Goal: Task Accomplishment & Management: Manage account settings

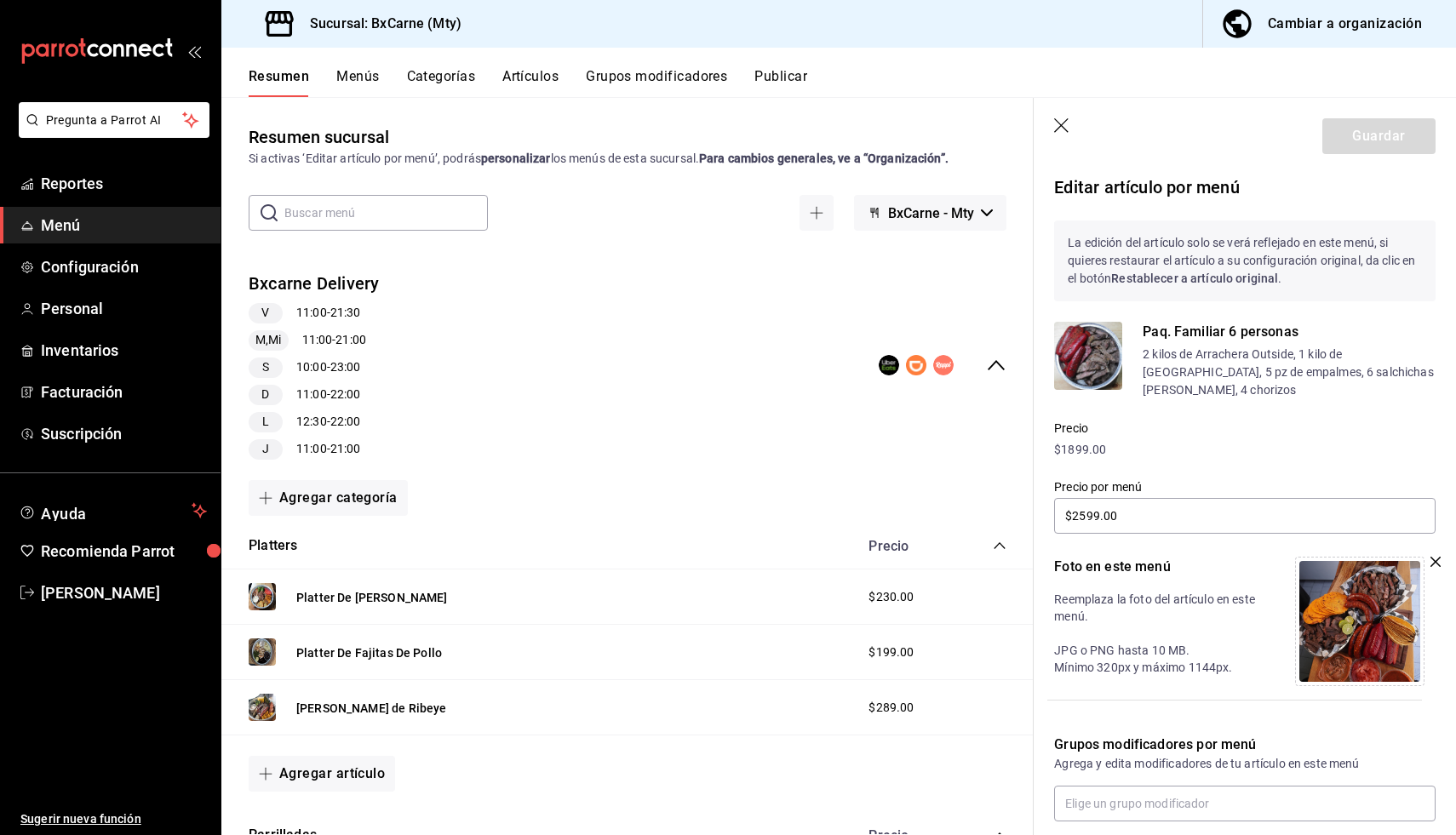
click at [298, 83] on button "Resumen" at bounding box center [278, 82] width 60 height 29
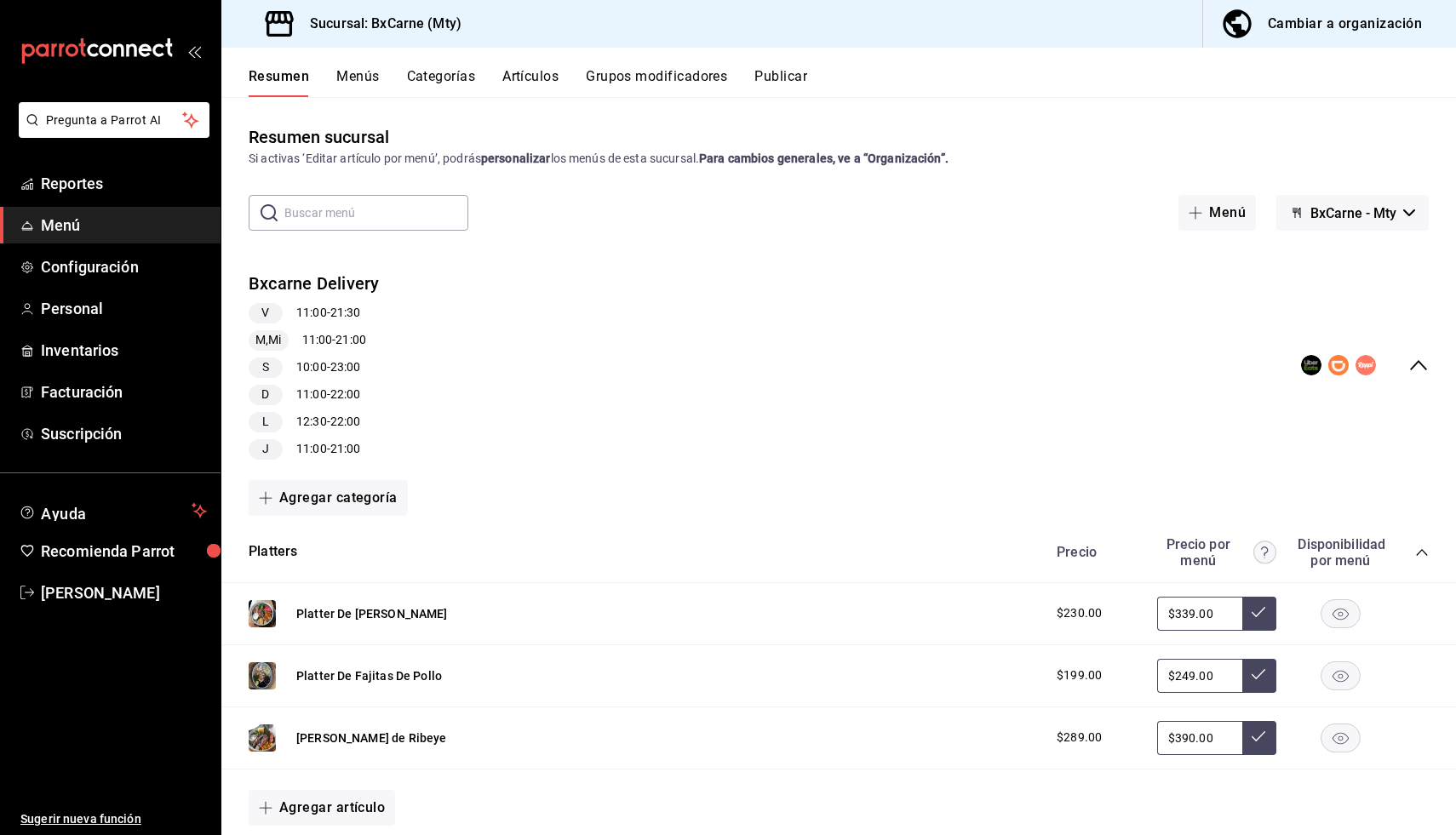
click at [513, 86] on button "Artículos" at bounding box center [530, 82] width 57 height 29
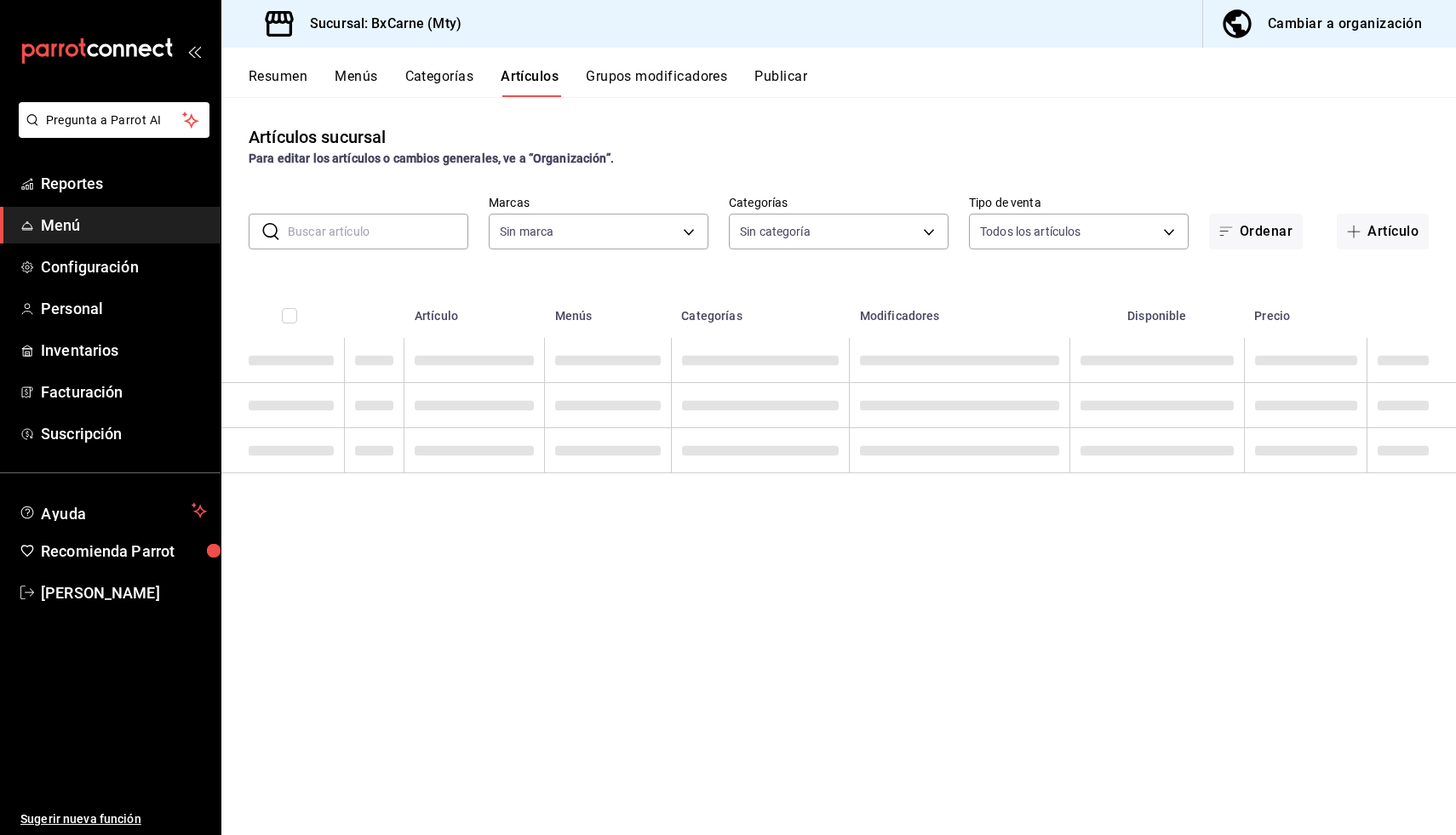
type input "e000e080-036b-478a-ac4e-a5bbdd66bc43,82ac3b00-02f7-4d63-8062-a240dcccc065"
type input "11317777-2d0f-468c-b17a-4f3abb095806,a954204d-06f2-4904-b4af-c23e90ecaee9,dbe3d…"
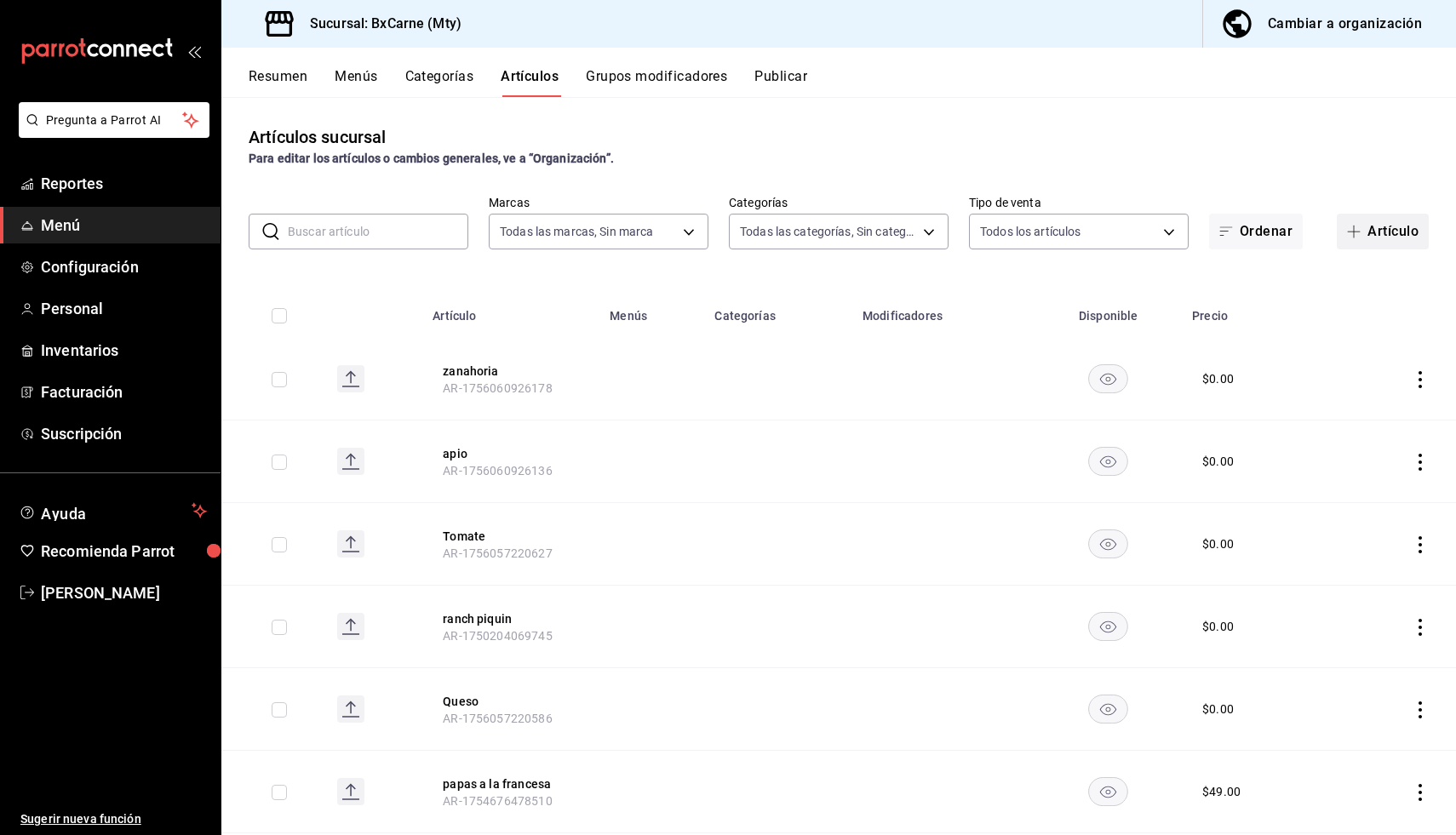
click at [1410, 233] on button "Artículo" at bounding box center [1382, 231] width 92 height 35
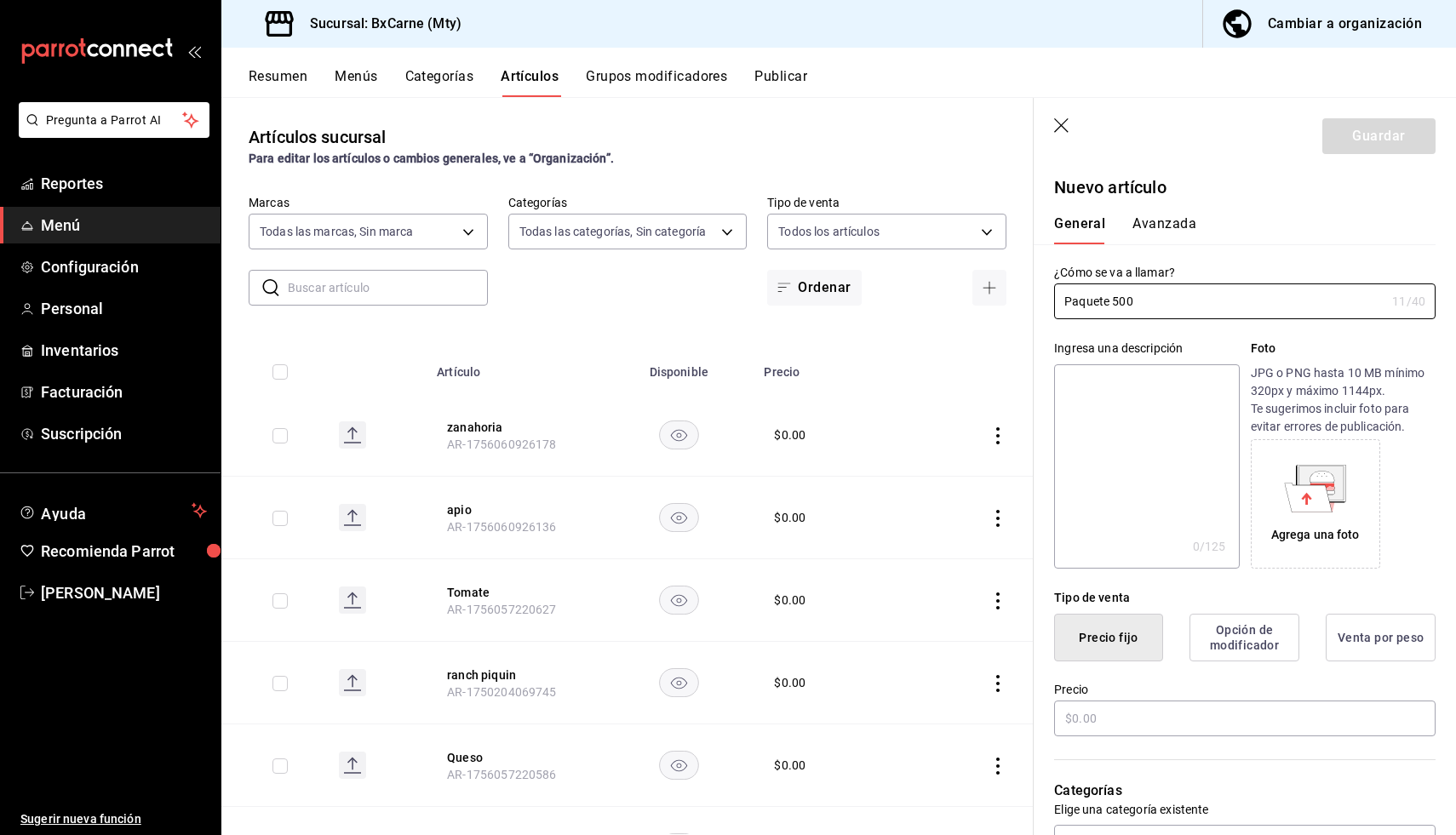
type input "Paquete 500"
click at [1169, 364] on textarea at bounding box center [1145, 466] width 185 height 204
click at [1282, 515] on div "Agrega una foto" at bounding box center [1315, 504] width 121 height 121
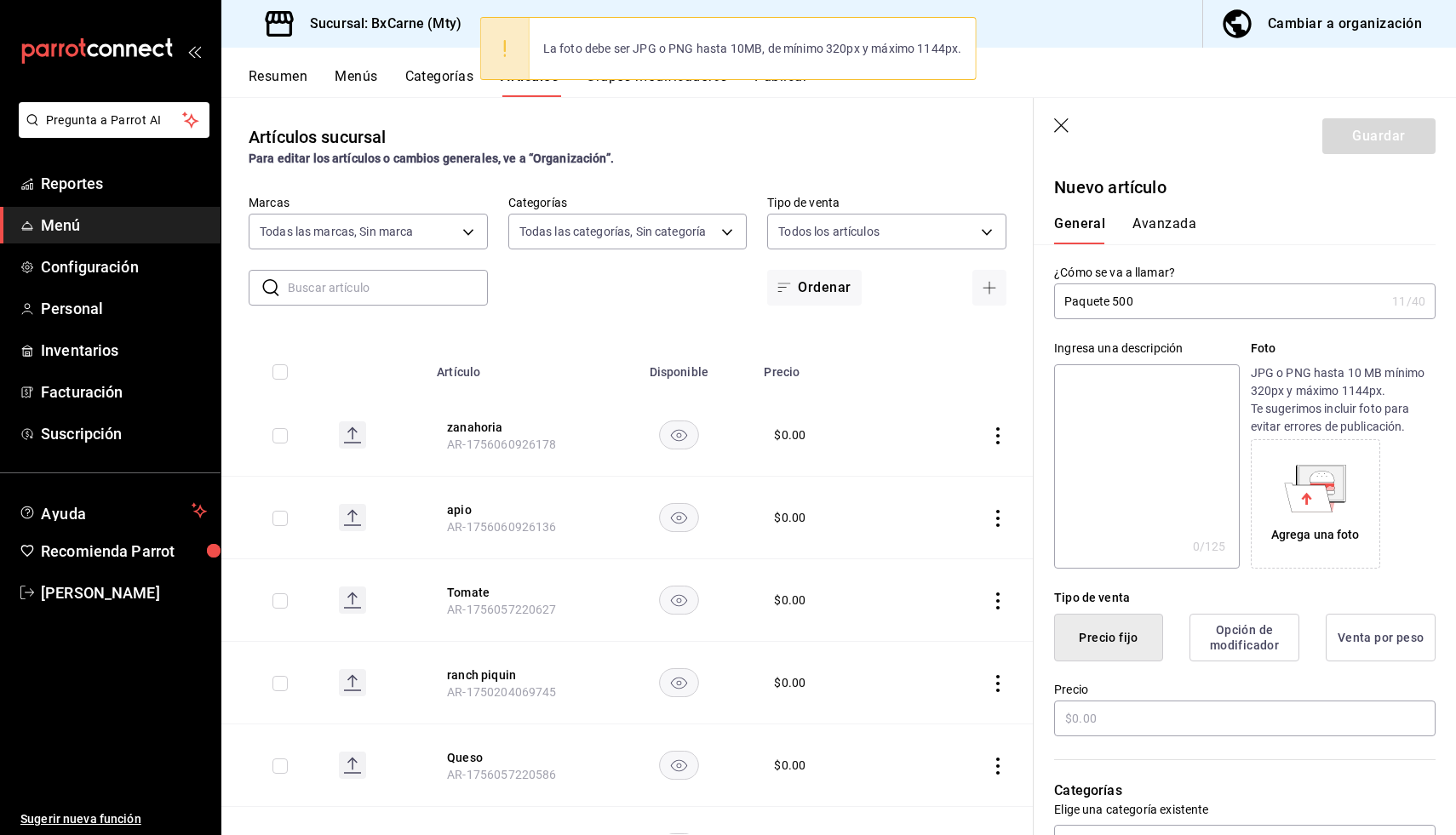
click at [1147, 442] on textarea at bounding box center [1145, 466] width 185 height 204
type textarea "1"
type textarea "x"
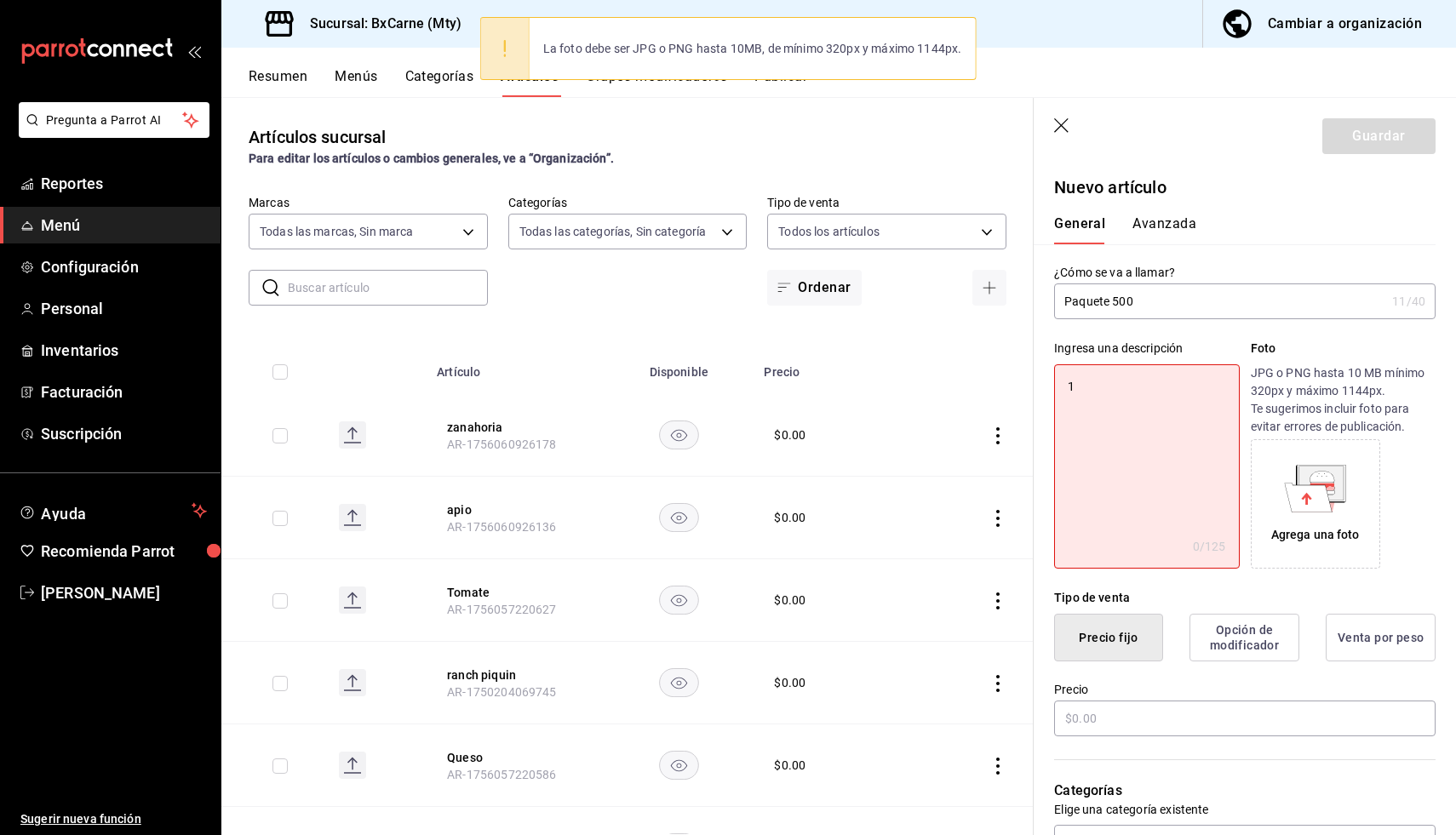
type textarea "1"
type textarea "x"
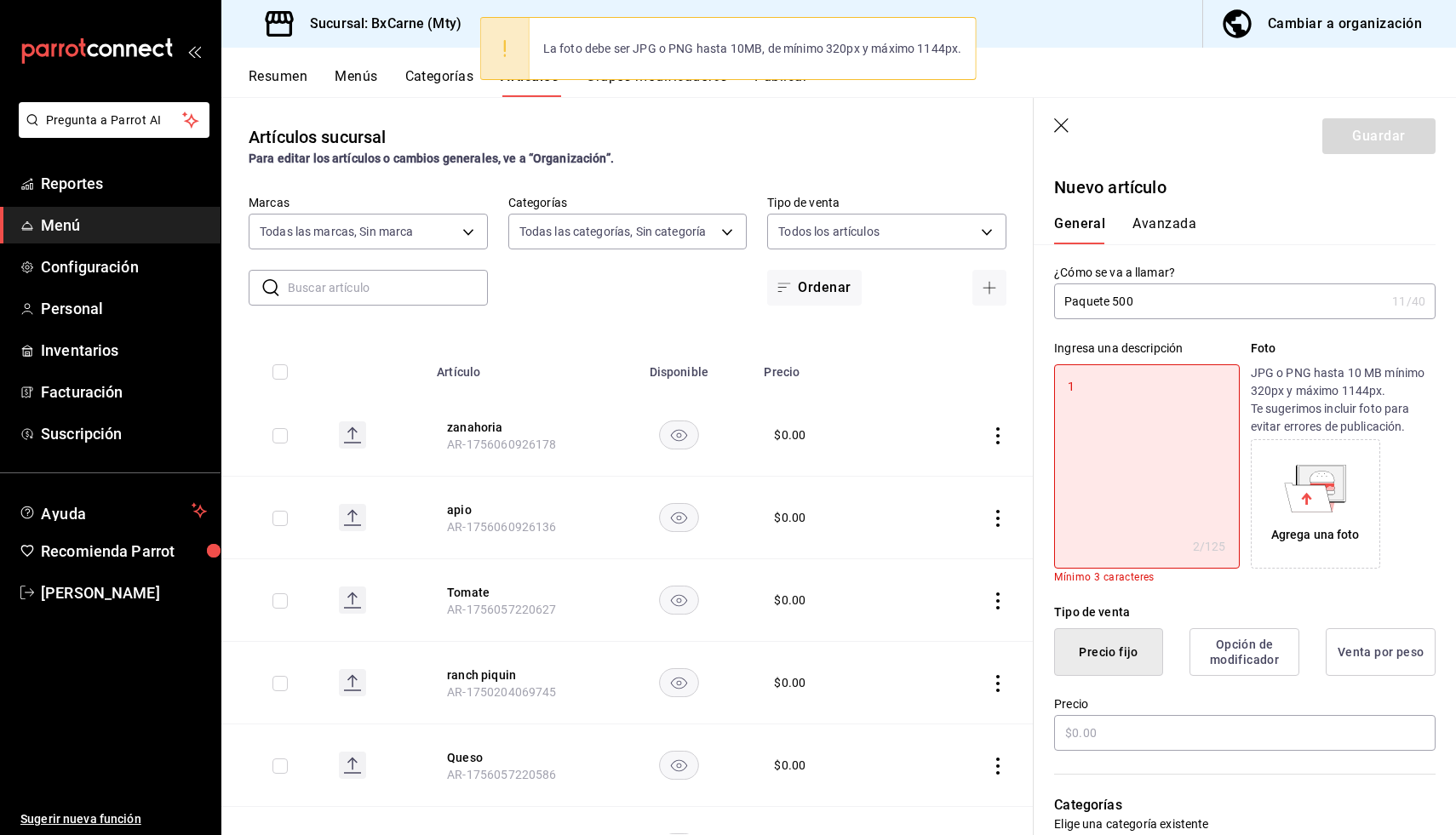
type textarea "1 k"
type textarea "x"
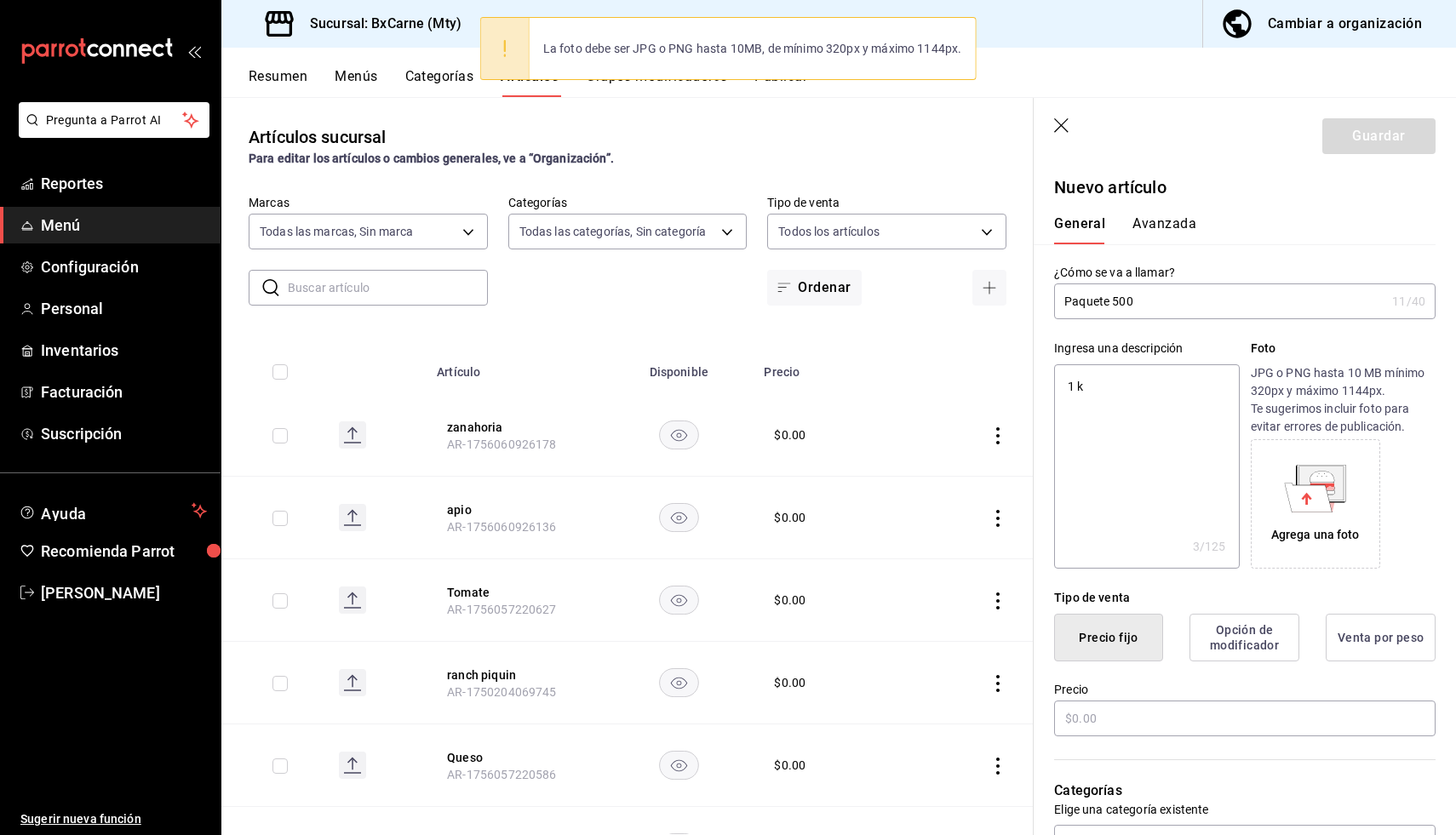
type textarea "1 ki"
type textarea "x"
type textarea "1 kil"
type textarea "x"
type textarea "1 kilo"
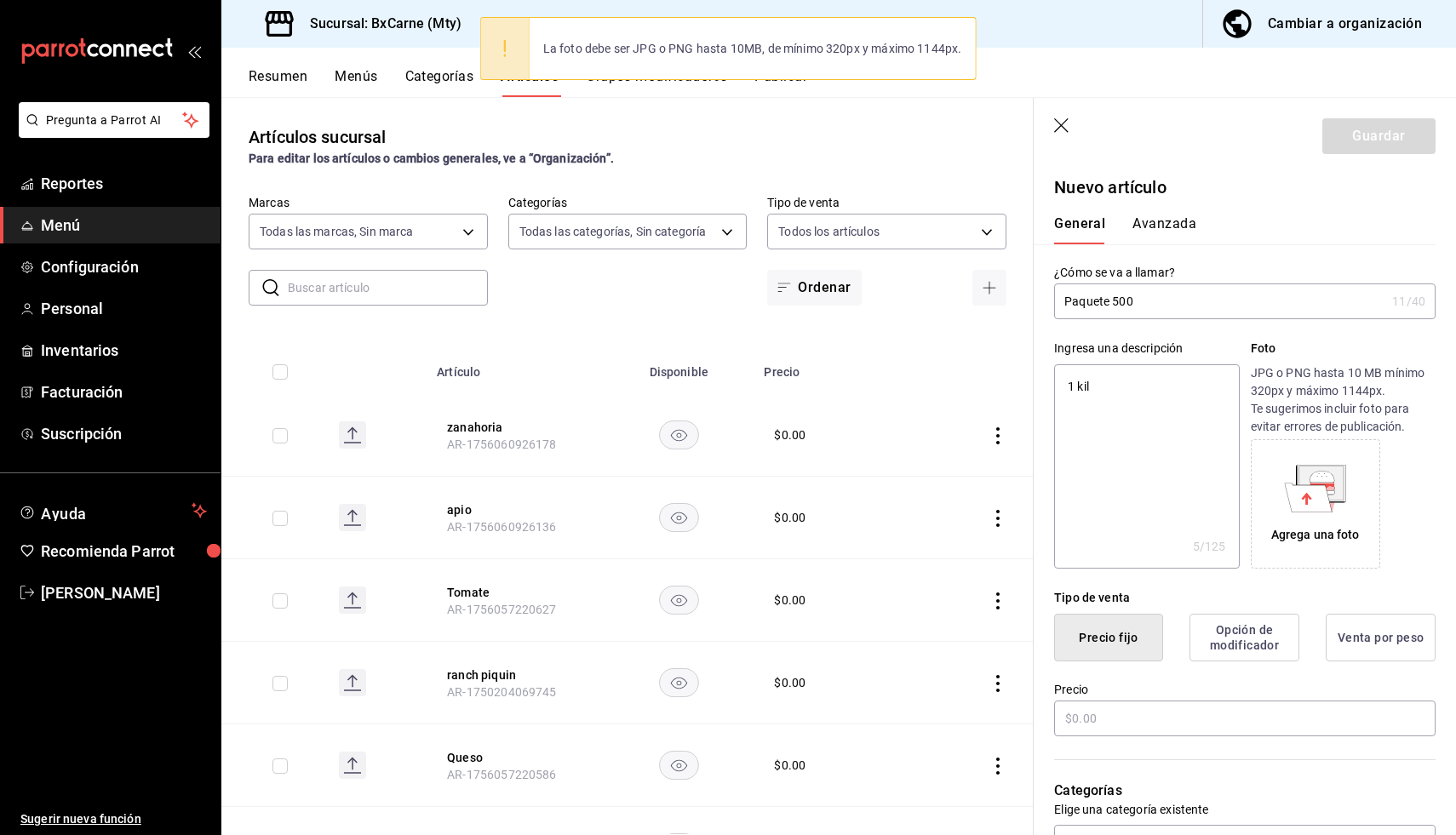
type textarea "x"
type textarea "1 kilo"
type textarea "x"
type textarea "1 kilo d"
type textarea "x"
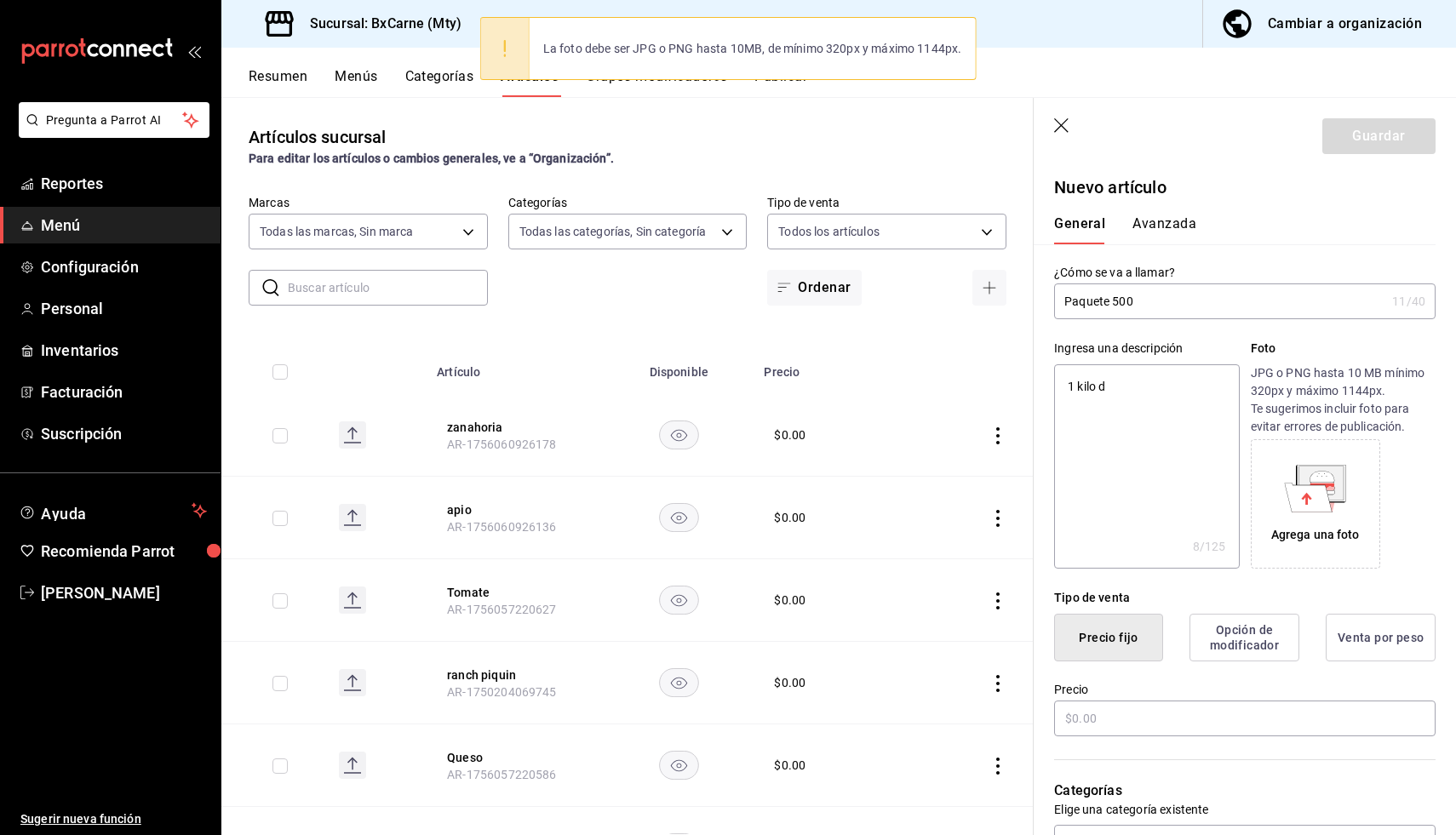
type textarea "1 kilo de"
type textarea "x"
type textarea "1 kilo de"
type textarea "x"
type textarea "1 kilo de A"
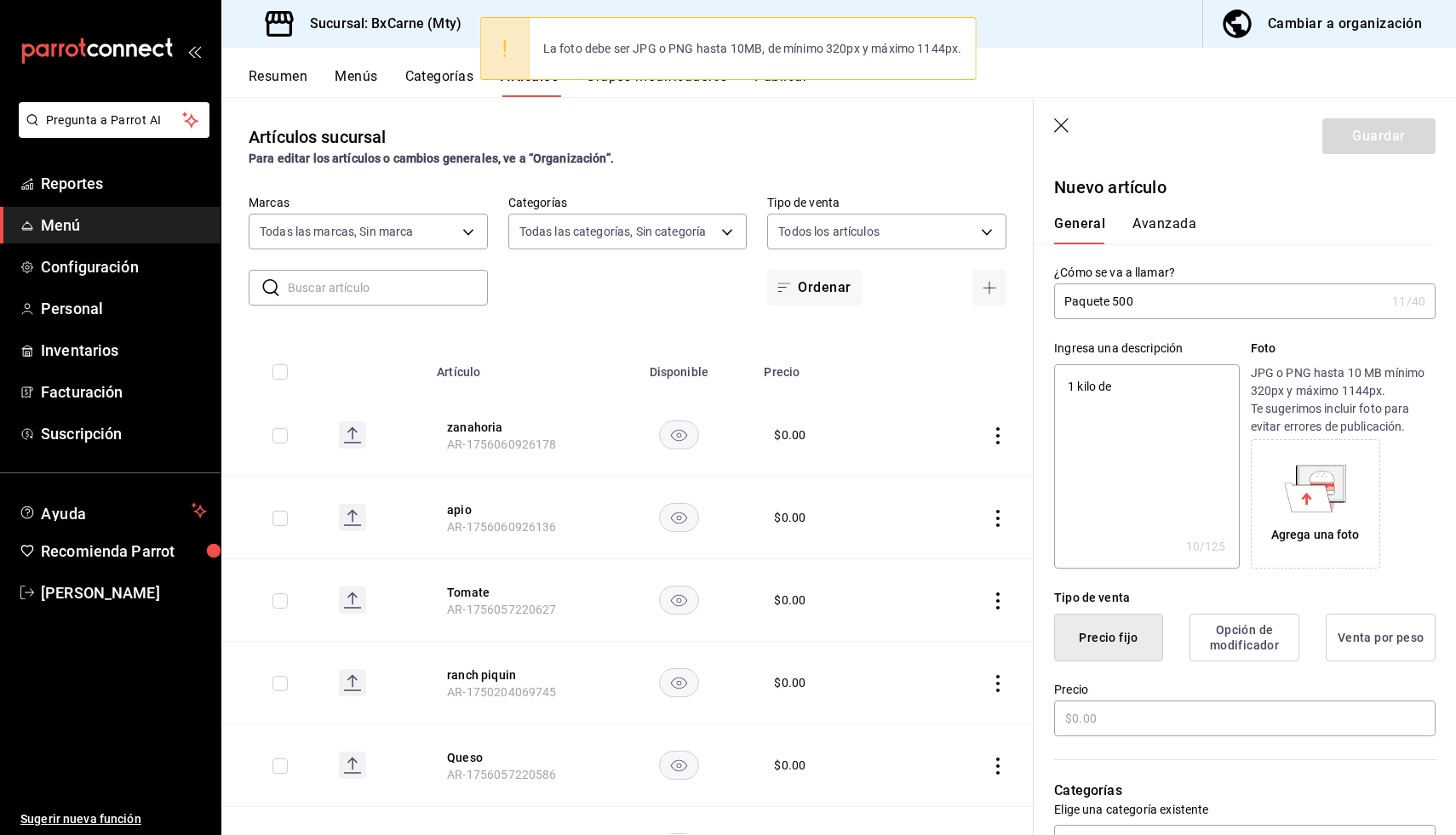
type textarea "x"
type textarea "1 kilo de Ag"
type textarea "x"
type textarea "1 kilo de Agi"
type textarea "x"
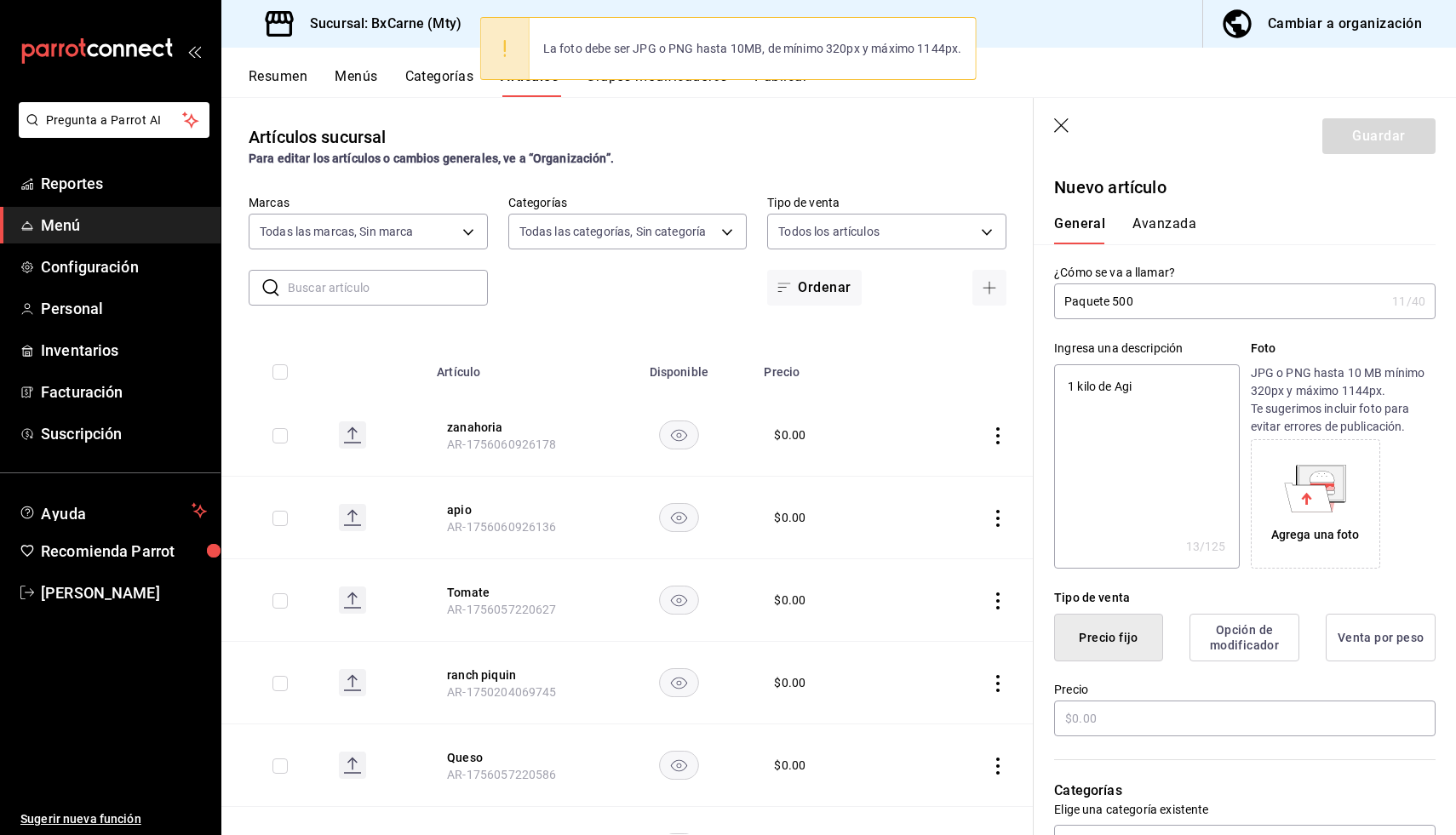
type textarea "1 kilo de Agij"
type textarea "x"
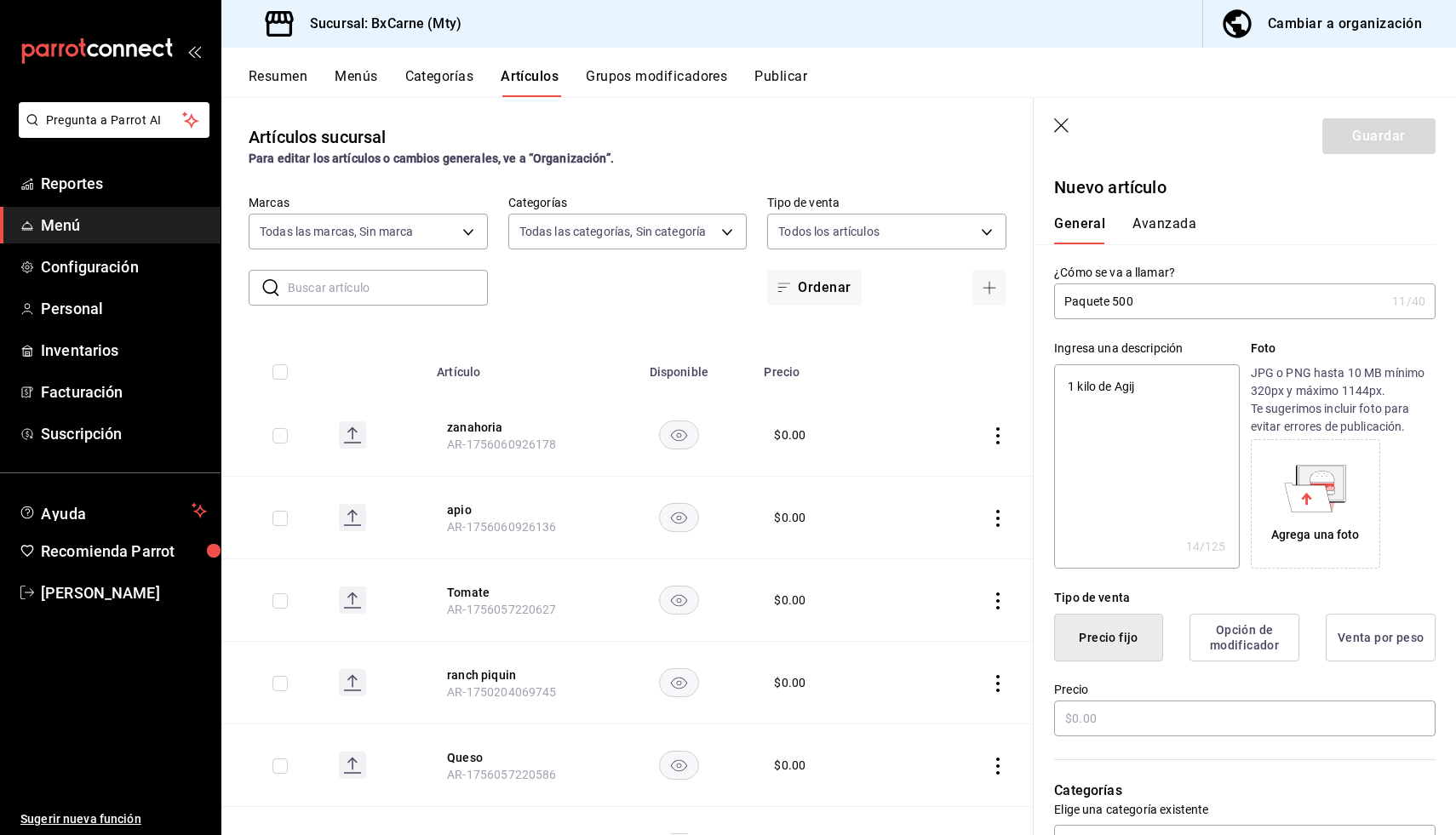
type textarea "1 kilo de Agija"
type textarea "x"
type textarea "1 kilo de Agija"
type textarea "x"
type textarea "1 kilo de Agija"
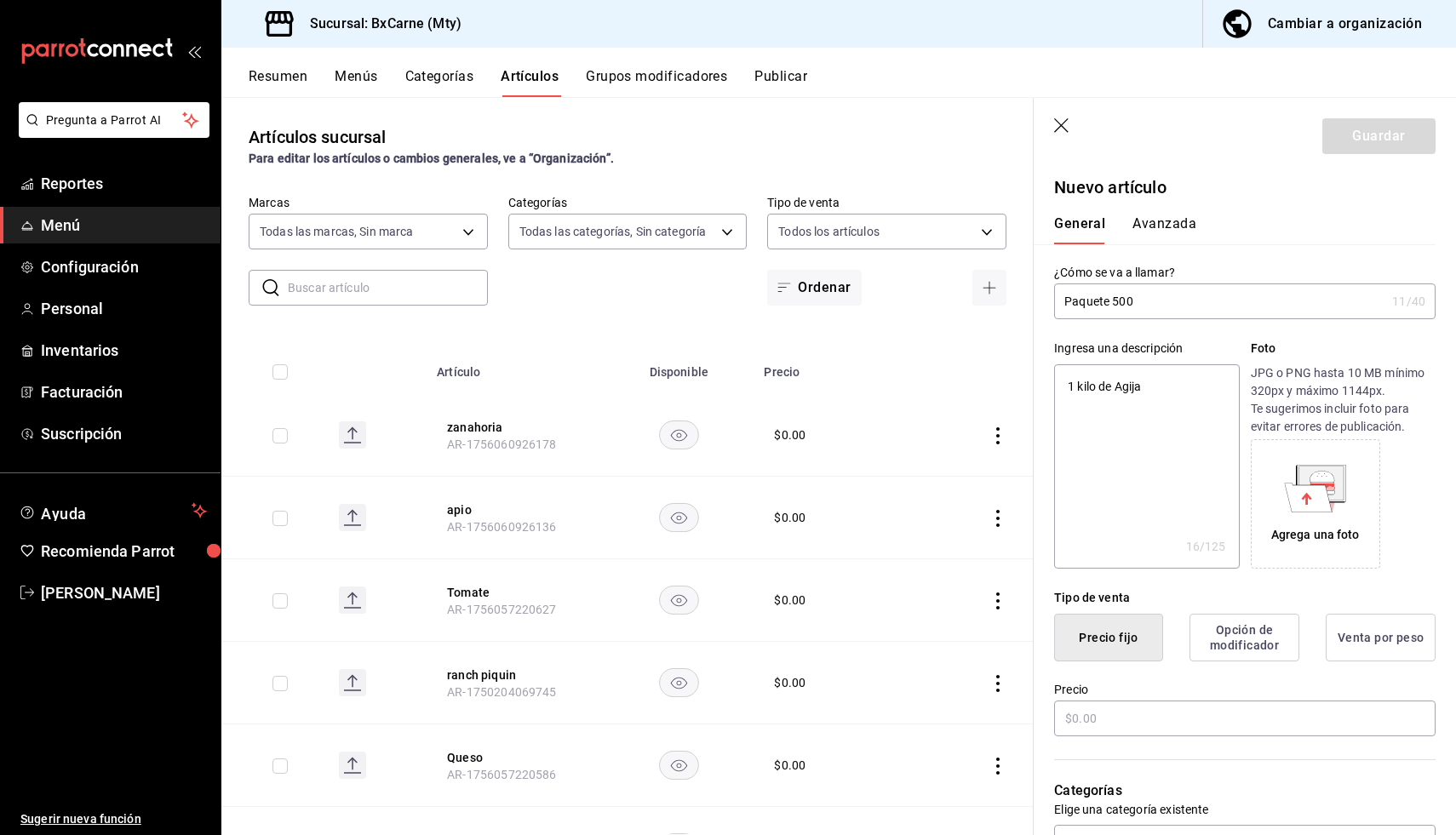
type textarea "x"
type textarea "1 kilo de Agij"
type textarea "x"
type textarea "1 kilo de Agi"
type textarea "x"
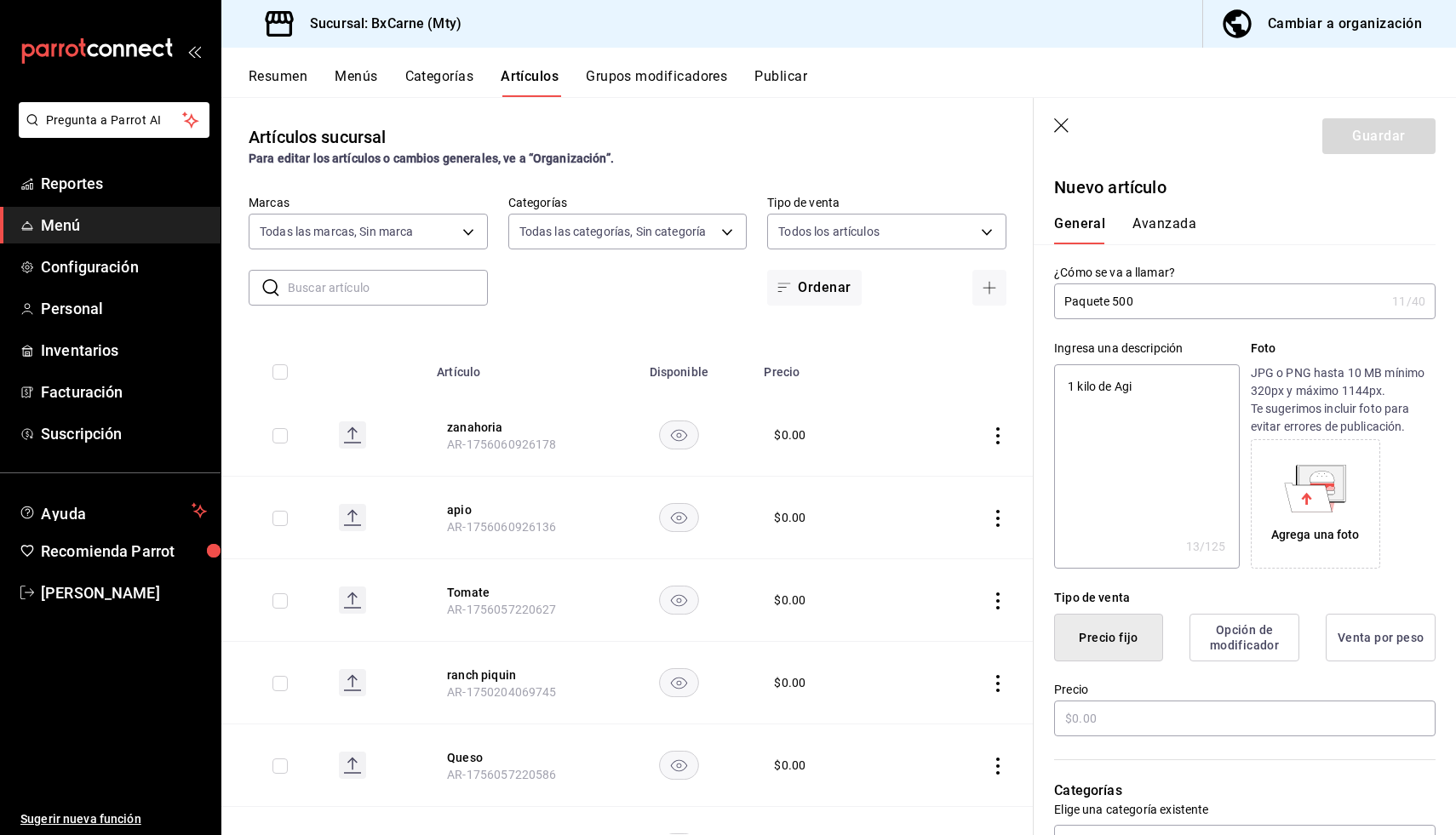
type textarea "1 kilo de Ag"
type textarea "x"
type textarea "1 kilo de Agu"
type textarea "x"
type textarea "1 kilo de [GEOGRAPHIC_DATA]"
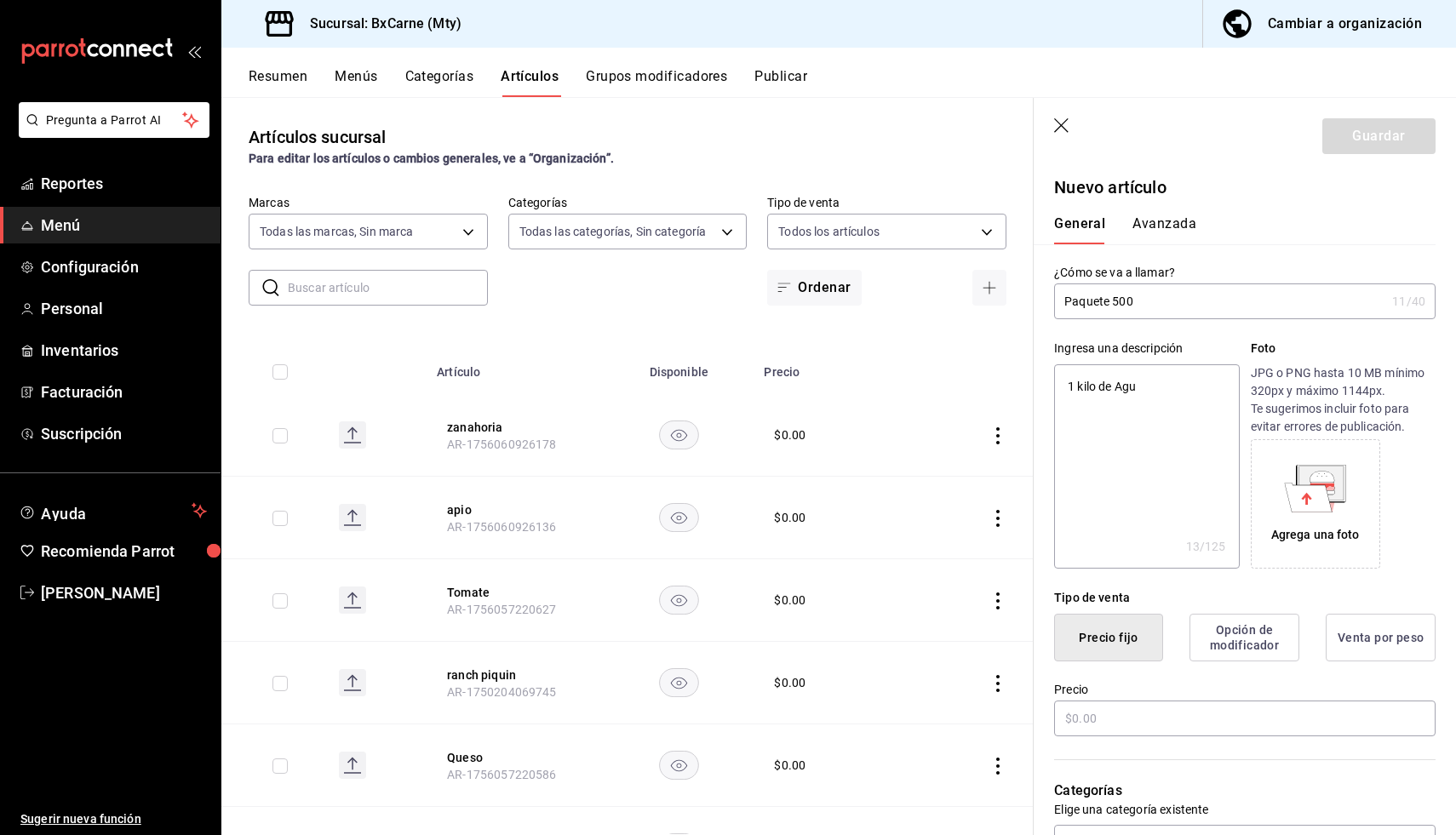
type textarea "x"
type textarea "1 kilo de Aguja"
type textarea "x"
type textarea "1 kilo de Aguja"
type textarea "x"
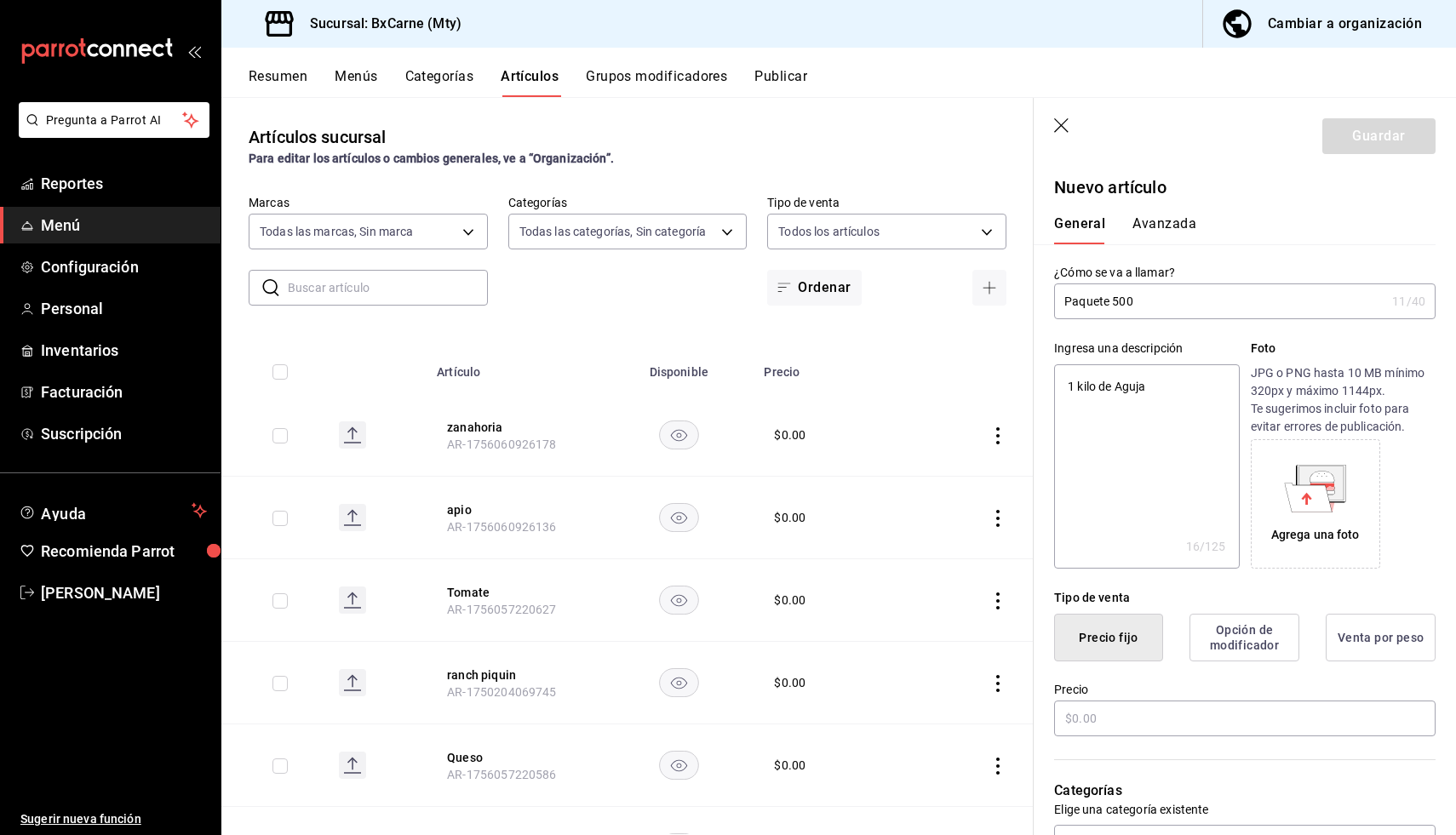
type textarea "1 kilo de Aguja n"
type textarea "x"
type textarea "1 kilo de Aguja nO"
type textarea "x"
type textarea "1 kilo de Aguja n"
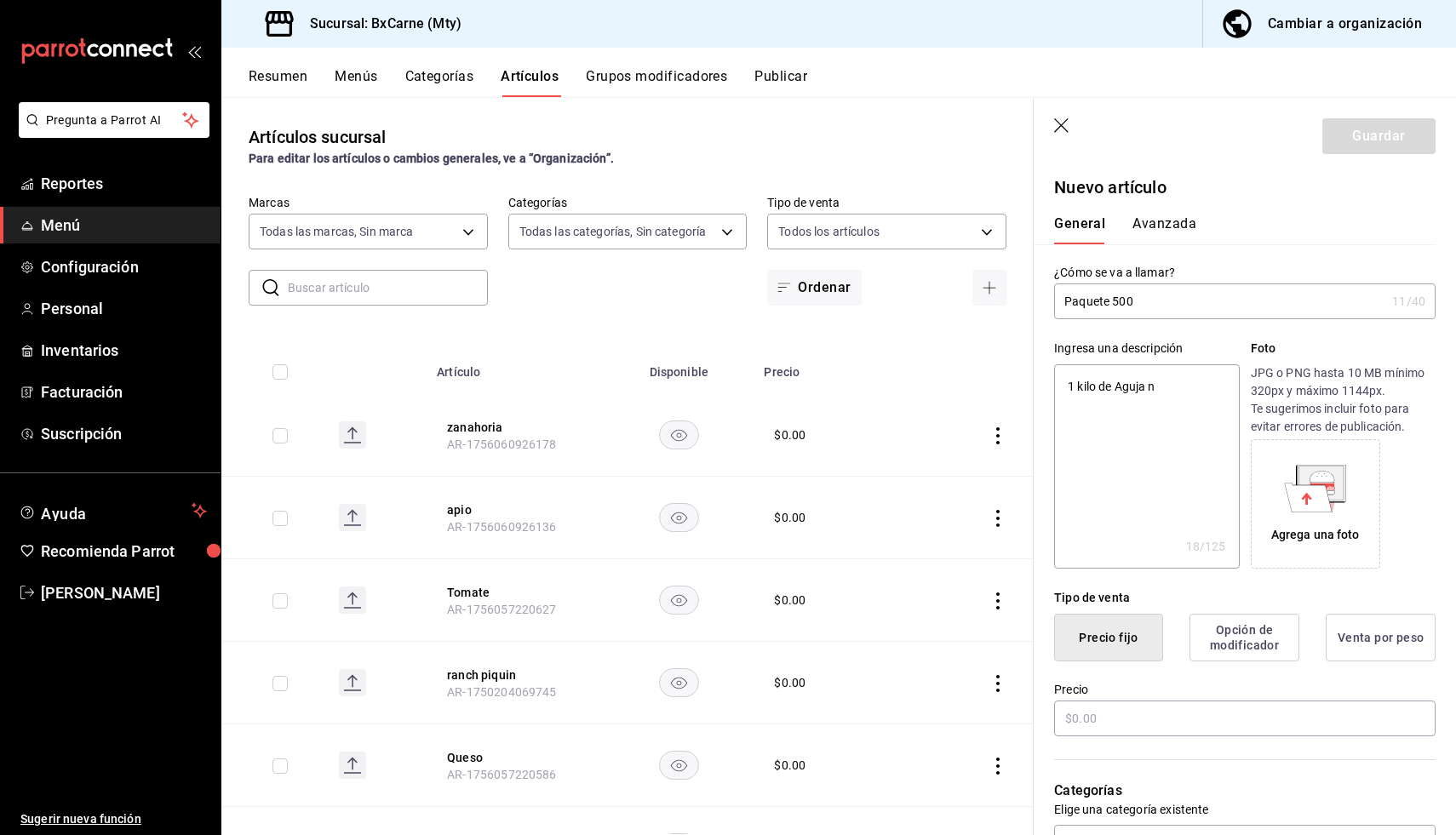
type textarea "x"
type textarea "1 kilo de Aguja"
type textarea "x"
type textarea "1 kilo de Aguja"
type textarea "x"
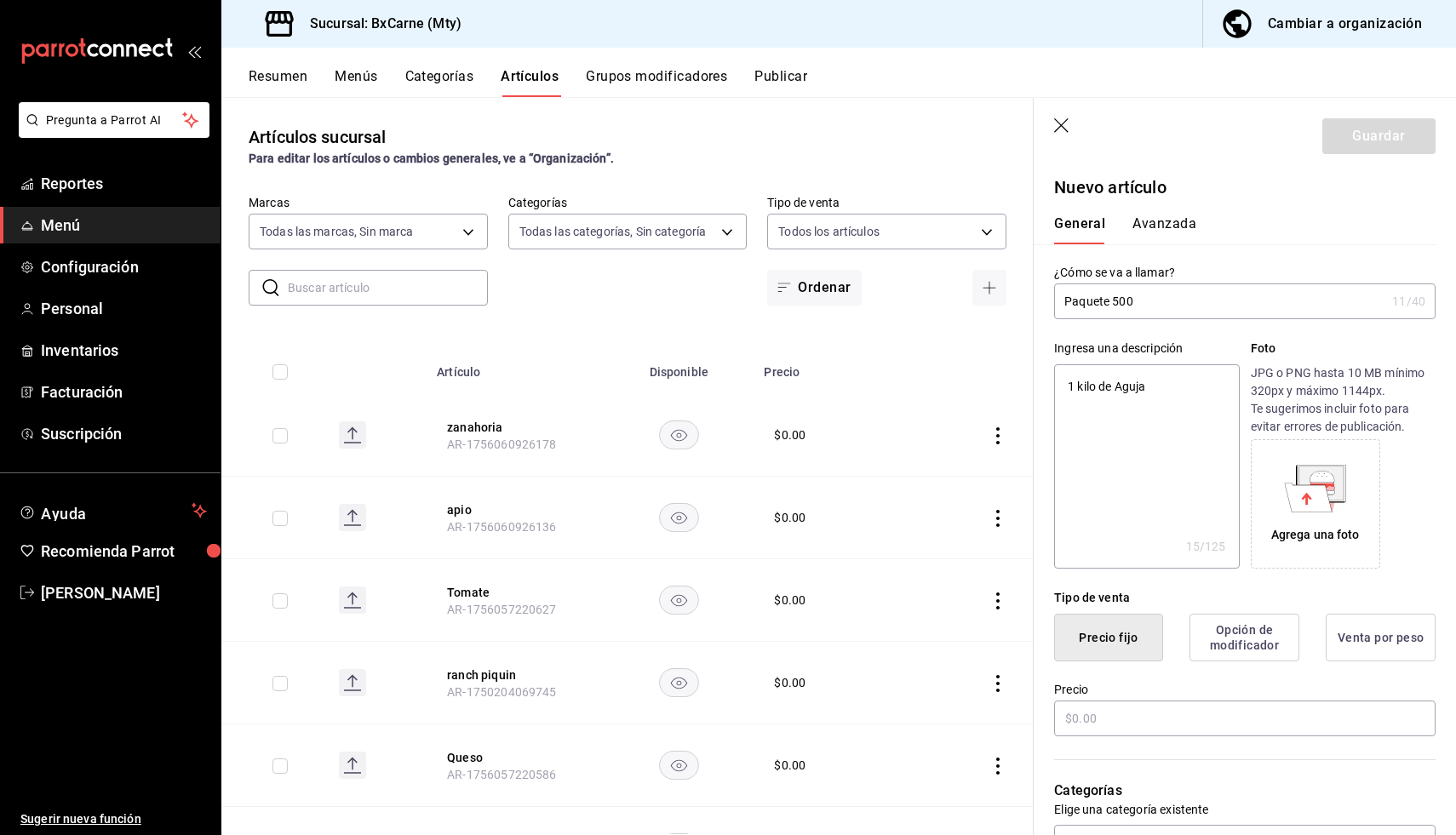
type textarea "1 kilo de AgujaN"
type textarea "x"
type textarea "1 kilo de Aguja"
type textarea "x"
type textarea "1 kilo de Aguja"
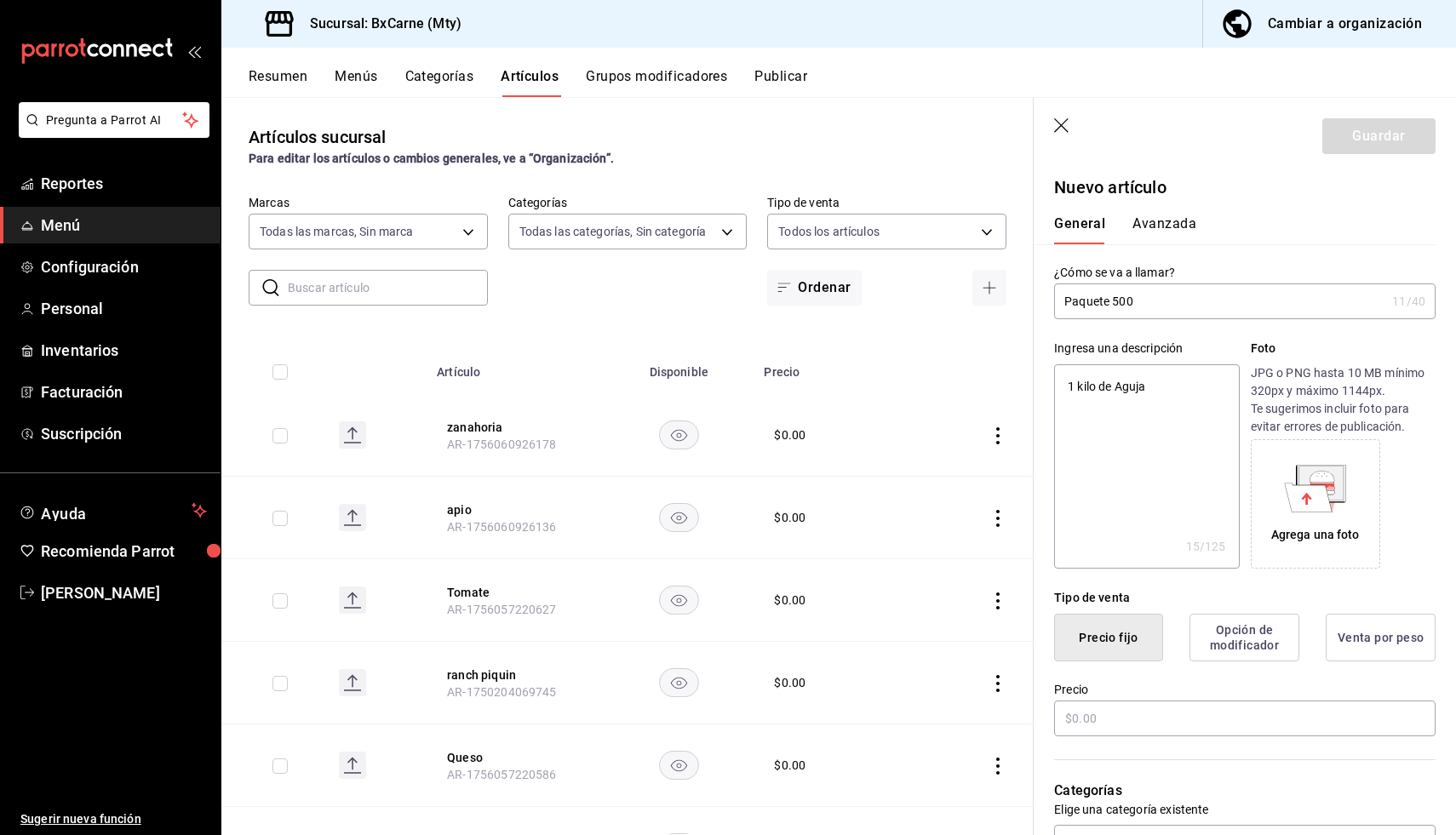
type textarea "x"
type textarea "1 kilo de Aguja n"
type textarea "x"
type textarea "1 kilo de Aguja nO"
type textarea "x"
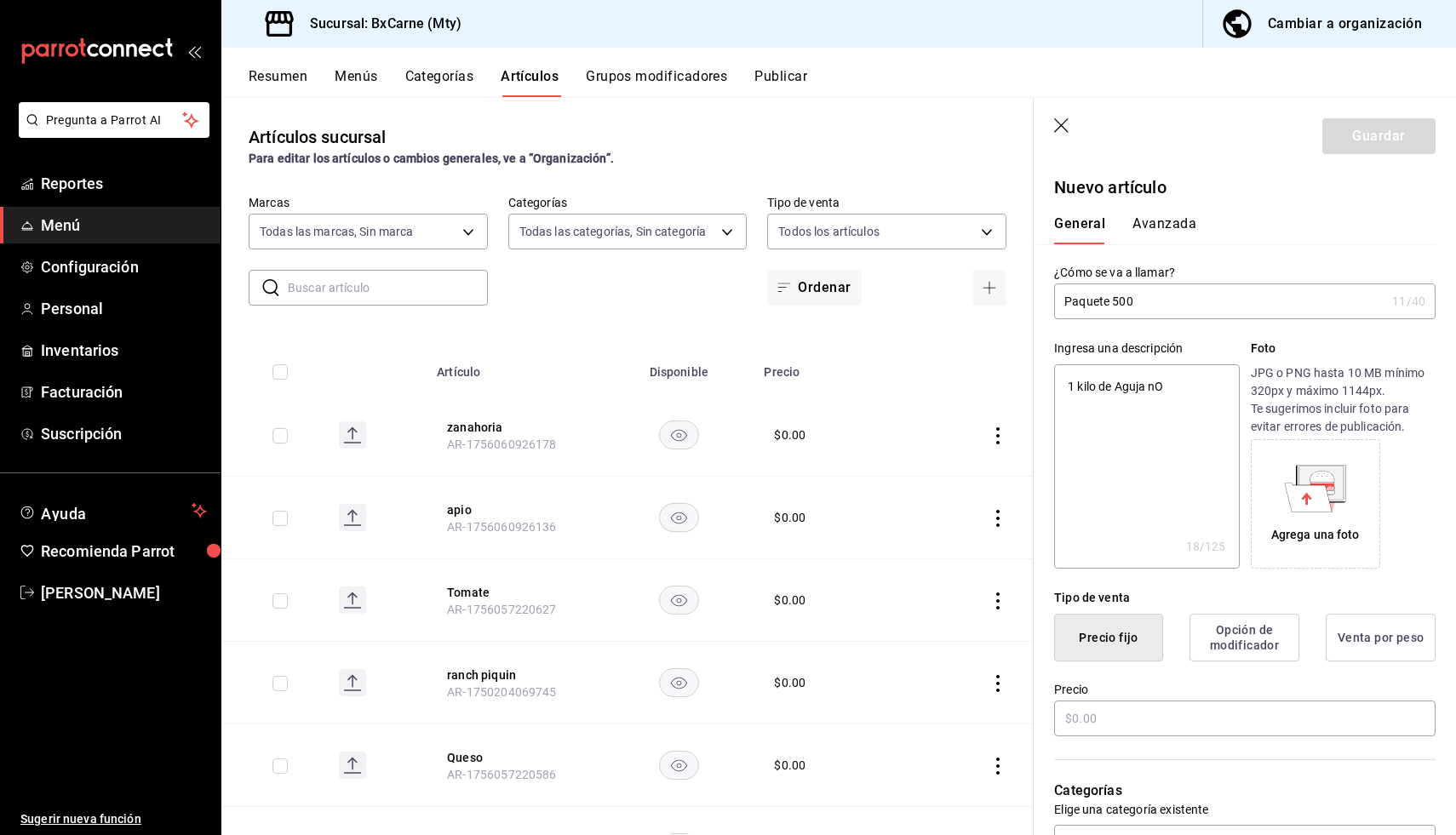
type textarea "1 kilo de Aguja nOR"
type textarea "x"
type textarea "1 kilo de Aguja nO"
type textarea "x"
type textarea "1 kilo de Aguja n"
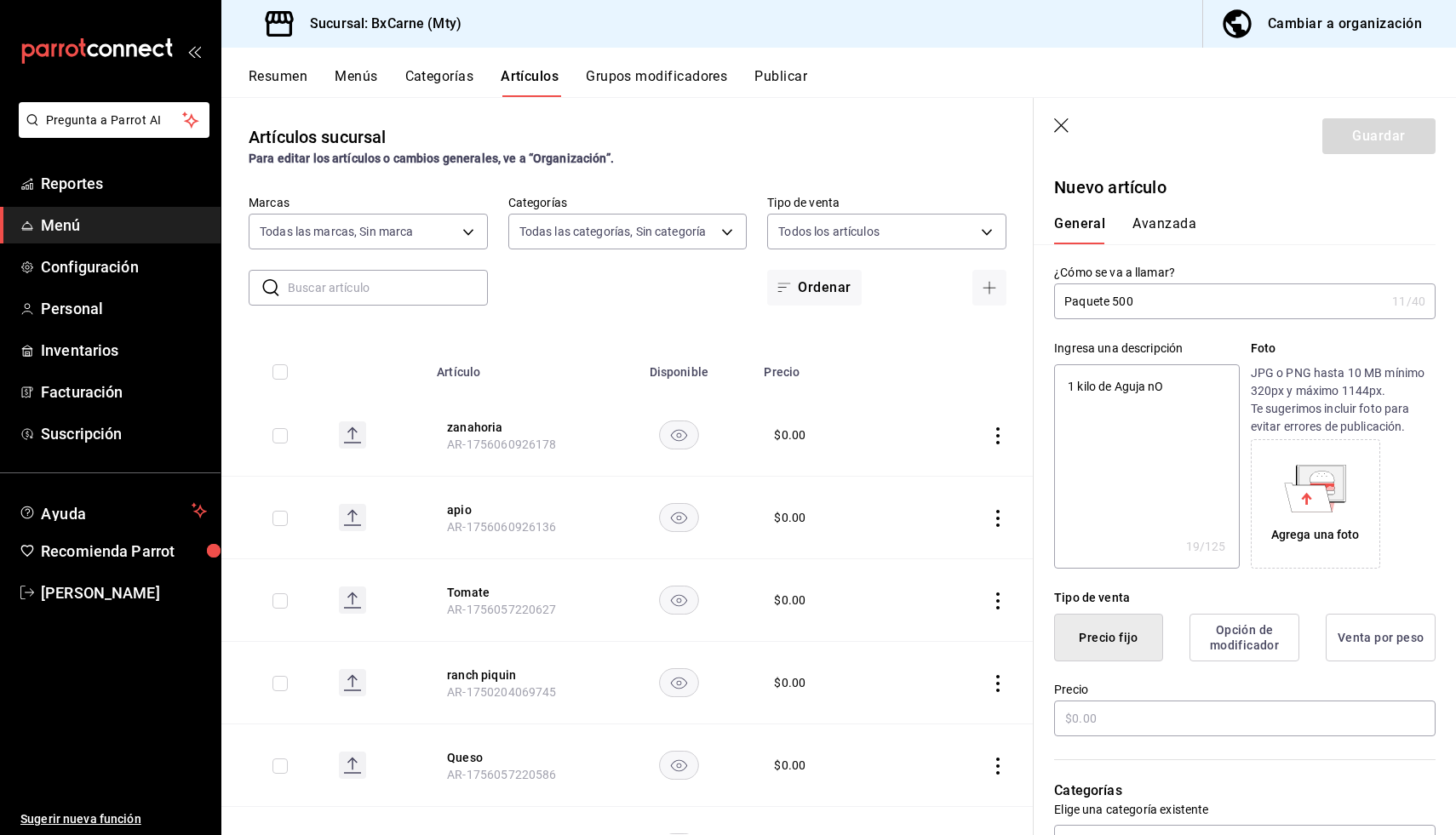
type textarea "x"
type textarea "1 kilo de Aguja nN"
type textarea "x"
type textarea "1 kilo de Aguja n"
type textarea "x"
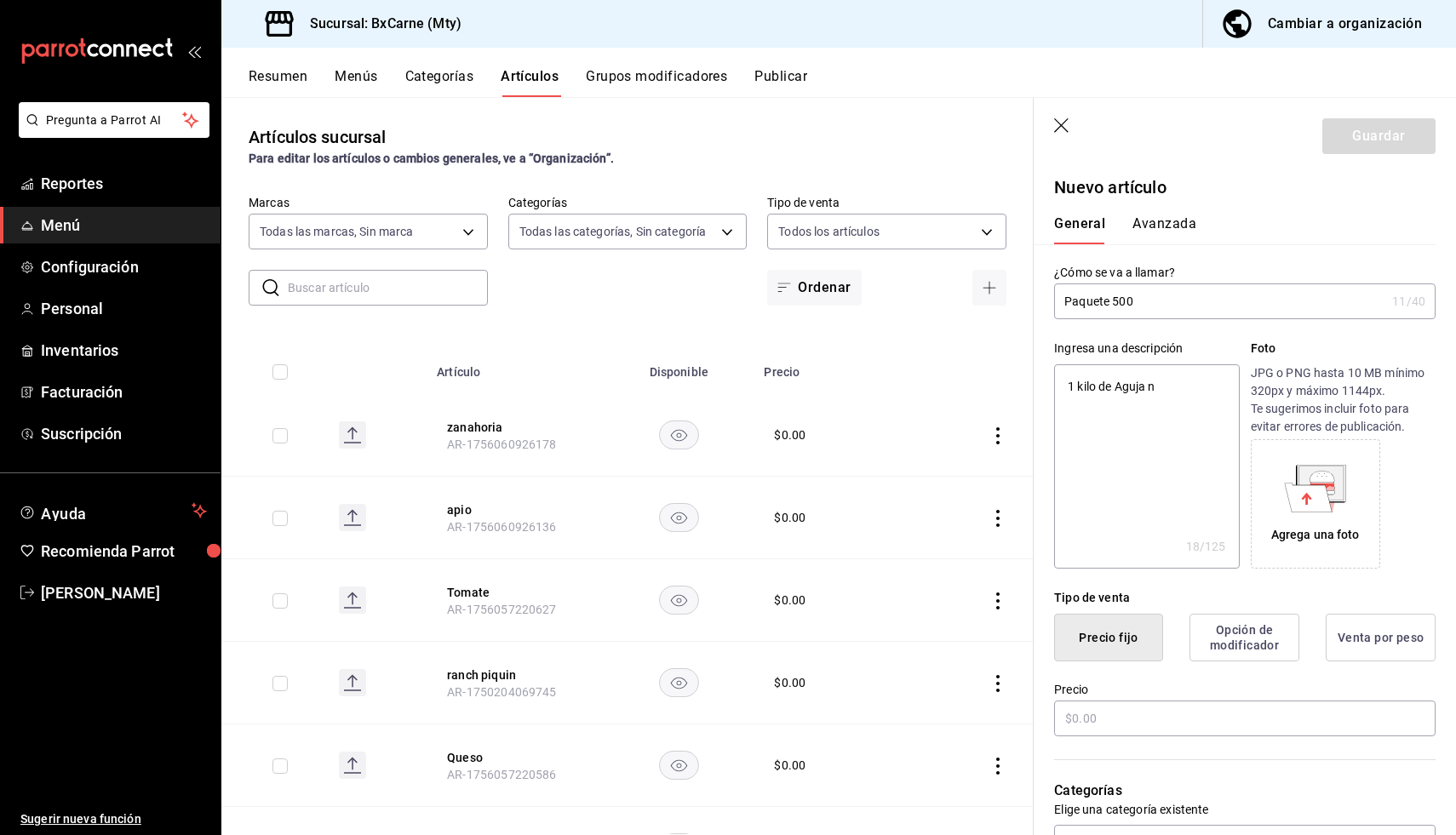
type textarea "1 kilo de Aguja"
type textarea "x"
type textarea "1 kilo de Aguja n"
type textarea "x"
type textarea "1 kilo de Aguja nO"
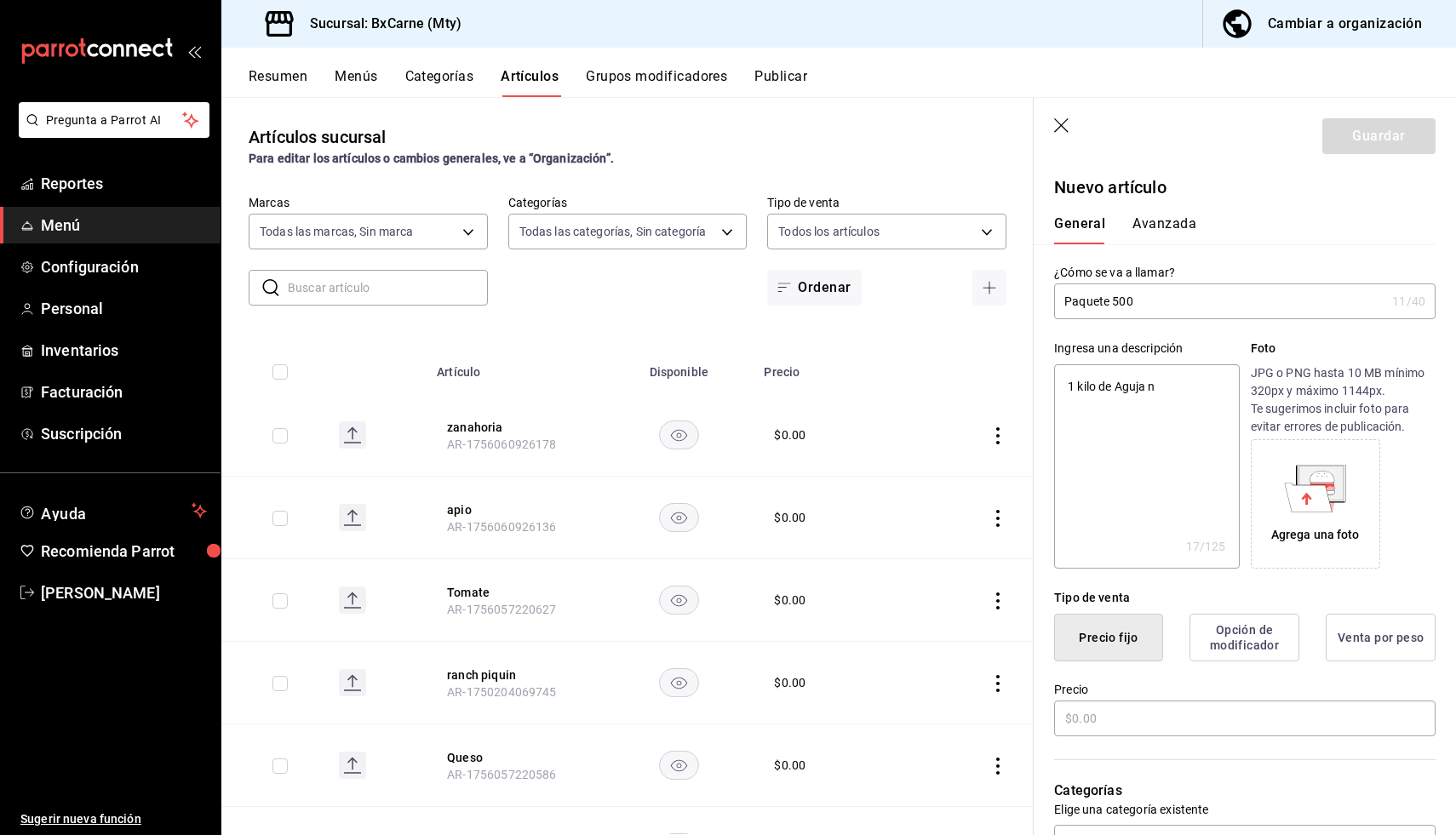
type textarea "x"
type textarea "1 kilo de Aguja n"
type textarea "x"
type textarea "1 kilo de Aguja"
type textarea "x"
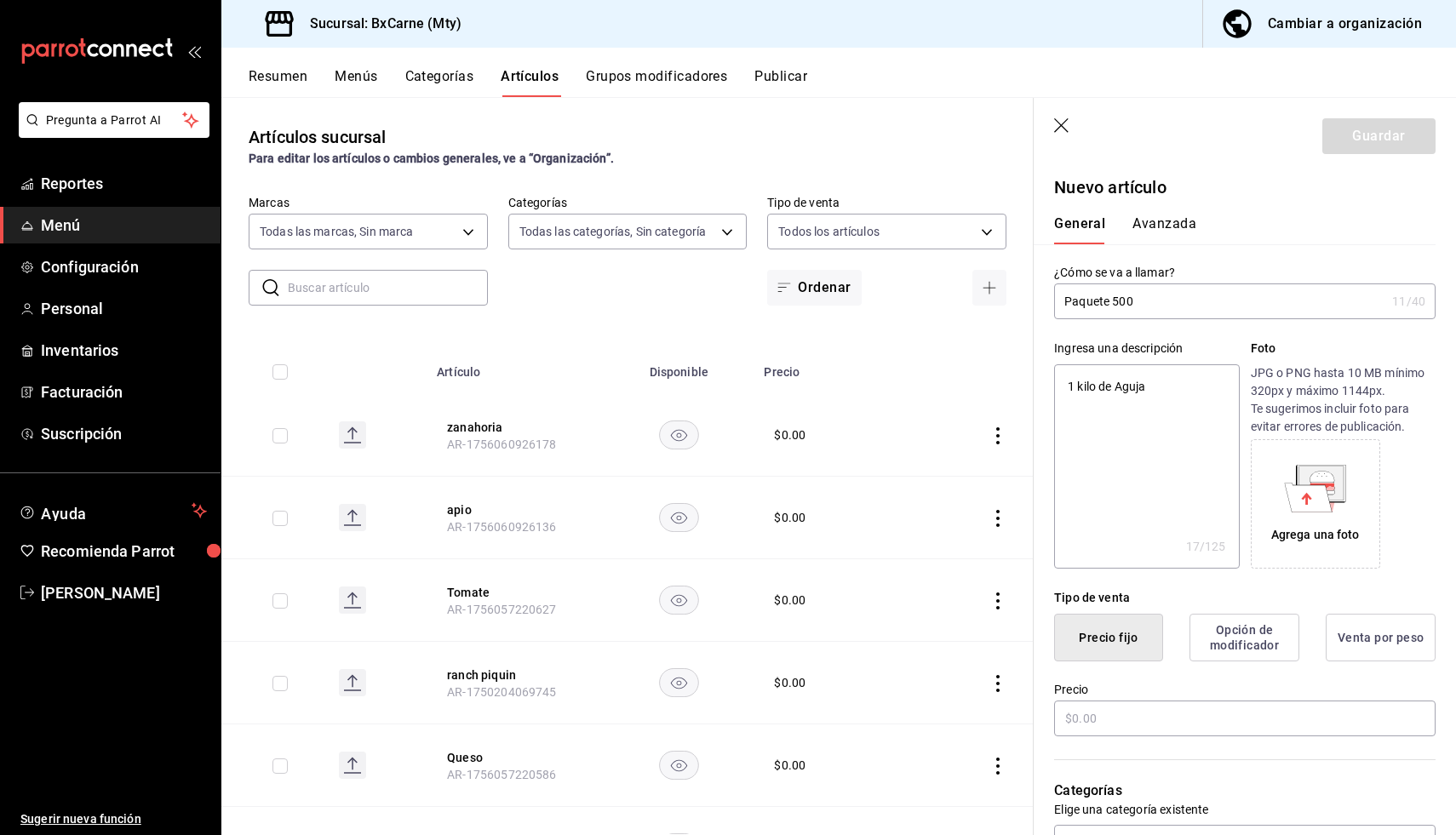
type textarea "1 kilo de Aguja N"
type textarea "x"
type textarea "1 kilo de Aguja No"
type textarea "x"
type textarea "1 kilo de Aguja Nor"
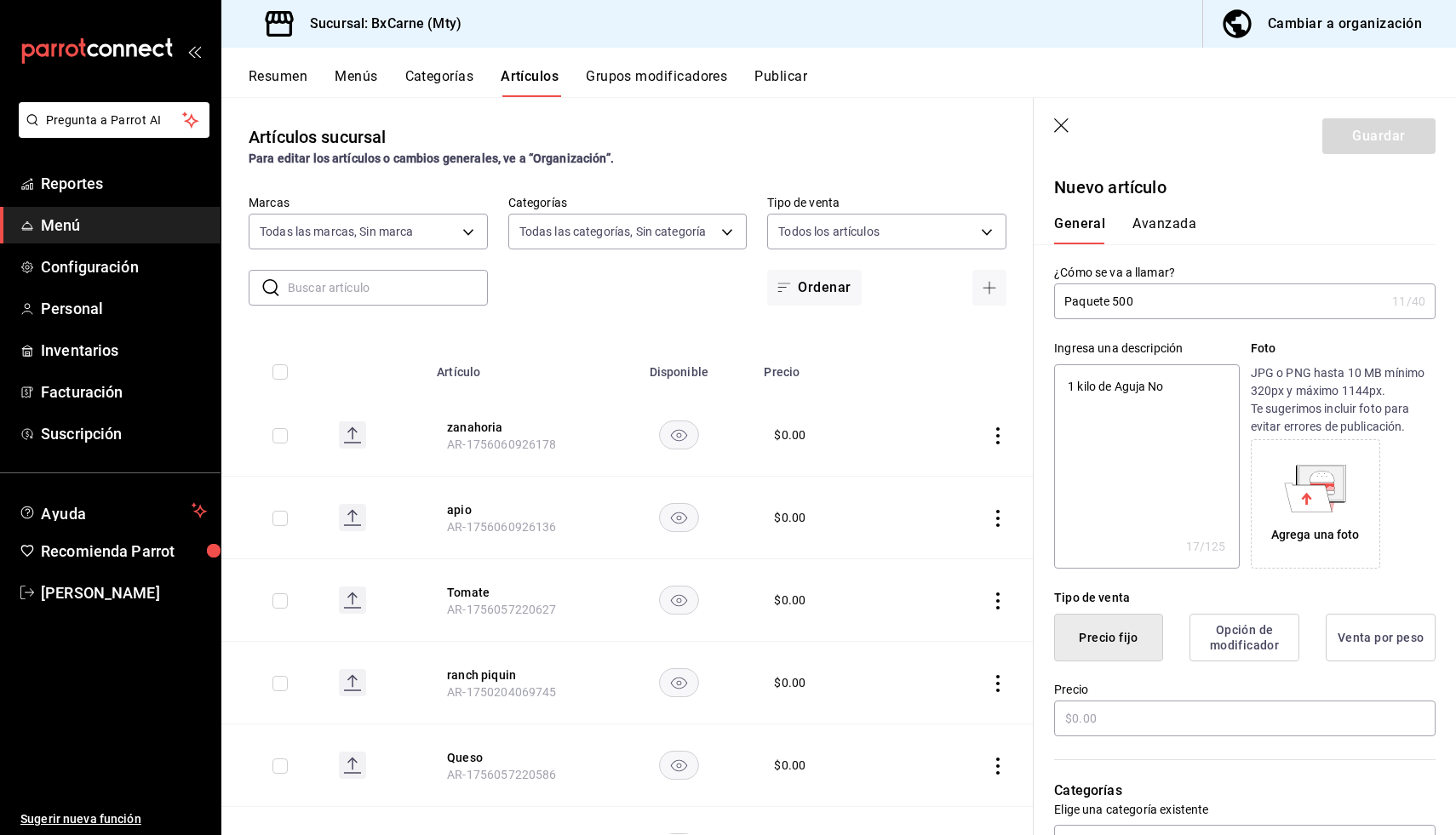
type textarea "x"
type textarea "1 kilo de Aguja Nort"
type textarea "x"
type textarea "1 kilo de [GEOGRAPHIC_DATA]"
type textarea "x"
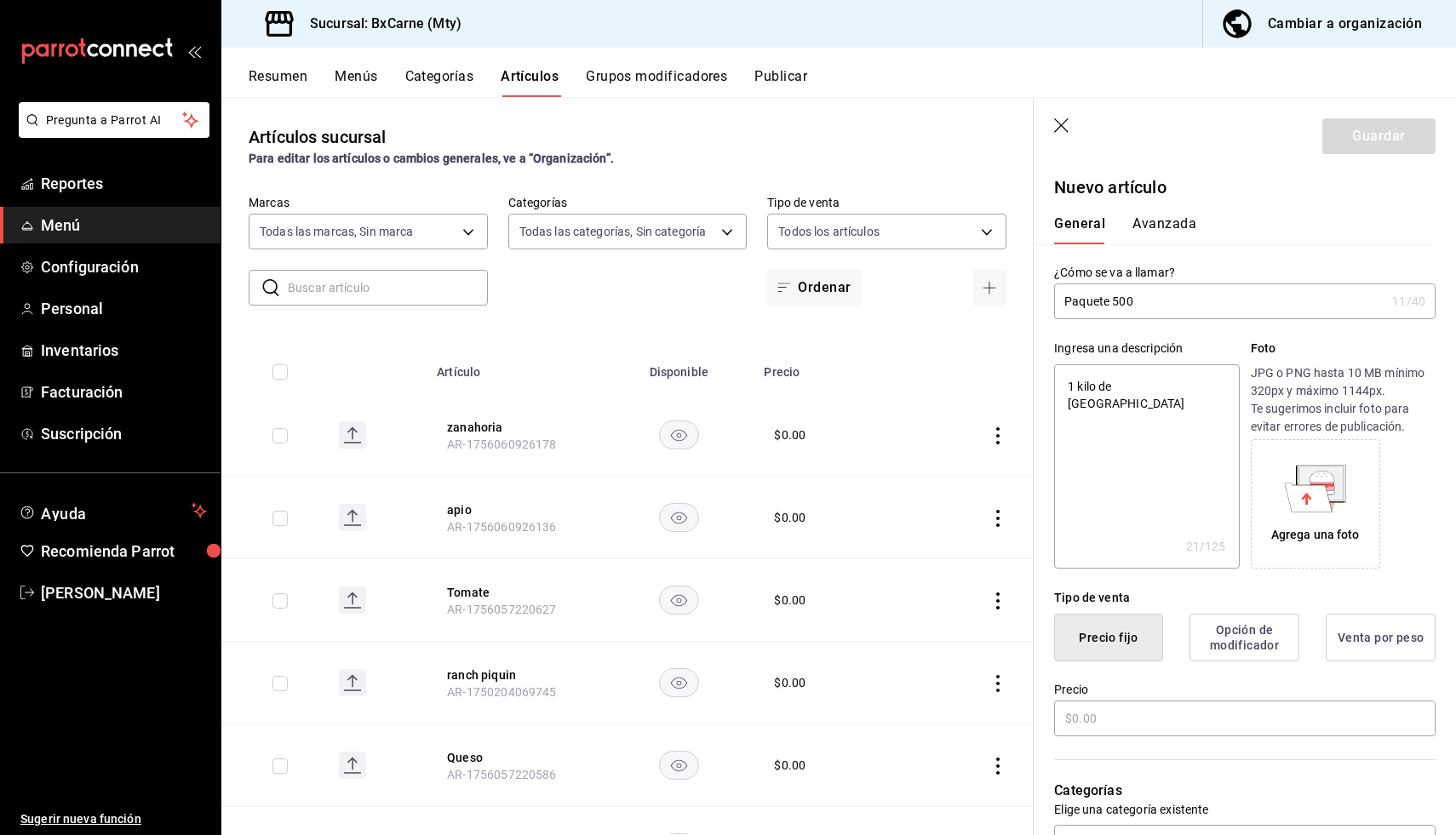
type textarea "1 kilo de Aguja [PERSON_NAME]"
type textarea "x"
type textarea "1 kilo de [GEOGRAPHIC_DATA]"
type textarea "x"
type textarea "1 kilo de [GEOGRAPHIC_DATA],"
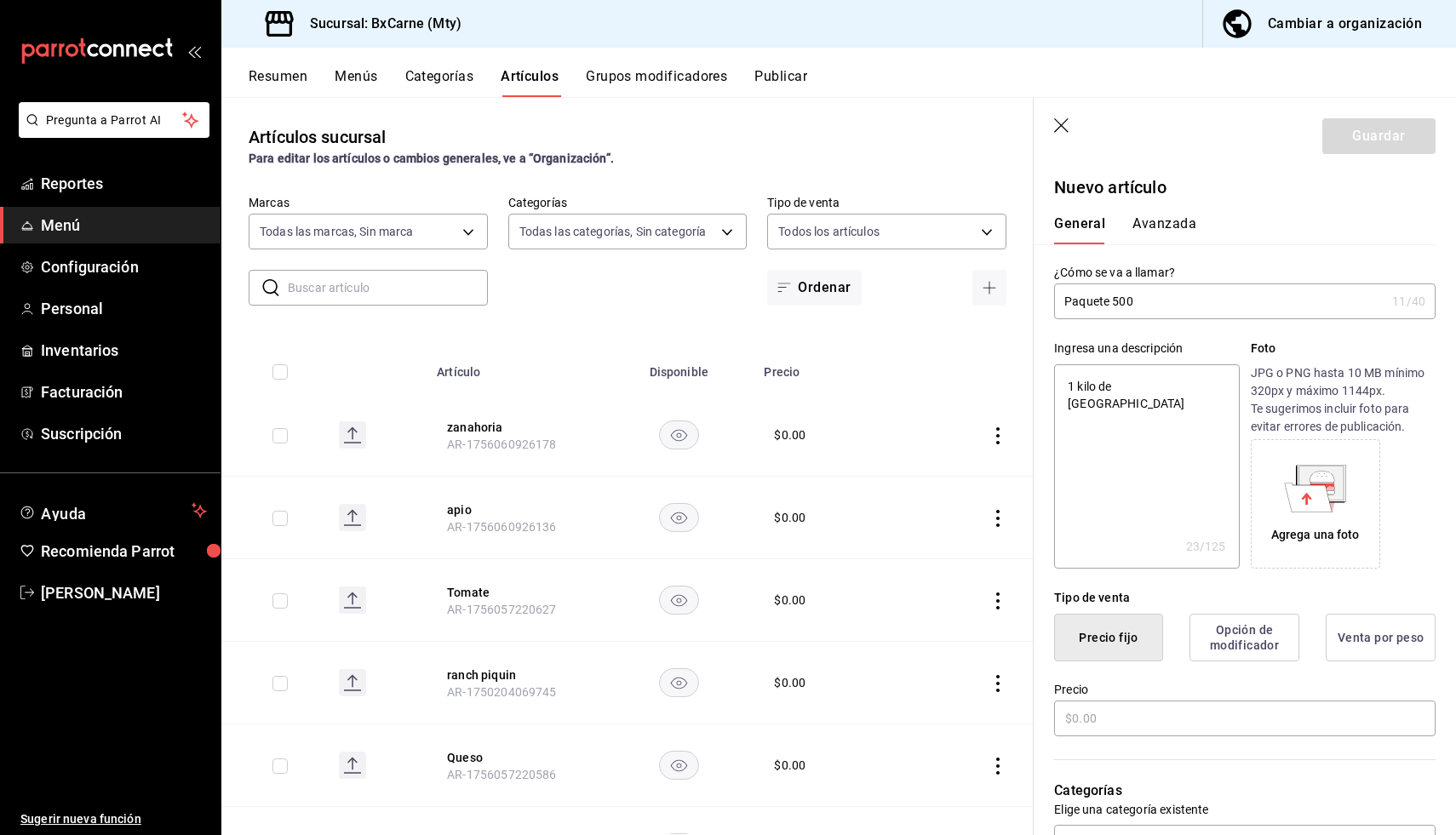
type textarea "x"
type textarea "1 kilo de [GEOGRAPHIC_DATA],"
type textarea "x"
type textarea "1 kilo de [GEOGRAPHIC_DATA], 3"
type textarea "x"
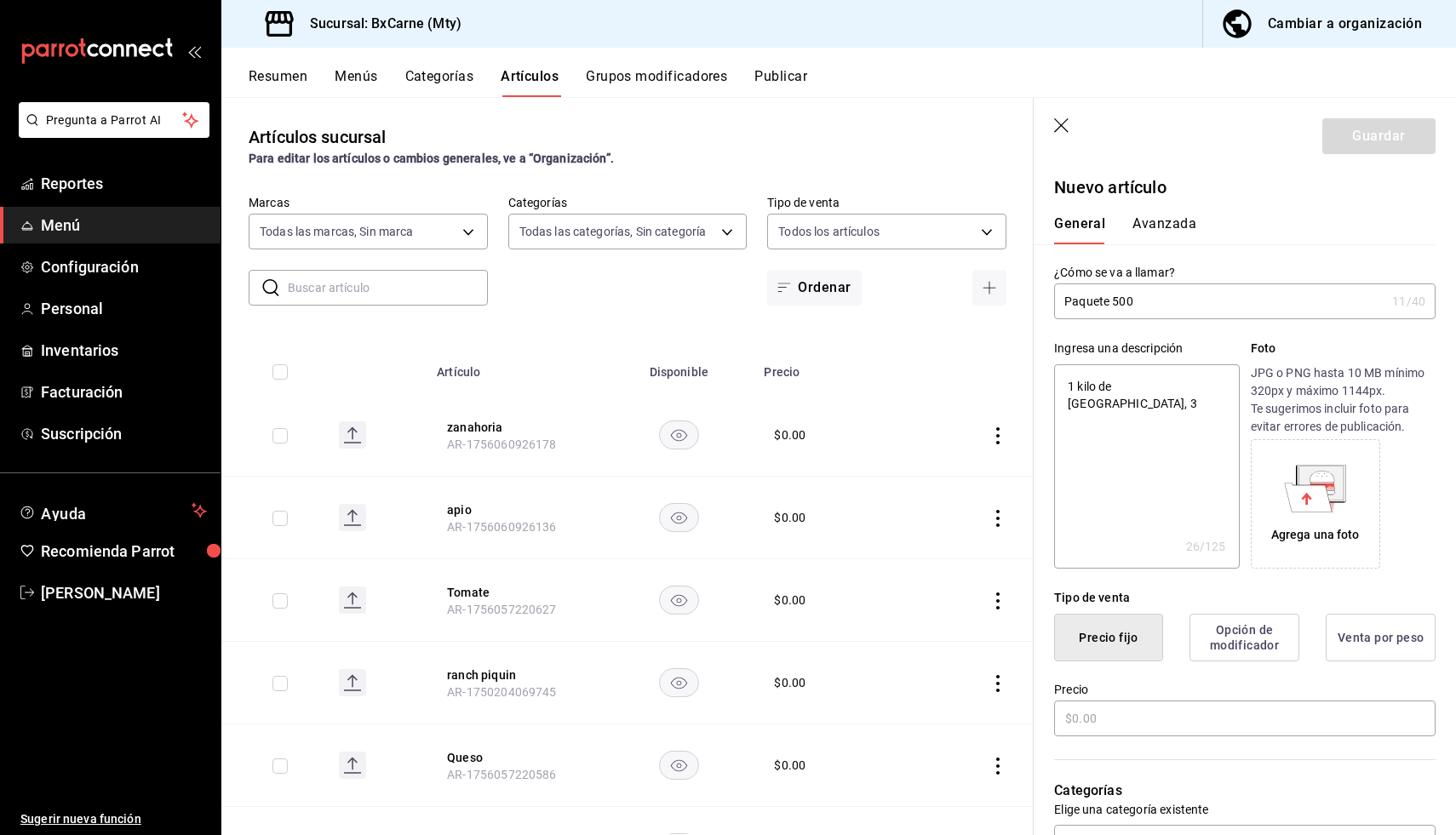
type textarea "1 kilo de [GEOGRAPHIC_DATA], 3"
type textarea "x"
type textarea "1 kilo de [GEOGRAPHIC_DATA], 3 s"
type textarea "x"
type textarea "1 kilo de [GEOGRAPHIC_DATA], 3 sa"
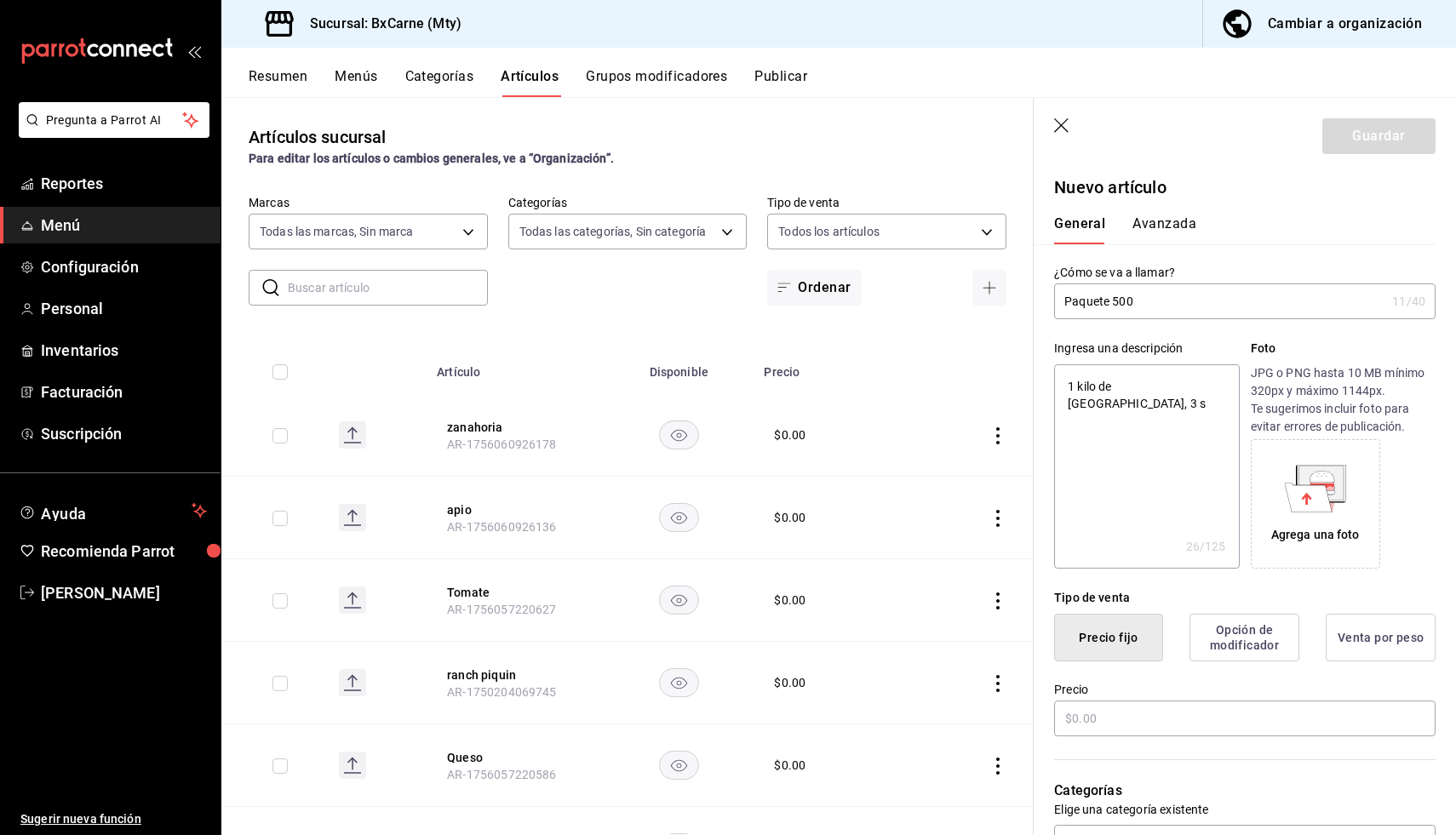
type textarea "x"
type textarea "1 kilo de [GEOGRAPHIC_DATA], 3 sal"
type textarea "x"
type textarea "1 kilo de [GEOGRAPHIC_DATA], 3 salc"
type textarea "x"
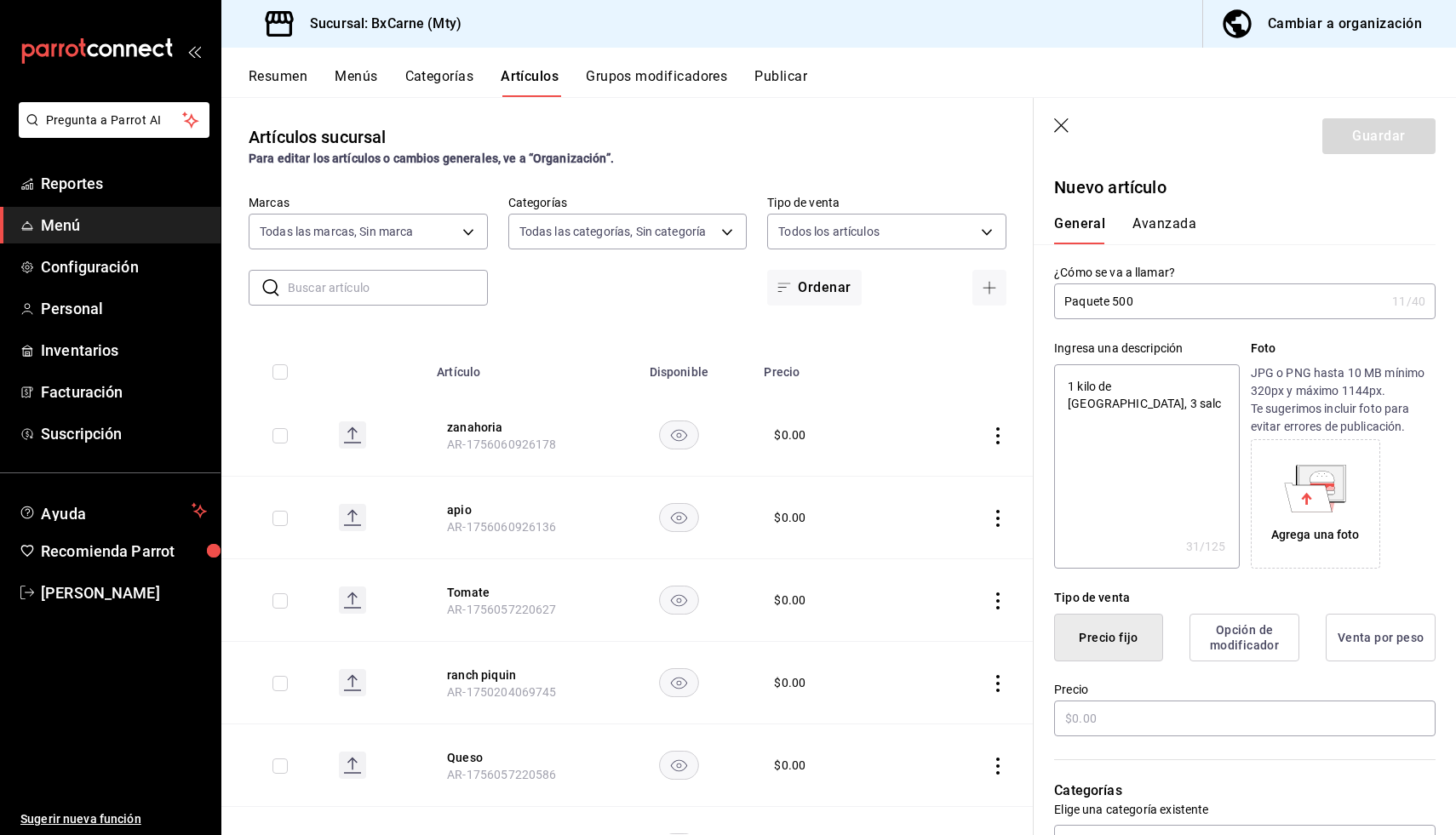
type textarea "1 kilo de [GEOGRAPHIC_DATA], 3 salch"
type textarea "x"
type textarea "1 kilo de [GEOGRAPHIC_DATA], 3 salchi"
type textarea "x"
type textarea "1 kilo de [GEOGRAPHIC_DATA], 3 salchic"
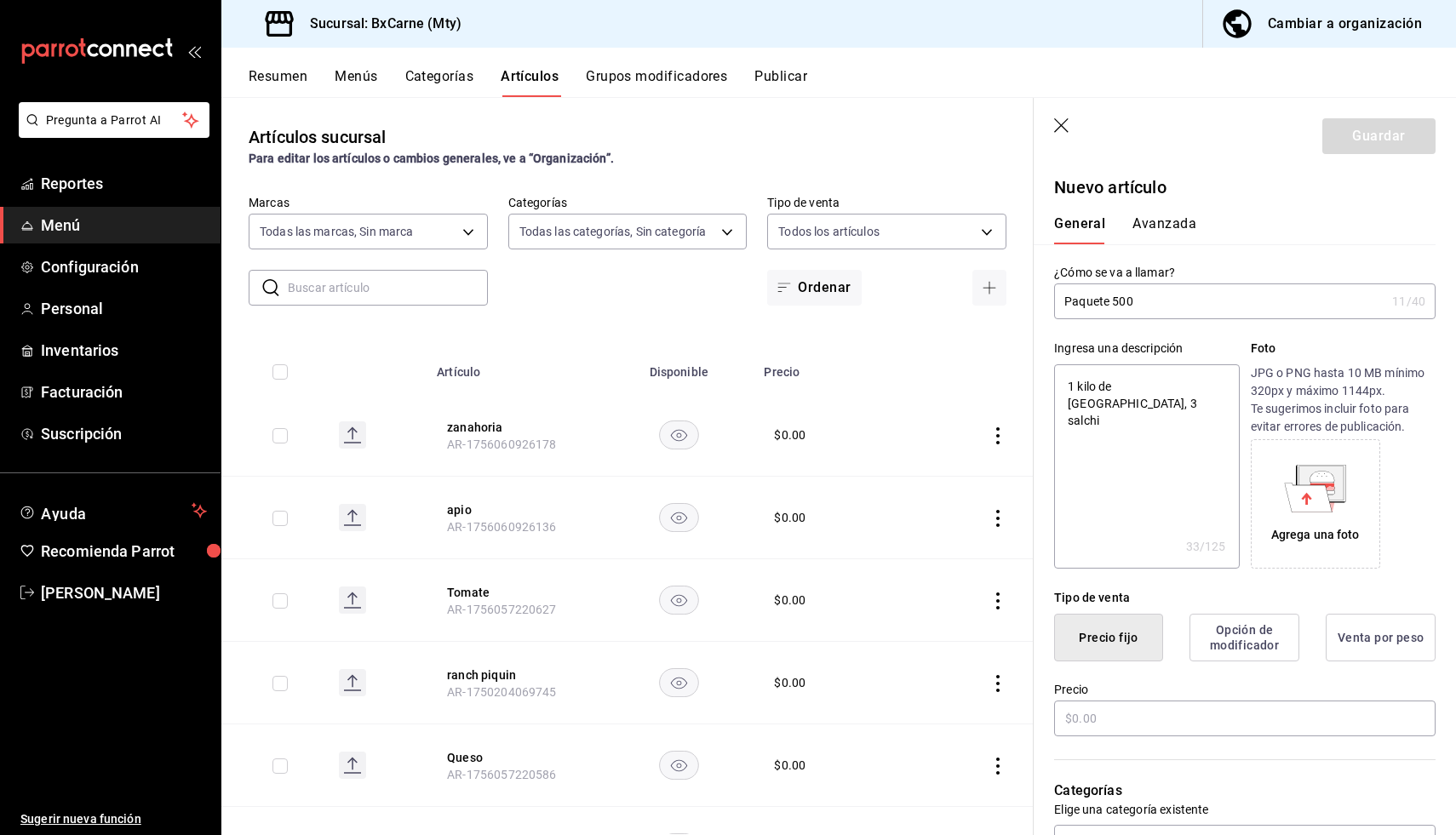
type textarea "x"
type textarea "1 kilo de [GEOGRAPHIC_DATA], 3 salchich"
type textarea "x"
type textarea "1 kilo de [GEOGRAPHIC_DATA], 3 salchichas"
type textarea "x"
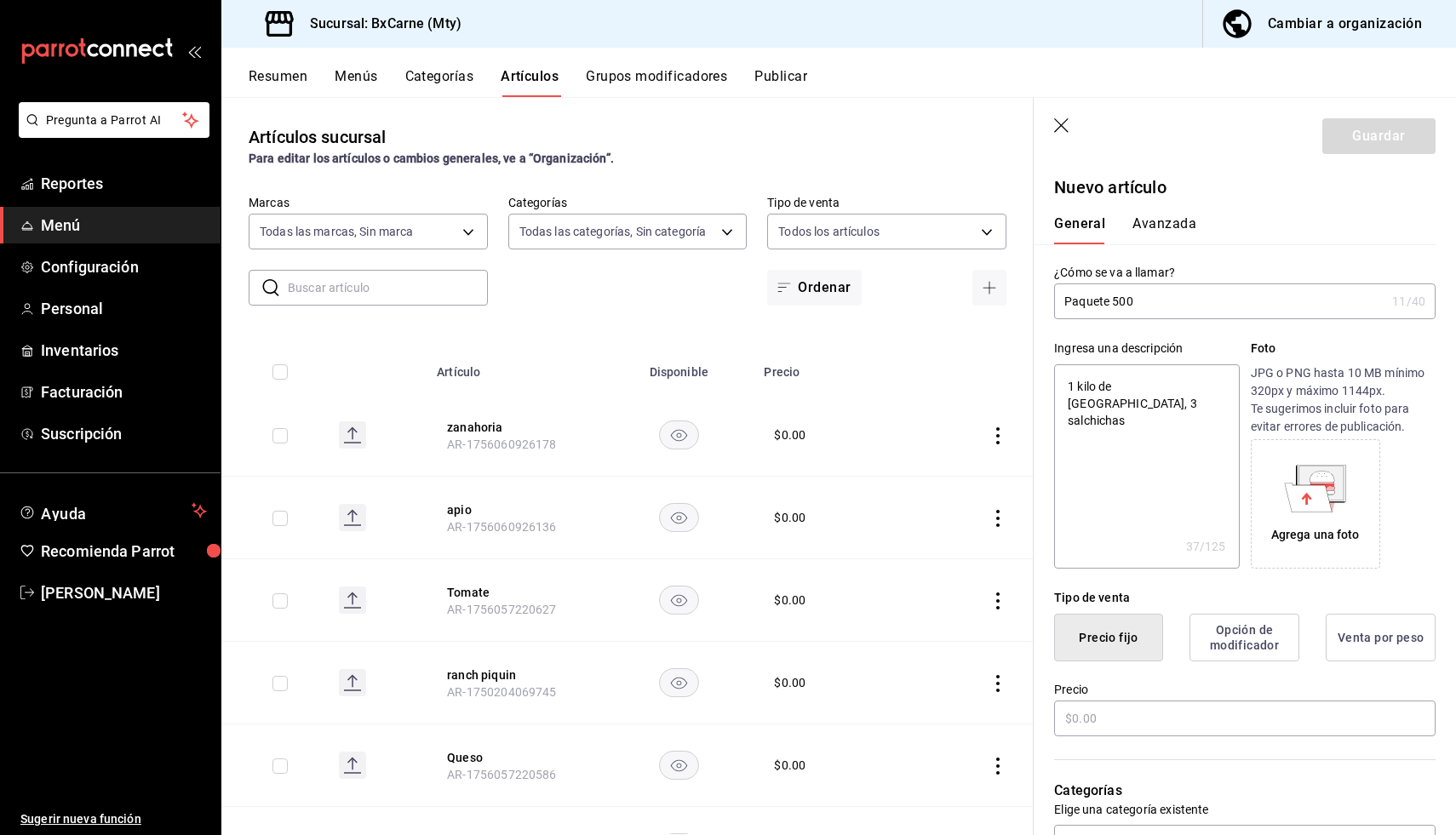
type textarea "1 kilo de [GEOGRAPHIC_DATA], 3 salchichas"
type textarea "x"
type textarea "1 kilo de [GEOGRAPHIC_DATA], 3 salchichas r"
type textarea "x"
type textarea "1 kilo de [GEOGRAPHIC_DATA], 3 salchichas ro"
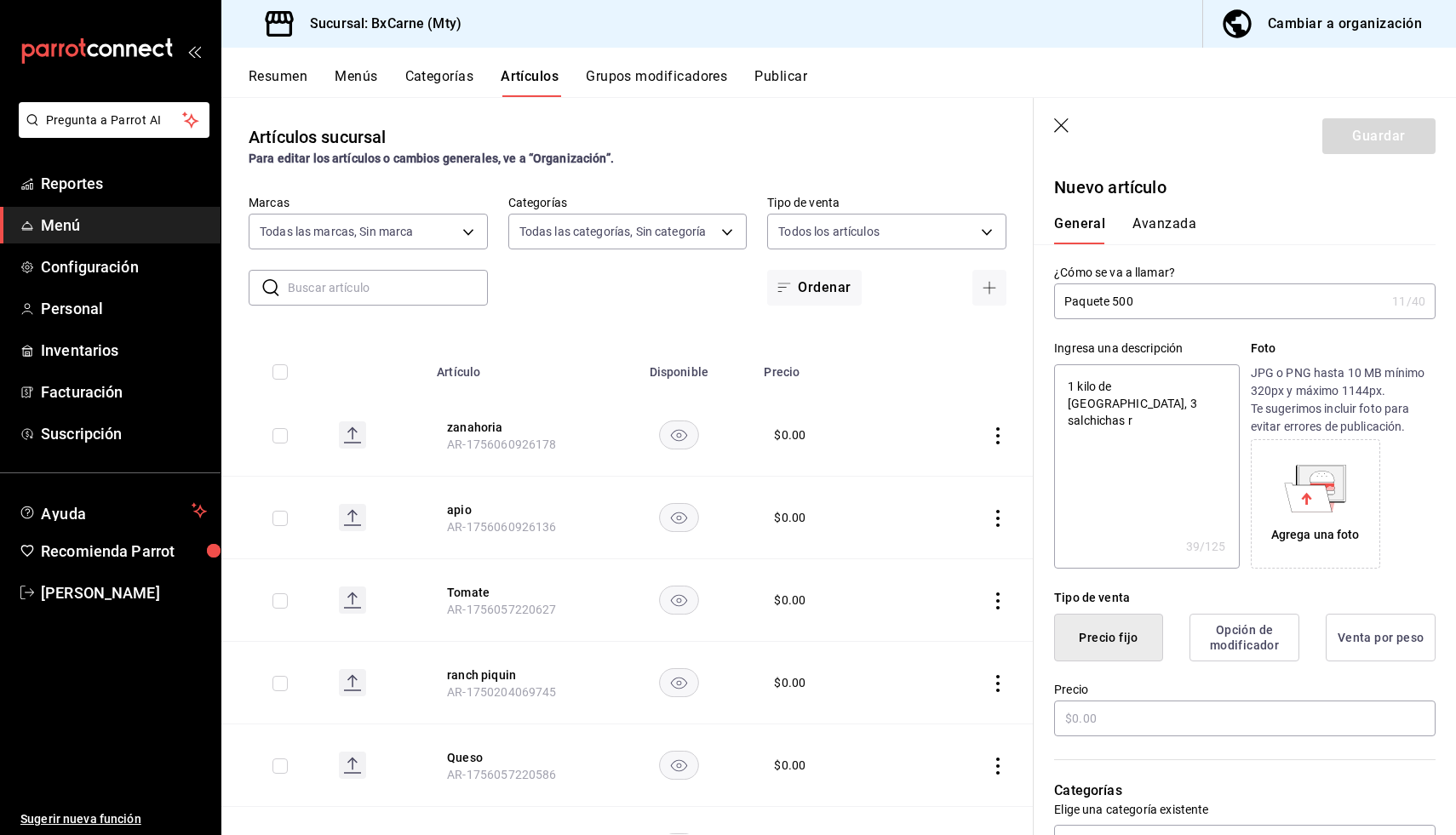
type textarea "x"
type textarea "1 kilo de [GEOGRAPHIC_DATA], 3 salchichas roj"
type textarea "x"
type textarea "1 kilo de [GEOGRAPHIC_DATA], 3 salchichas roja"
type textarea "x"
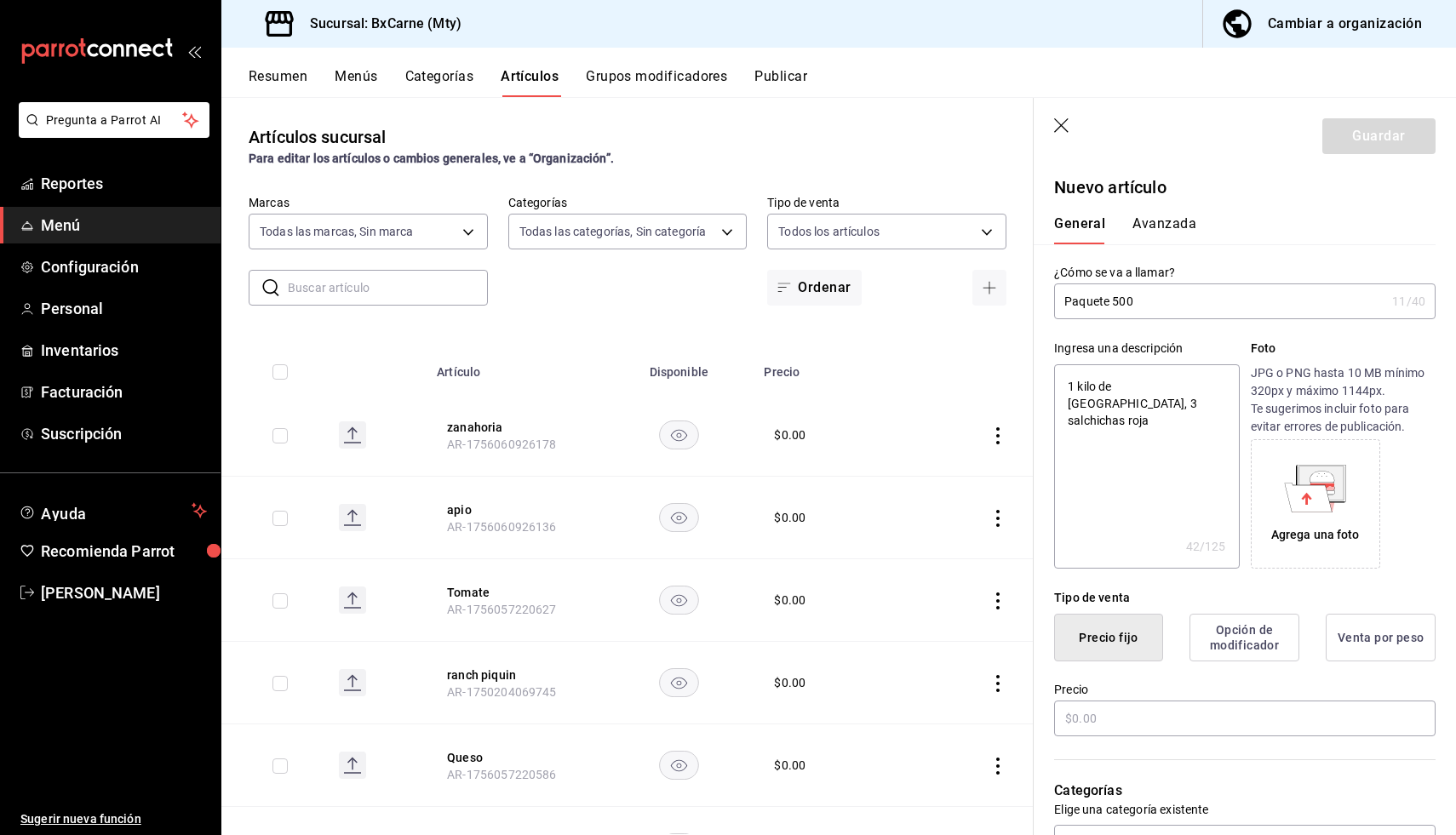
type textarea "1 kilo de [GEOGRAPHIC_DATA], 3 salchichas [PERSON_NAME]"
type textarea "x"
type textarea "1 kilo de [GEOGRAPHIC_DATA], 3 salchichas [PERSON_NAME],"
type textarea "x"
type textarea "1 kilo de [GEOGRAPHIC_DATA], 3 salchichas [PERSON_NAME],"
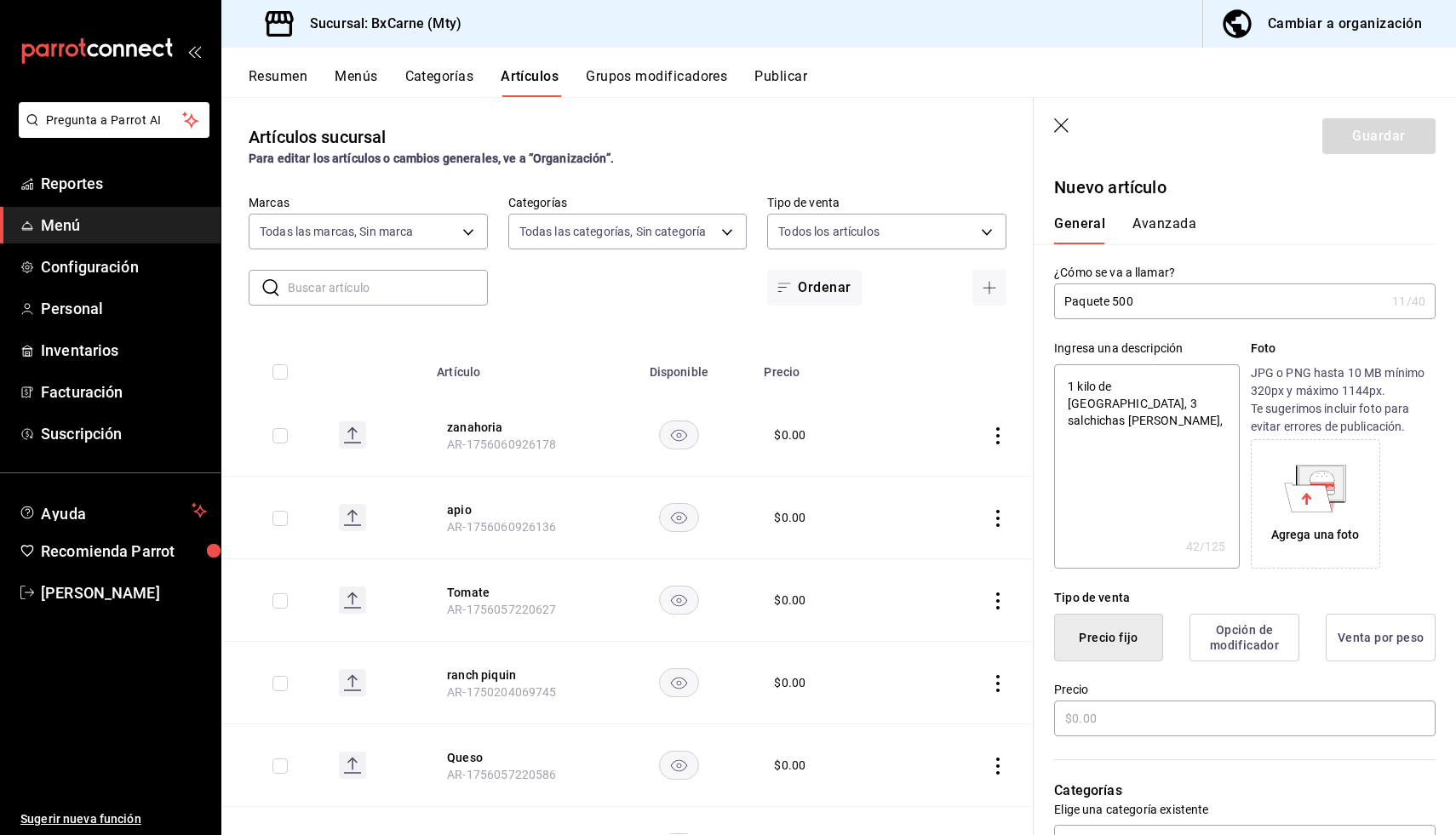
type textarea "x"
type textarea "1 kilo de [GEOGRAPHIC_DATA], 3 salchichas [PERSON_NAME], 3"
type textarea "x"
type textarea "1 kilo de [GEOGRAPHIC_DATA], 3 salchichas [PERSON_NAME], 3"
type textarea "x"
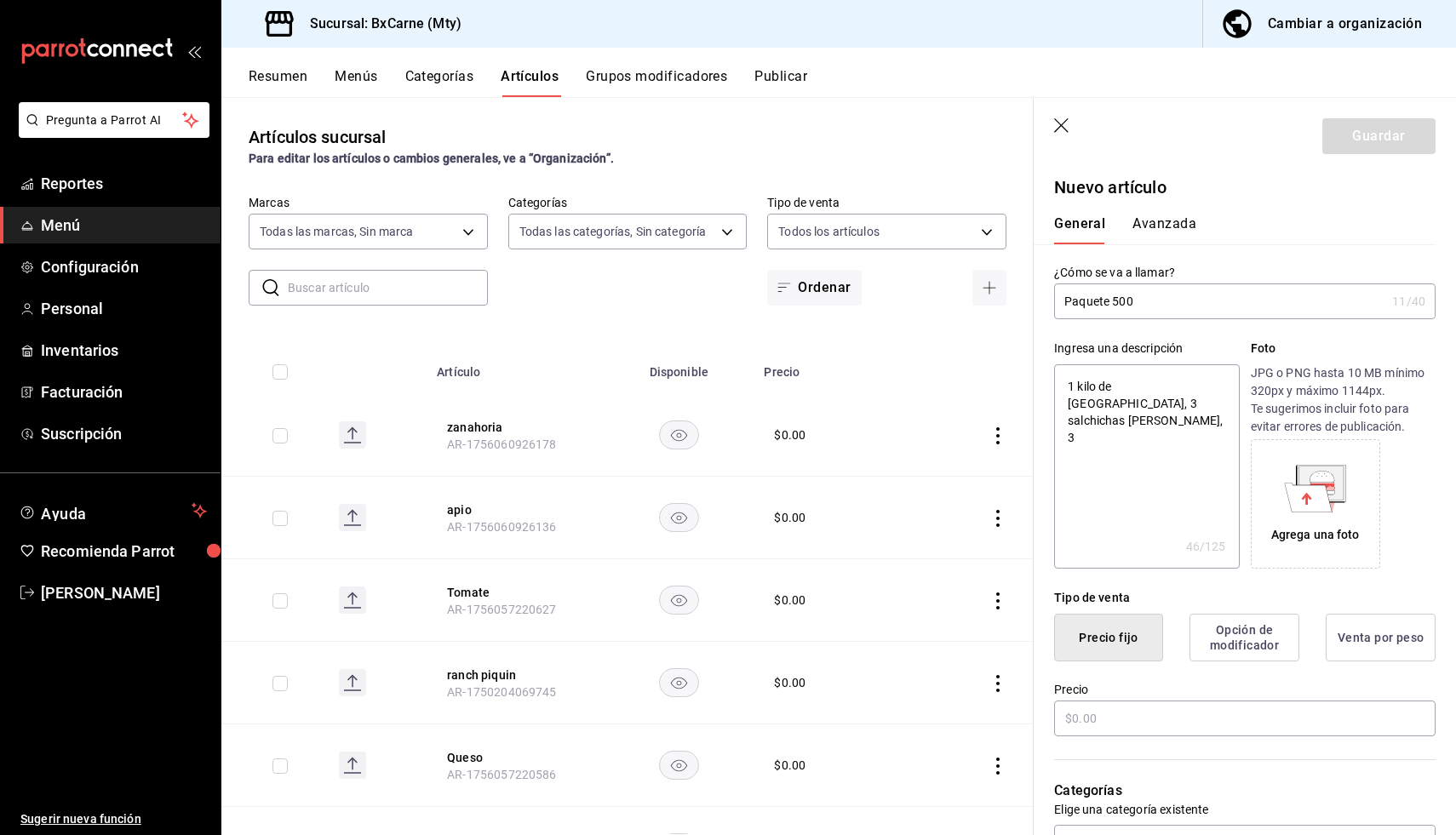
type textarea "1 kilo de [GEOGRAPHIC_DATA], 3 salchichas [PERSON_NAME], 3 f"
type textarea "x"
type textarea "1 kilo de [GEOGRAPHIC_DATA], 3 salchichas [PERSON_NAME], 3 fr"
type textarea "x"
type textarea "1 kilo de [GEOGRAPHIC_DATA], 3 salchichas [PERSON_NAME], 3 fri"
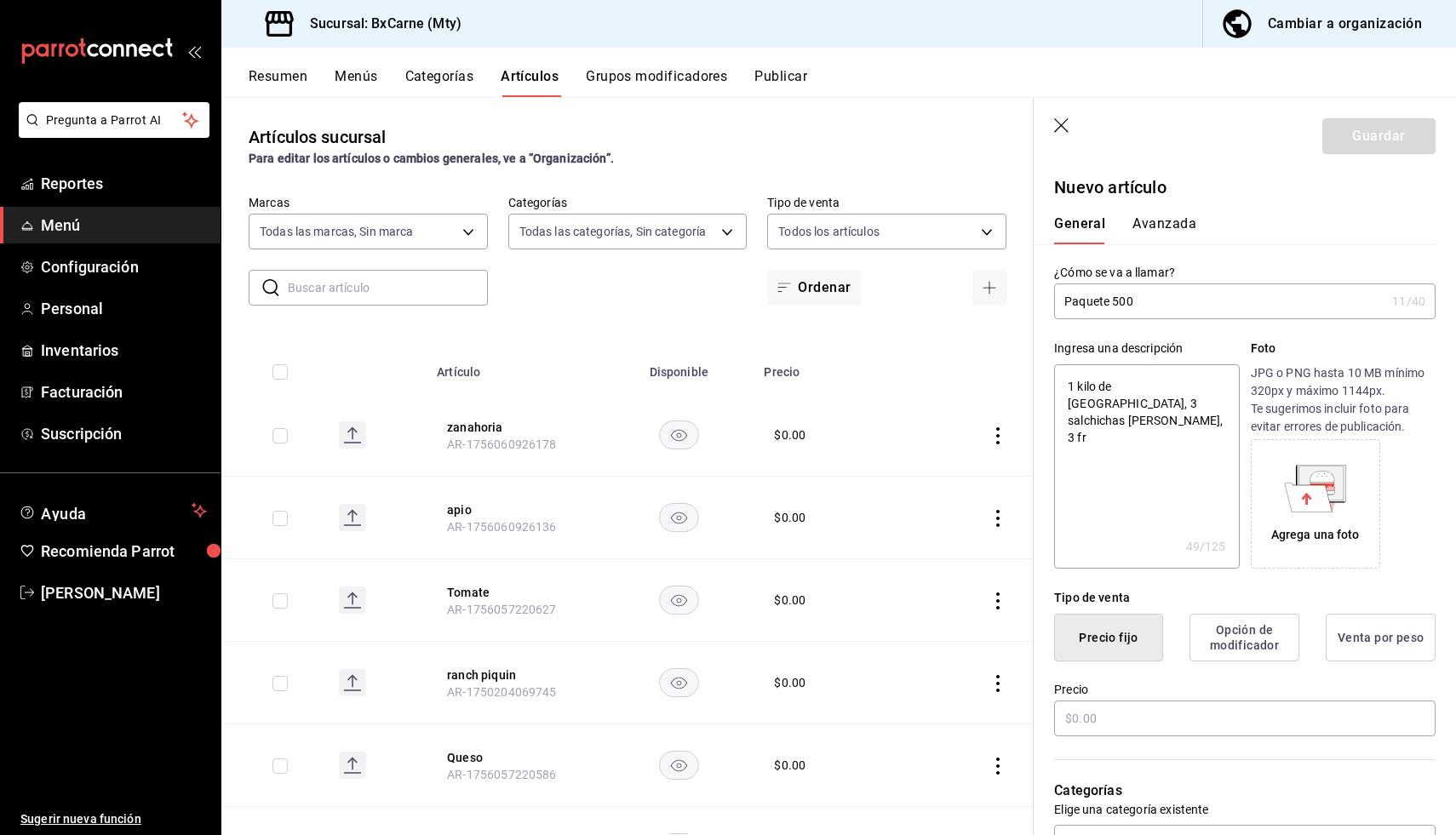
type textarea "x"
type textarea "1 kilo de [GEOGRAPHIC_DATA], 3 salchichas [PERSON_NAME], 3 frij"
type textarea "x"
type textarea "1 kilo de [GEOGRAPHIC_DATA], 3 salchichas [PERSON_NAME], 3 frijo"
type textarea "x"
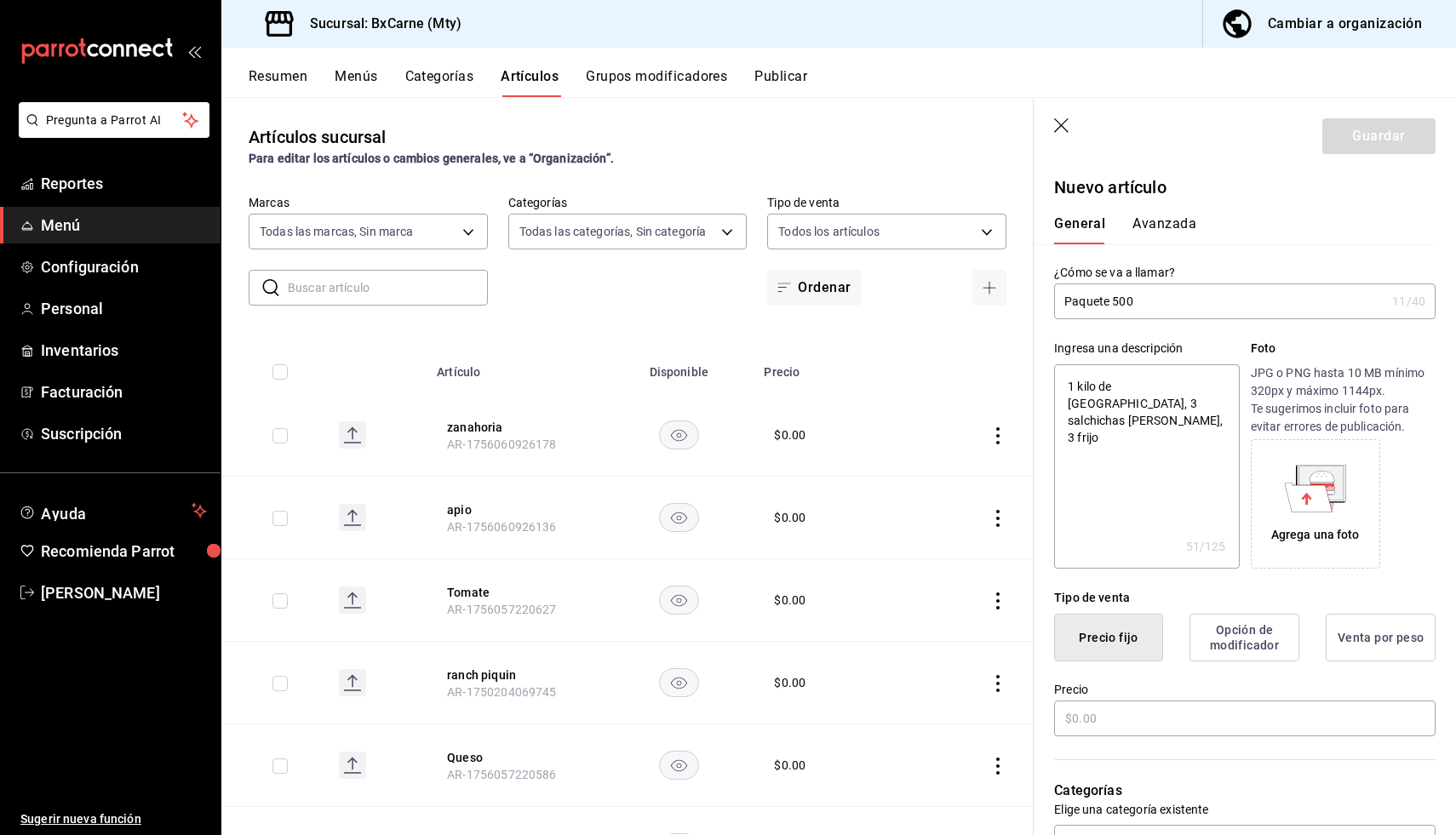
type textarea "1 kilo de [GEOGRAPHIC_DATA], 3 salchichas [PERSON_NAME], 3 frijol"
type textarea "x"
type textarea "1 kilo de [GEOGRAPHIC_DATA], 3 salchichas [PERSON_NAME], 3 frijole"
type textarea "x"
type textarea "1 kilo de [GEOGRAPHIC_DATA], 3 salchichas [PERSON_NAME], 3 frijoles"
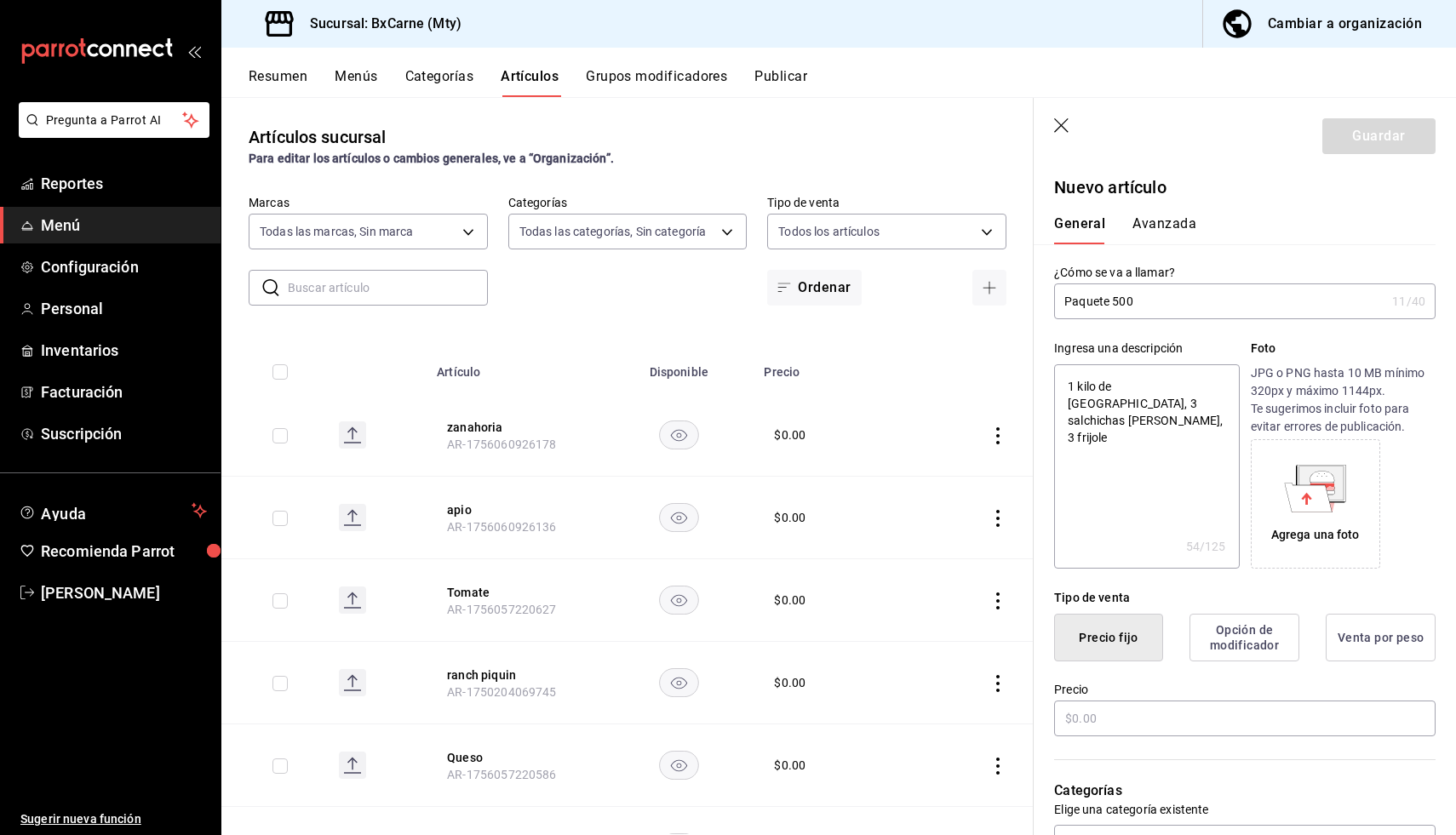
type textarea "x"
type textarea "1 kilo de [GEOGRAPHIC_DATA], 3 salchichas [PERSON_NAME], 3 frijoles"
type textarea "x"
type textarea "1 kilo de [GEOGRAPHIC_DATA], 3 salchichas [PERSON_NAME], 3 frijoles c"
type textarea "x"
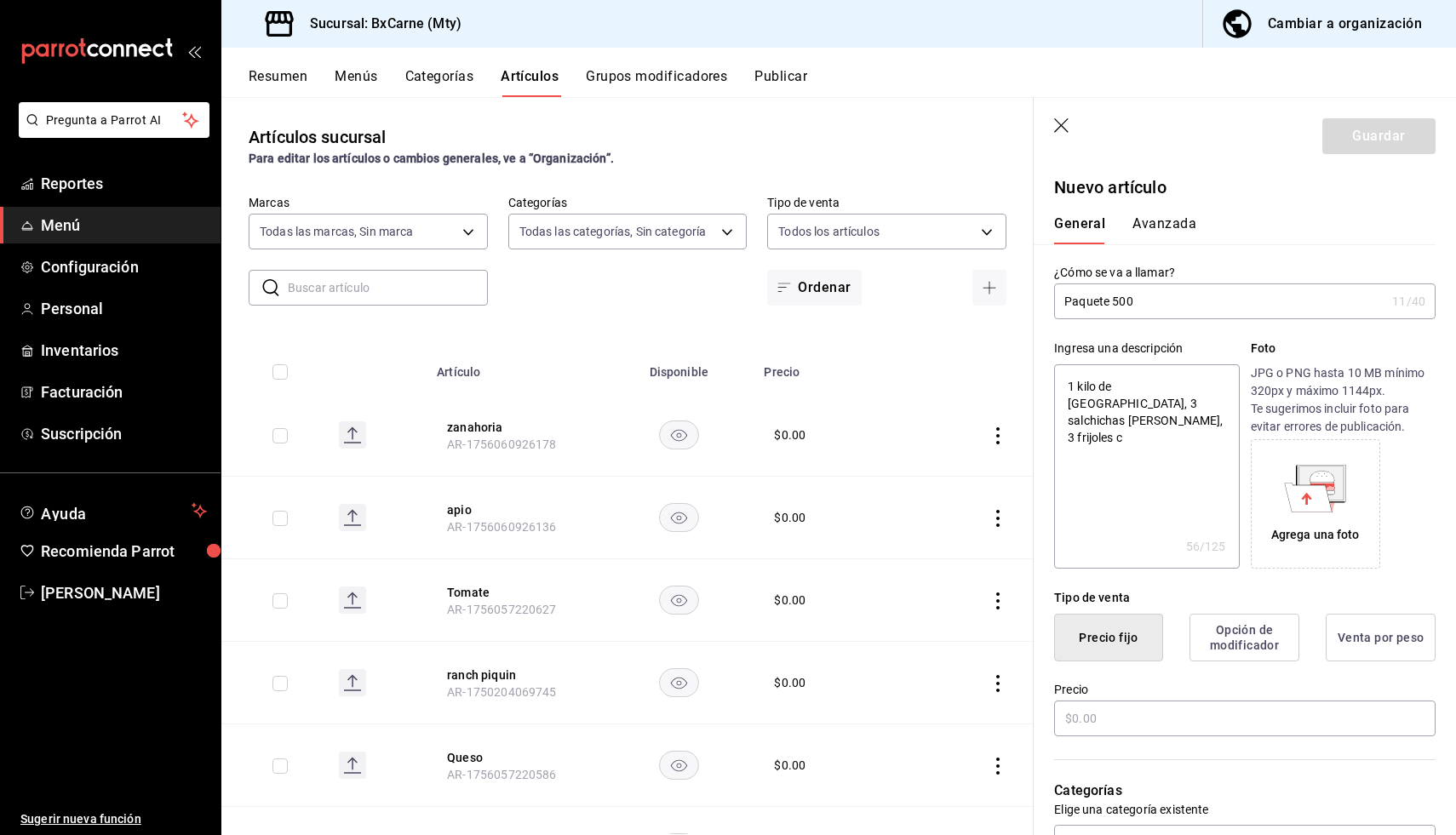
type textarea "1 kilo de [GEOGRAPHIC_DATA], 3 salchichas [PERSON_NAME], 3 frijoles ch"
type textarea "x"
type textarea "1 kilo de [GEOGRAPHIC_DATA], 3 salchichas [PERSON_NAME], 3 frijoles cha"
type textarea "x"
type textarea "1 kilo de [GEOGRAPHIC_DATA], 3 salchichas [PERSON_NAME], 3 frijoles char"
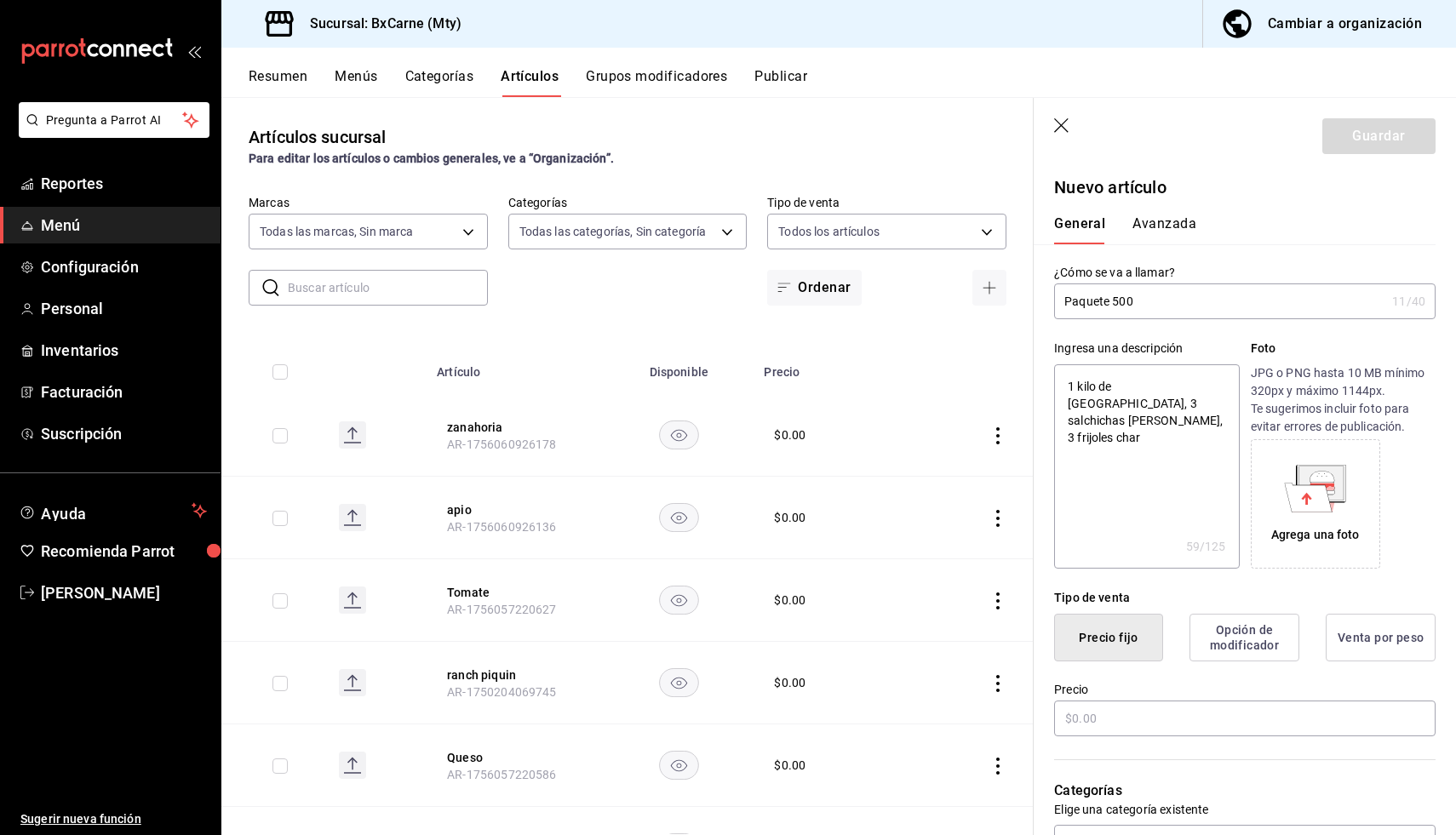
type textarea "x"
type textarea "1 kilo de [GEOGRAPHIC_DATA], 3 salchichas [PERSON_NAME], 3 frijoles charr"
type textarea "x"
type textarea "1 kilo de [GEOGRAPHIC_DATA], 3 salchichas [PERSON_NAME], 3 frijoles charro"
type textarea "x"
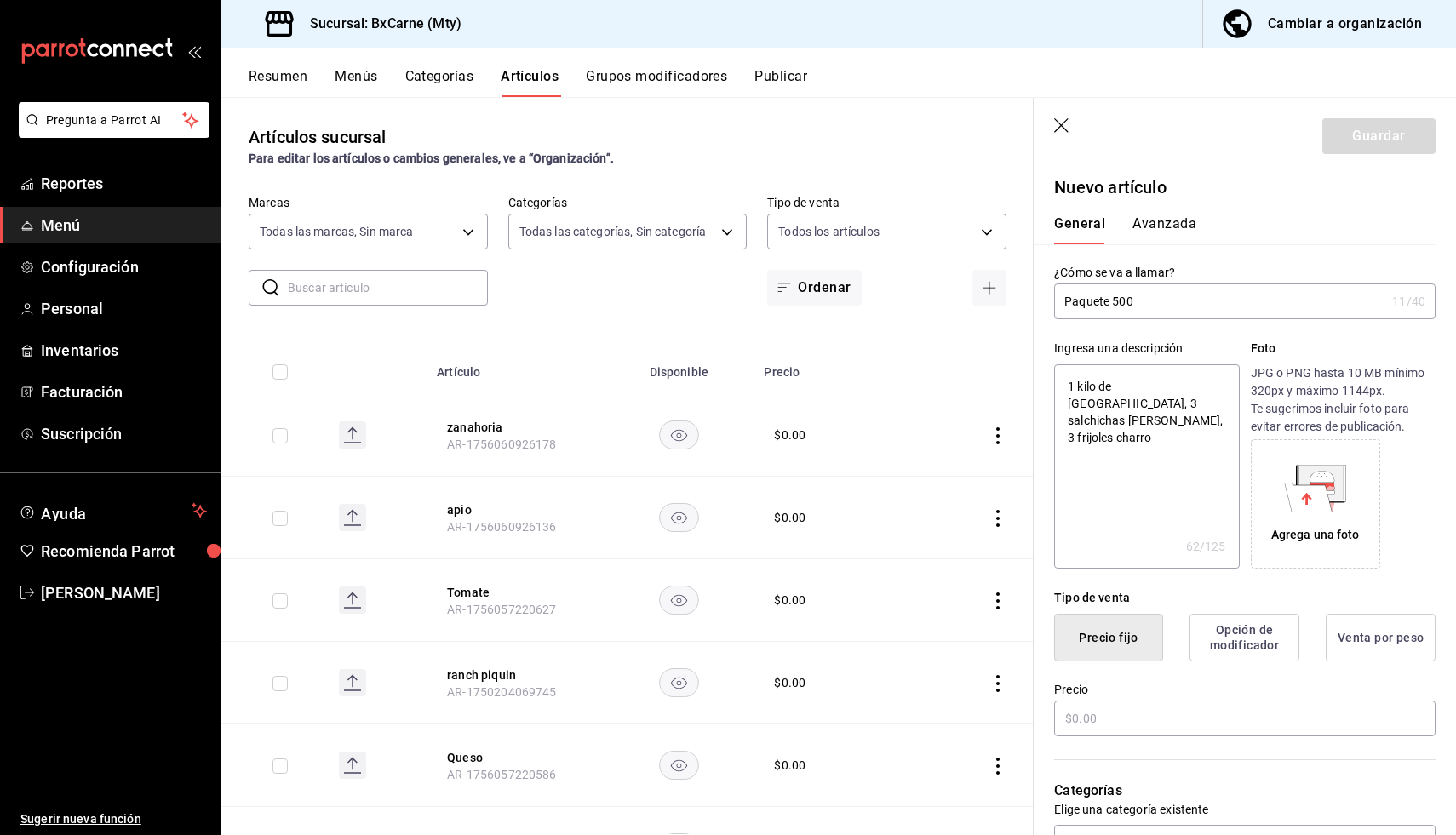
type textarea "1 kilo de [GEOGRAPHIC_DATA], 3 salchichas [PERSON_NAME], 3 frijoles charros"
type textarea "x"
type textarea "1 kilo de [GEOGRAPHIC_DATA], 3 salchichas [PERSON_NAME], 3 frijoles charros"
type textarea "x"
type textarea "1 kilo de [GEOGRAPHIC_DATA], 3 salchichas [PERSON_NAME], 3 frijoles charros i"
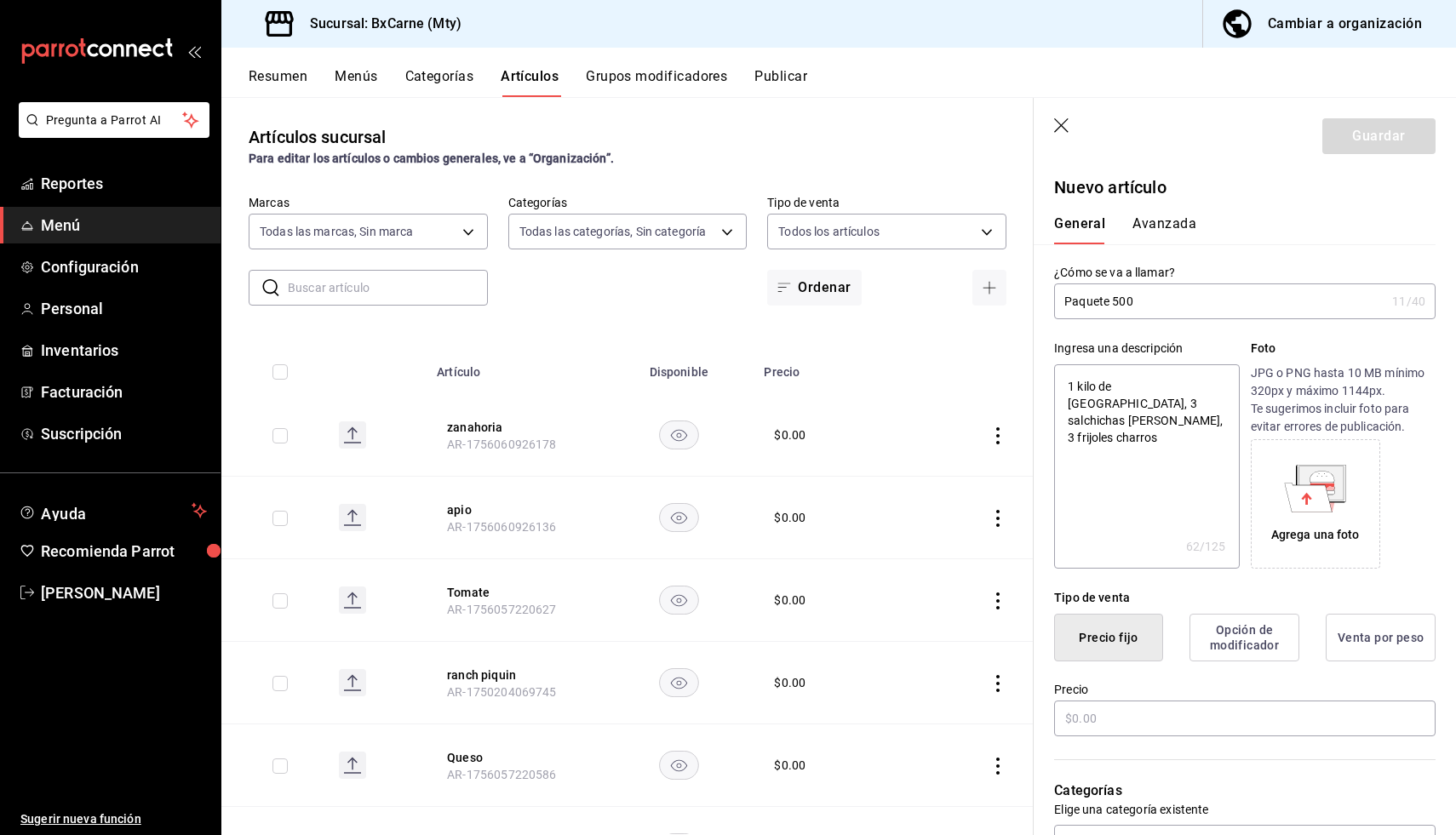
type textarea "x"
type textarea "1 kilo de [GEOGRAPHIC_DATA], 3 salchichas [PERSON_NAME], 3 frijoles charros in"
type textarea "x"
type textarea "1 kilo de [GEOGRAPHIC_DATA], 3 salchichas [PERSON_NAME], 3 frijoles charros ind"
type textarea "x"
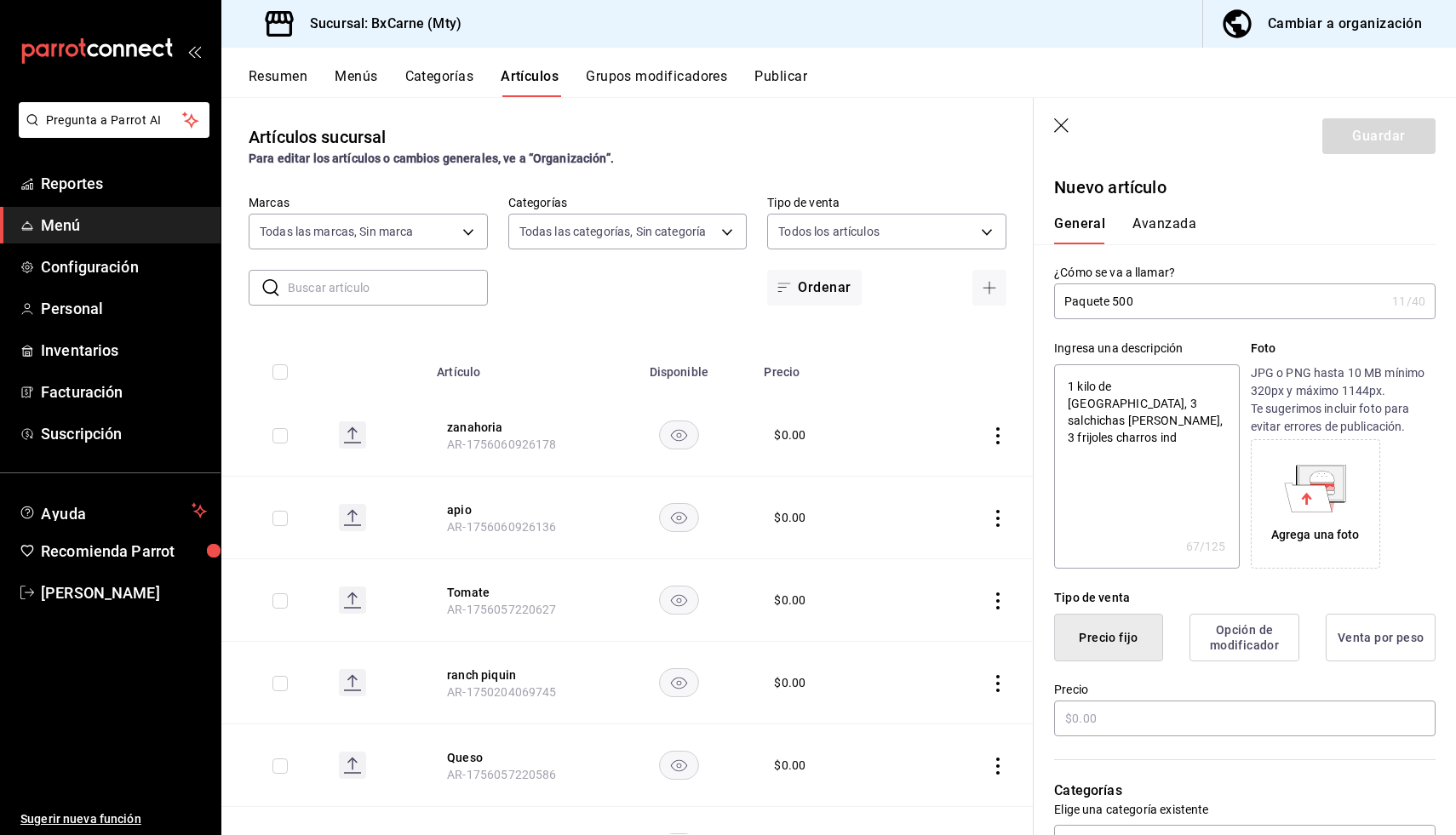
type textarea "1 kilo de [GEOGRAPHIC_DATA], 3 salchichas [PERSON_NAME], 3 frijoles charros indi"
type textarea "x"
type textarea "1 kilo de [GEOGRAPHIC_DATA], 3 salchichas [PERSON_NAME], 3 frijoles charros ind…"
type textarea "x"
type textarea "1 kilo de [GEOGRAPHIC_DATA], 3 salchichas [PERSON_NAME], 3 frijoles charros ind…"
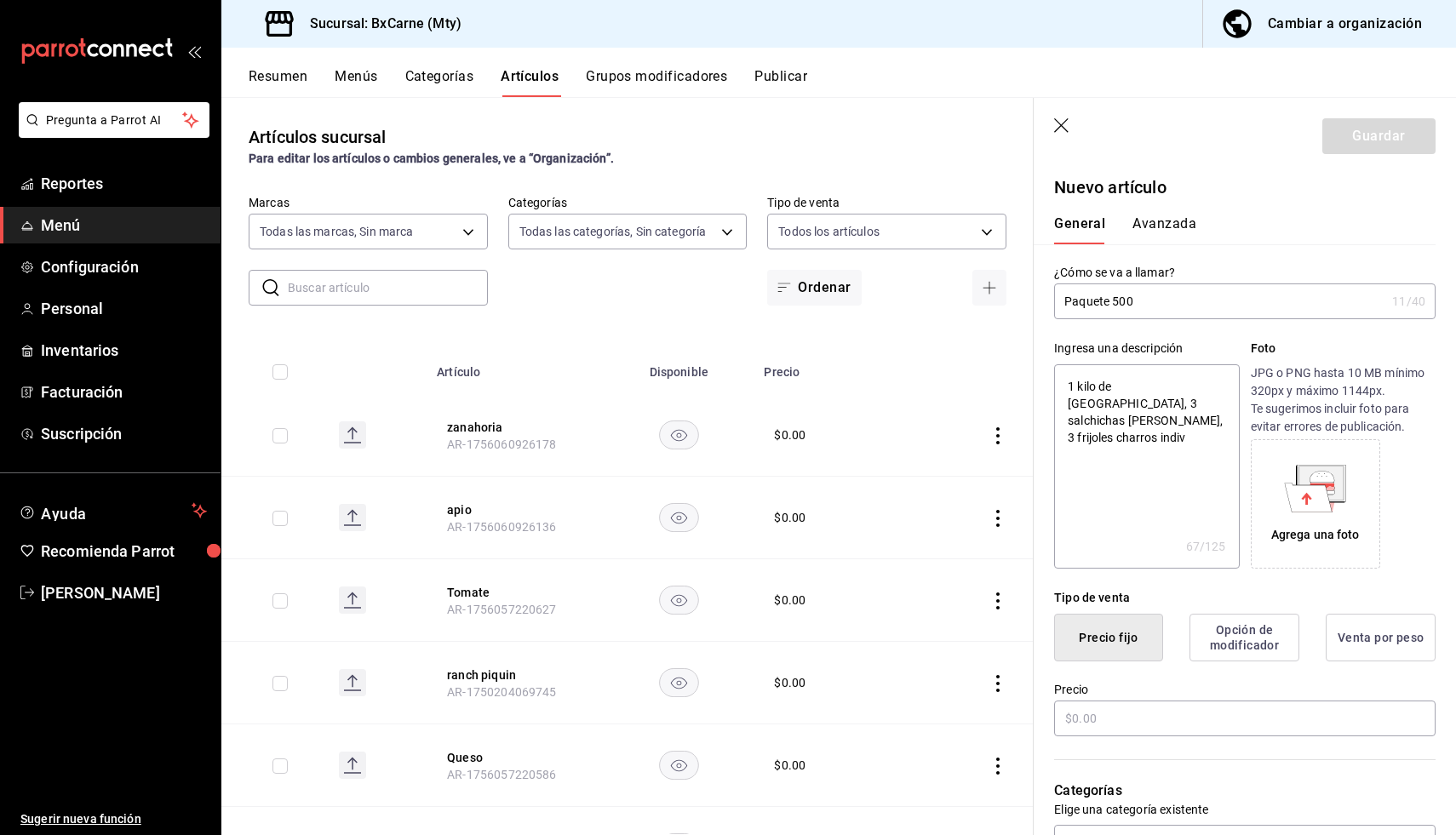
type textarea "x"
type textarea "1 kilo de [GEOGRAPHIC_DATA], 3 salchichas [PERSON_NAME], 3 frijoles charros ind…"
type textarea "x"
type textarea "1 kilo de [GEOGRAPHIC_DATA], 3 salchichas [PERSON_NAME], 3 frijoles charros ind…"
click at [1164, 300] on input "Paquete 500" at bounding box center [1218, 302] width 331 height 35
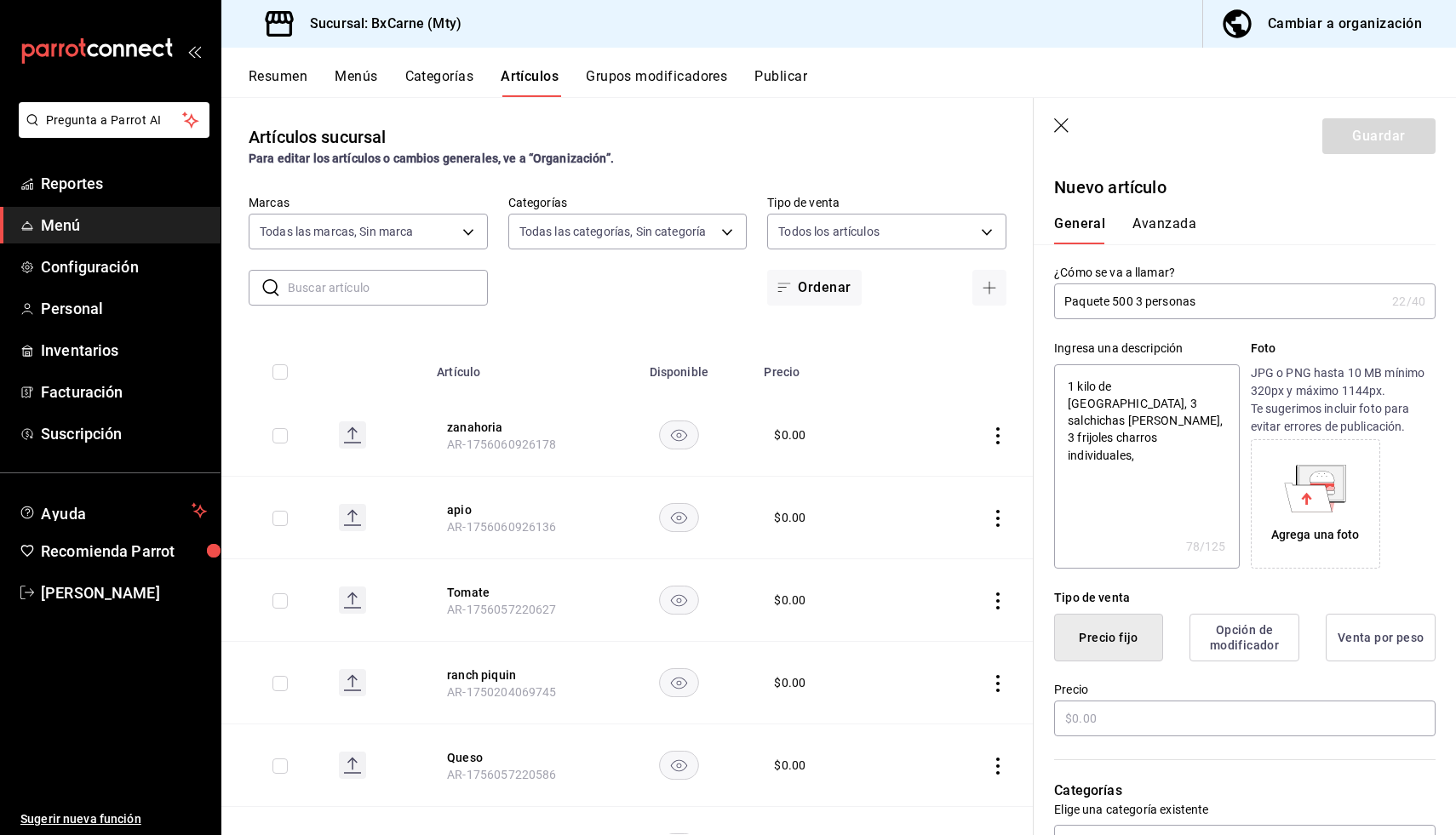
click at [1136, 305] on input "Paquete 500 3 personas" at bounding box center [1218, 302] width 331 height 35
click at [1188, 419] on textarea "1 kilo de [GEOGRAPHIC_DATA], 3 salchichas [PERSON_NAME], 3 frijoles charros ind…" at bounding box center [1145, 466] width 185 height 204
click at [1178, 421] on textarea "1 kilo de [GEOGRAPHIC_DATA], 3 salchichas [PERSON_NAME], 3 frijoles charros ind…" at bounding box center [1145, 466] width 185 height 204
click at [1296, 485] on icon at bounding box center [1308, 498] width 48 height 29
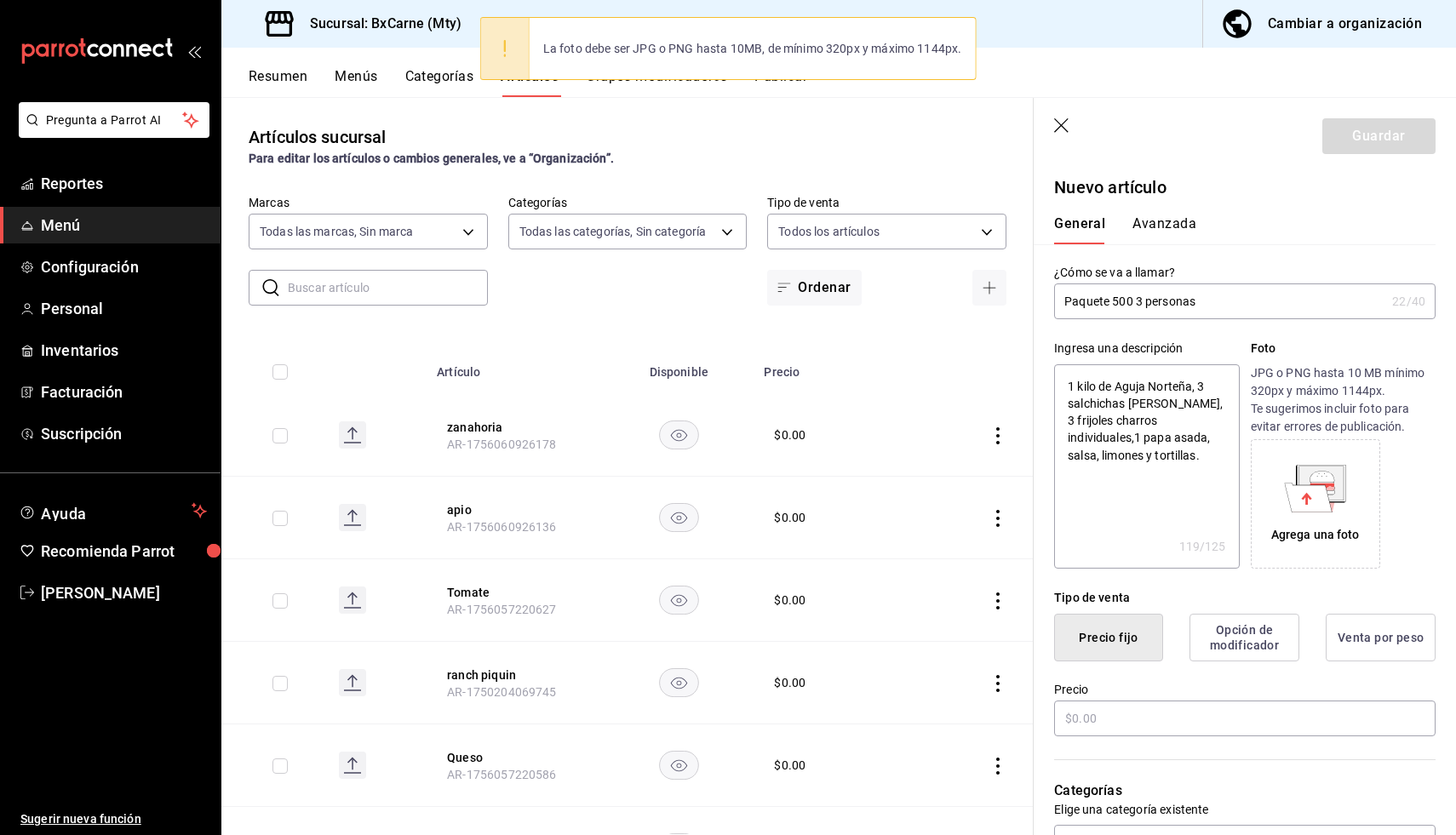
drag, startPoint x: 1377, startPoint y: 513, endPoint x: 1305, endPoint y: 515, distance: 72.0
click at [1325, 514] on div "Agrega una foto" at bounding box center [1315, 503] width 129 height 129
click at [1305, 514] on div "Agrega una foto" at bounding box center [1315, 504] width 121 height 121
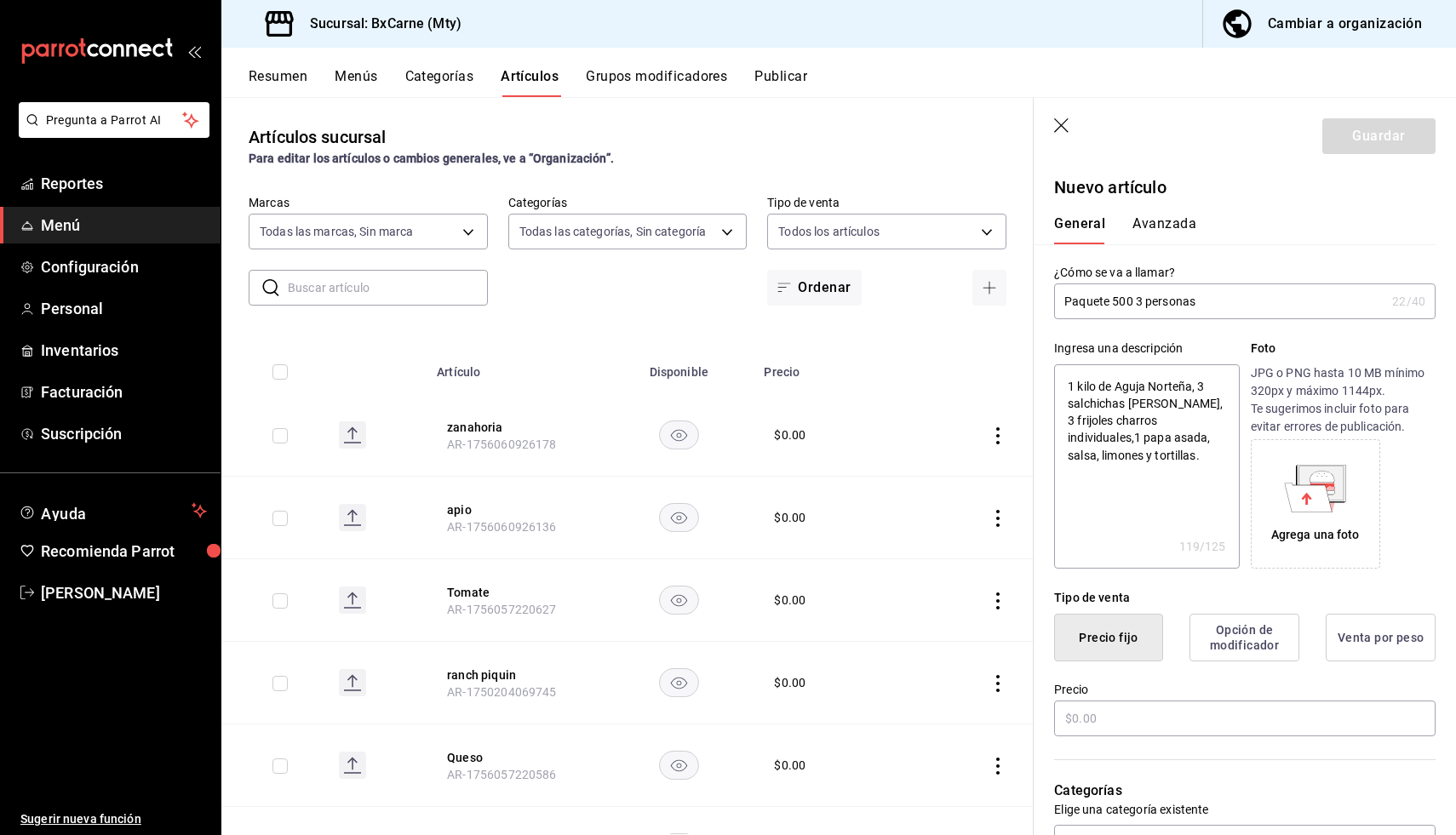
click at [1293, 495] on icon at bounding box center [1308, 498] width 48 height 29
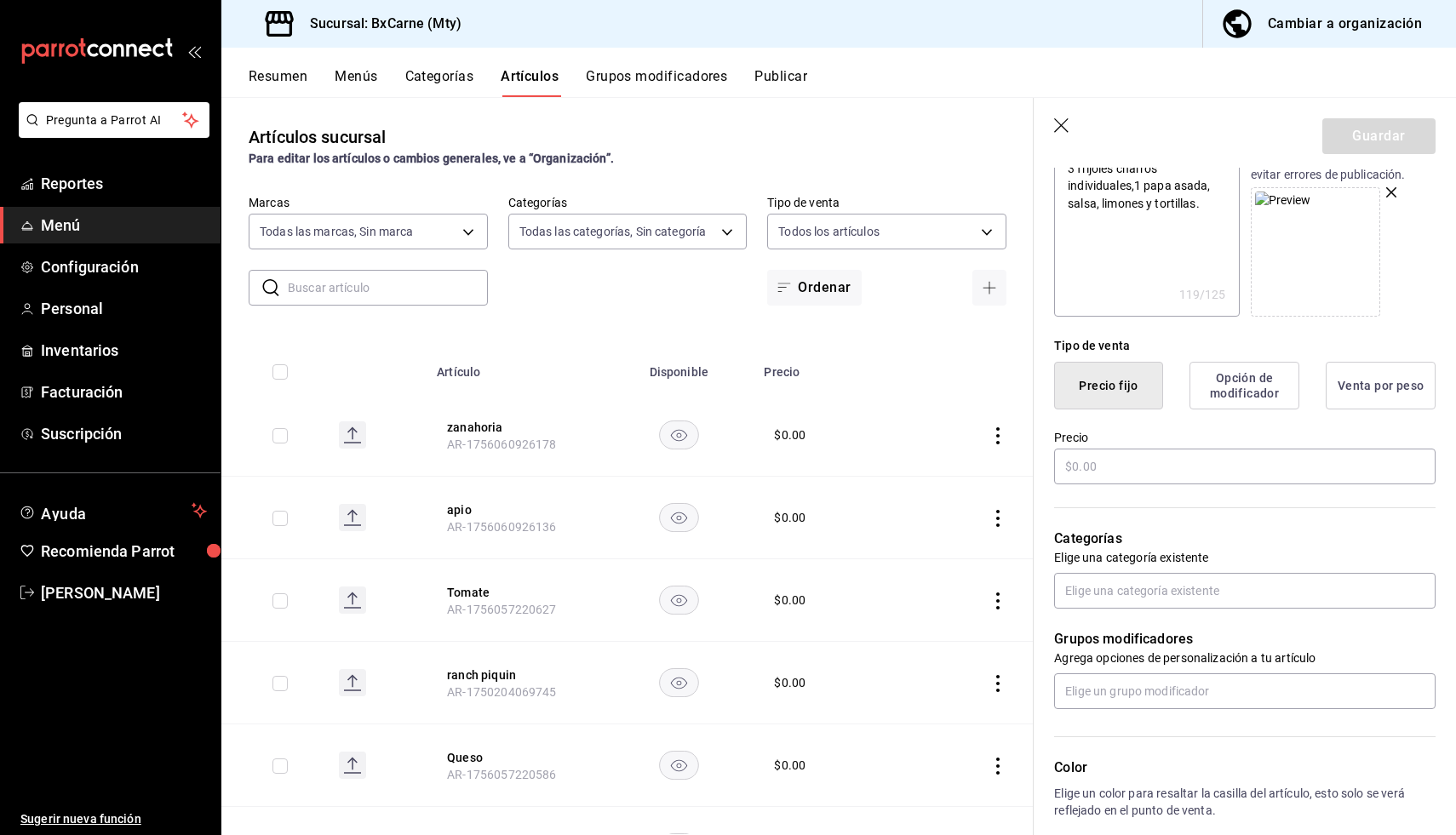
scroll to position [294, 0]
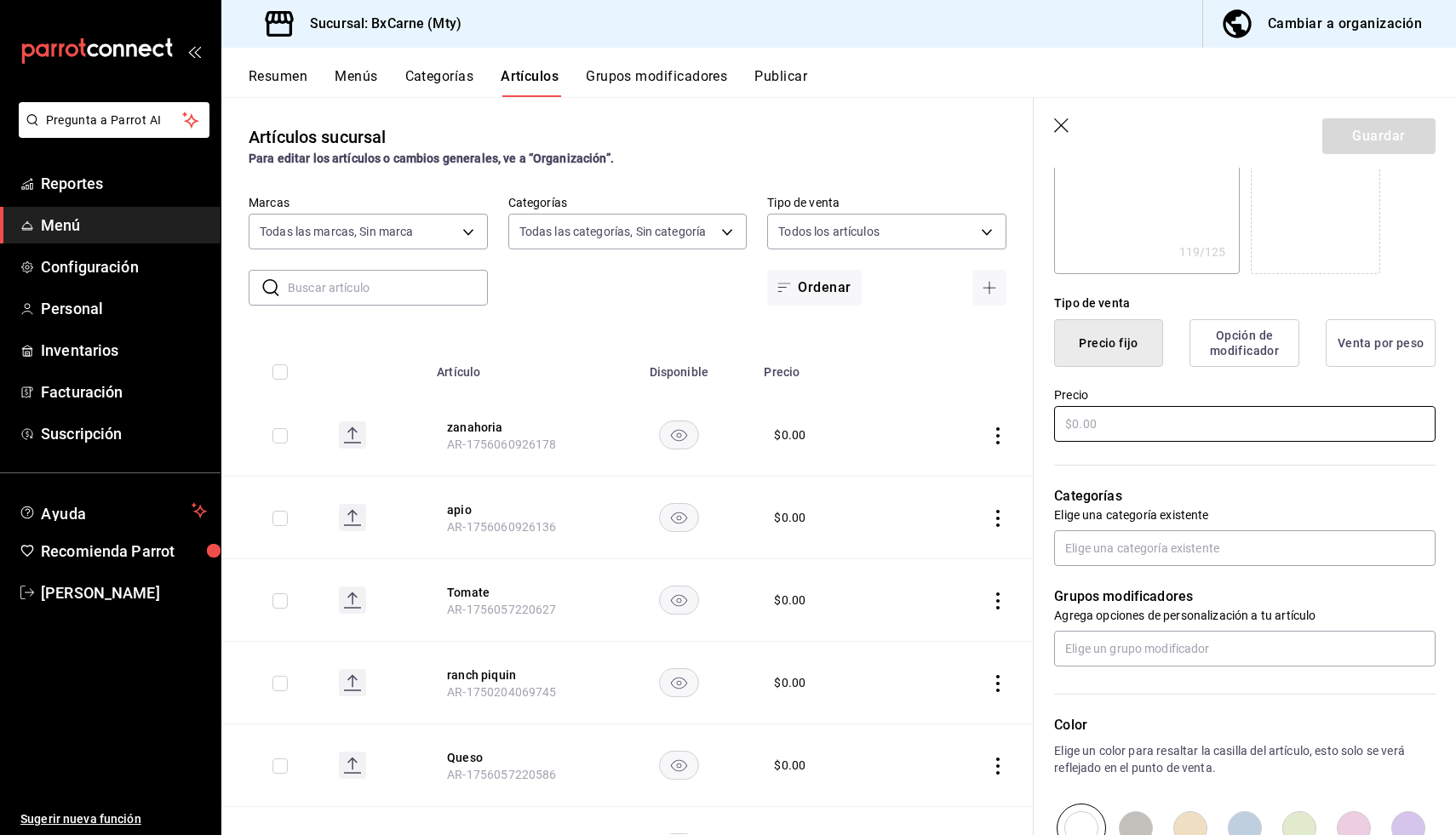
click at [1117, 426] on input "text" at bounding box center [1244, 424] width 381 height 35
click at [1344, 140] on button "Guardar" at bounding box center [1378, 135] width 113 height 35
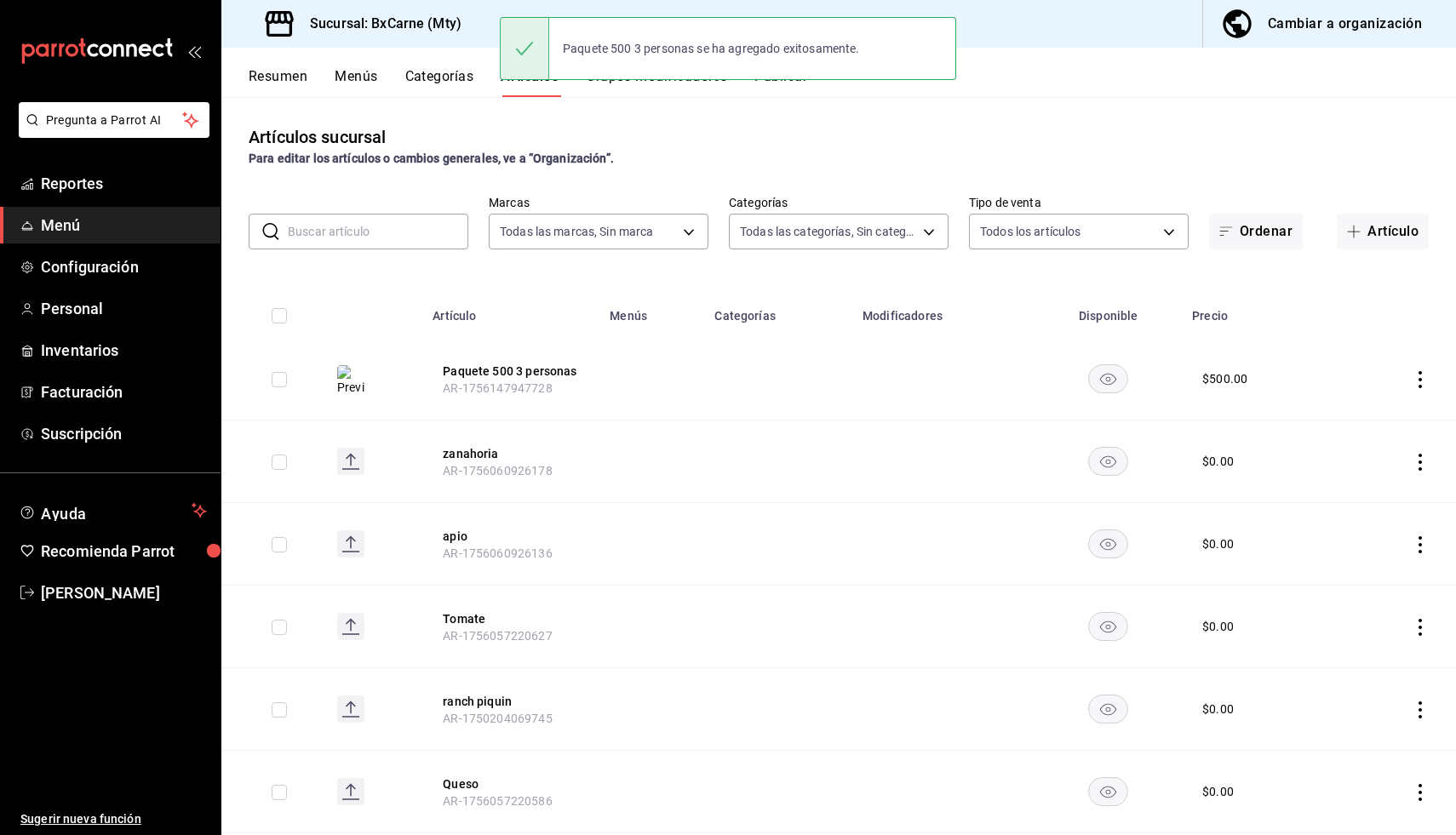
click at [291, 75] on button "Resumen" at bounding box center [277, 82] width 58 height 29
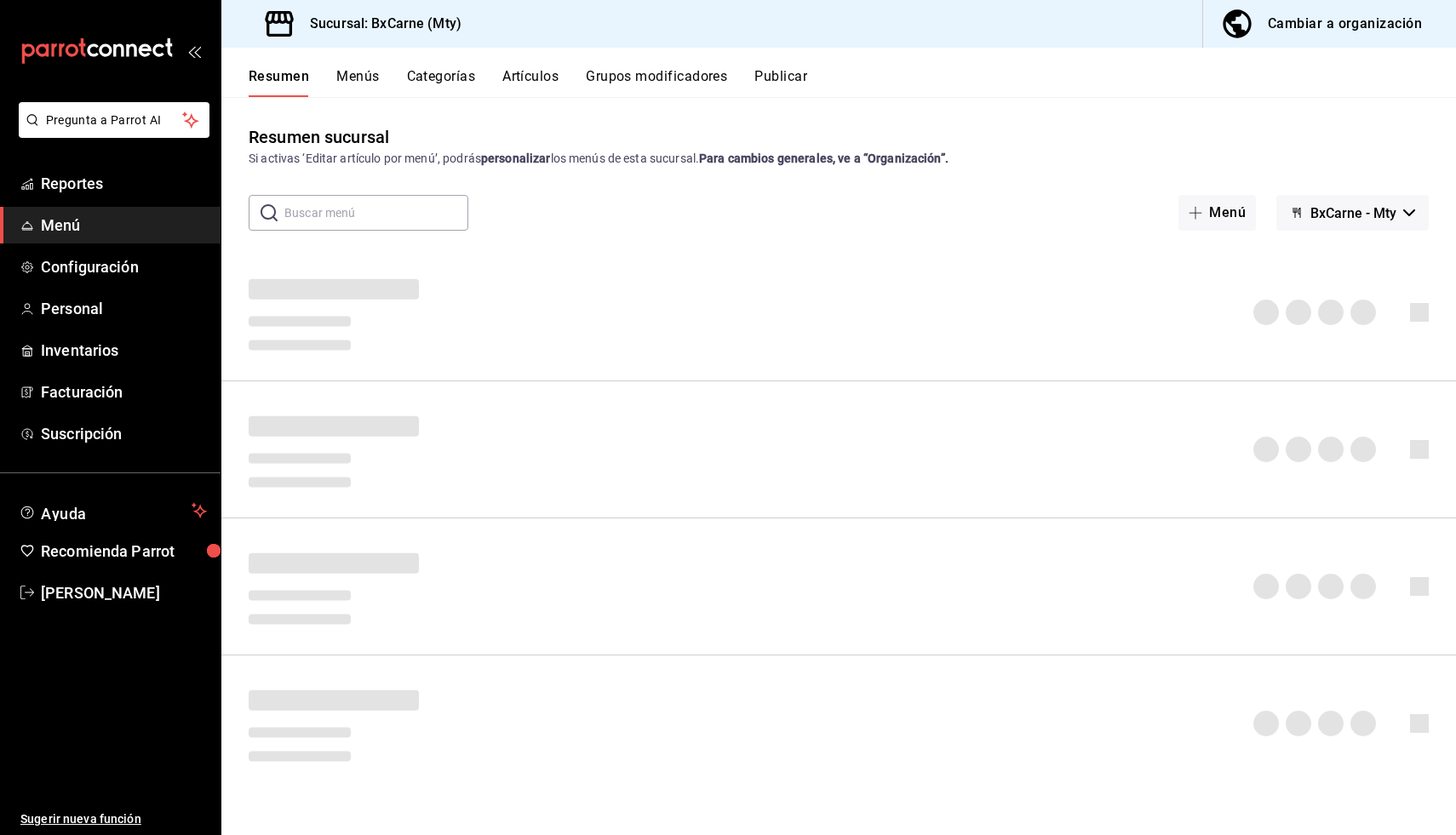
click at [538, 82] on button "Artículos" at bounding box center [530, 82] width 57 height 29
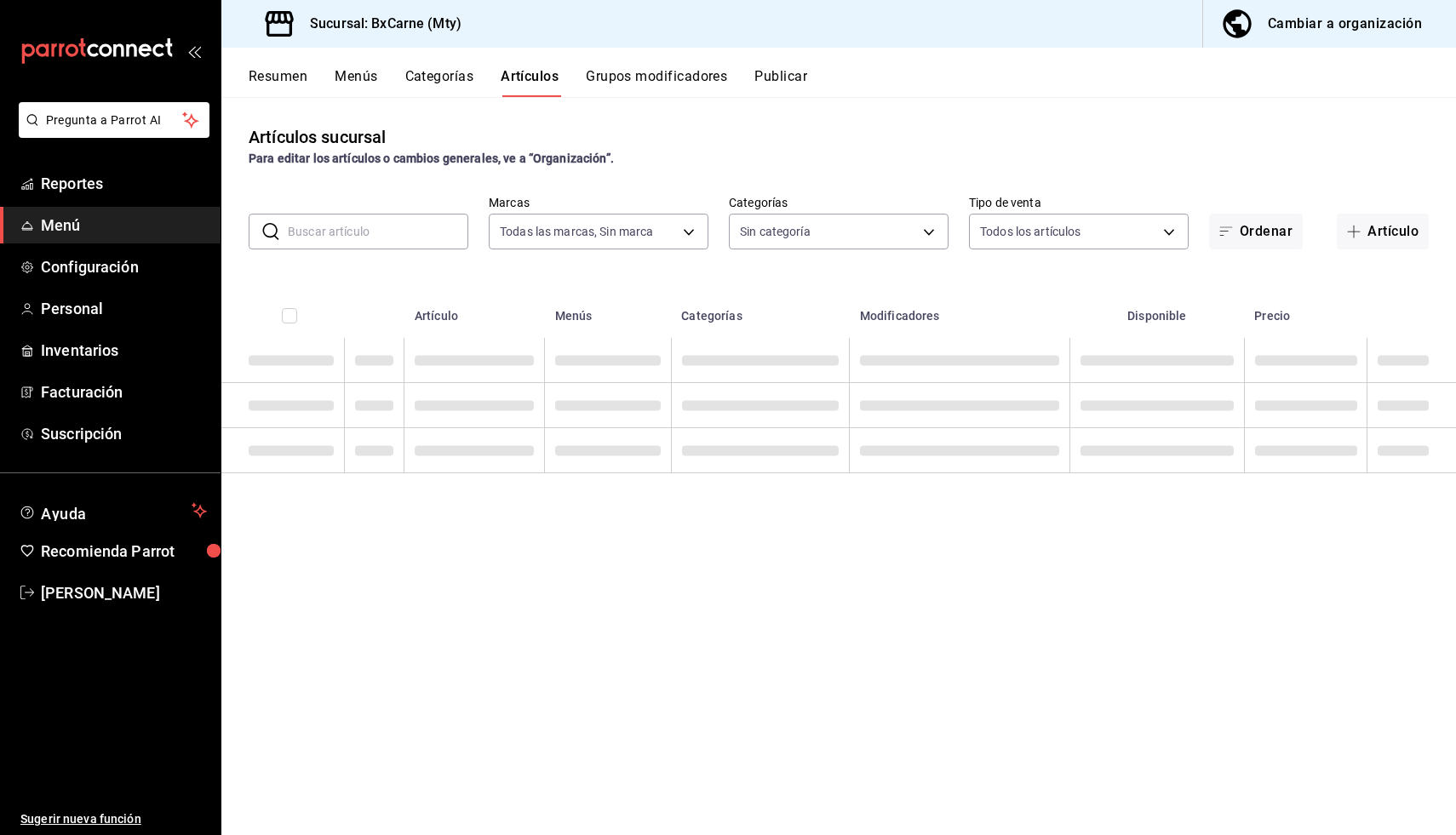
click at [399, 230] on input "text" at bounding box center [378, 232] width 180 height 35
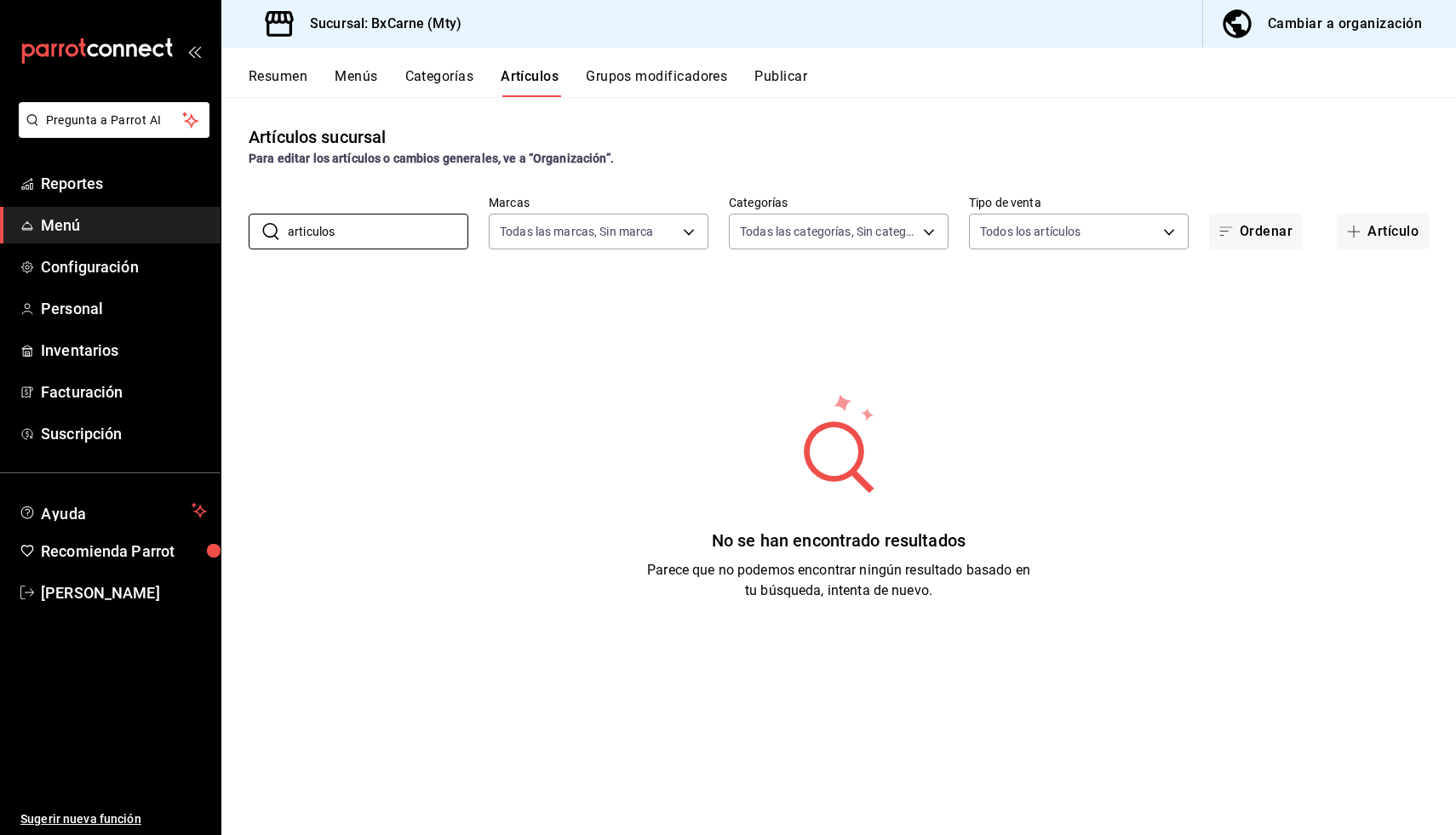
drag, startPoint x: 300, startPoint y: 233, endPoint x: 241, endPoint y: 232, distance: 59.0
click at [229, 235] on div "​ articulos ​ Marcas Todas las marcas, Sin marca e000e080-036b-478a-ac4e-a5bbdd…" at bounding box center [839, 221] width 1235 height 55
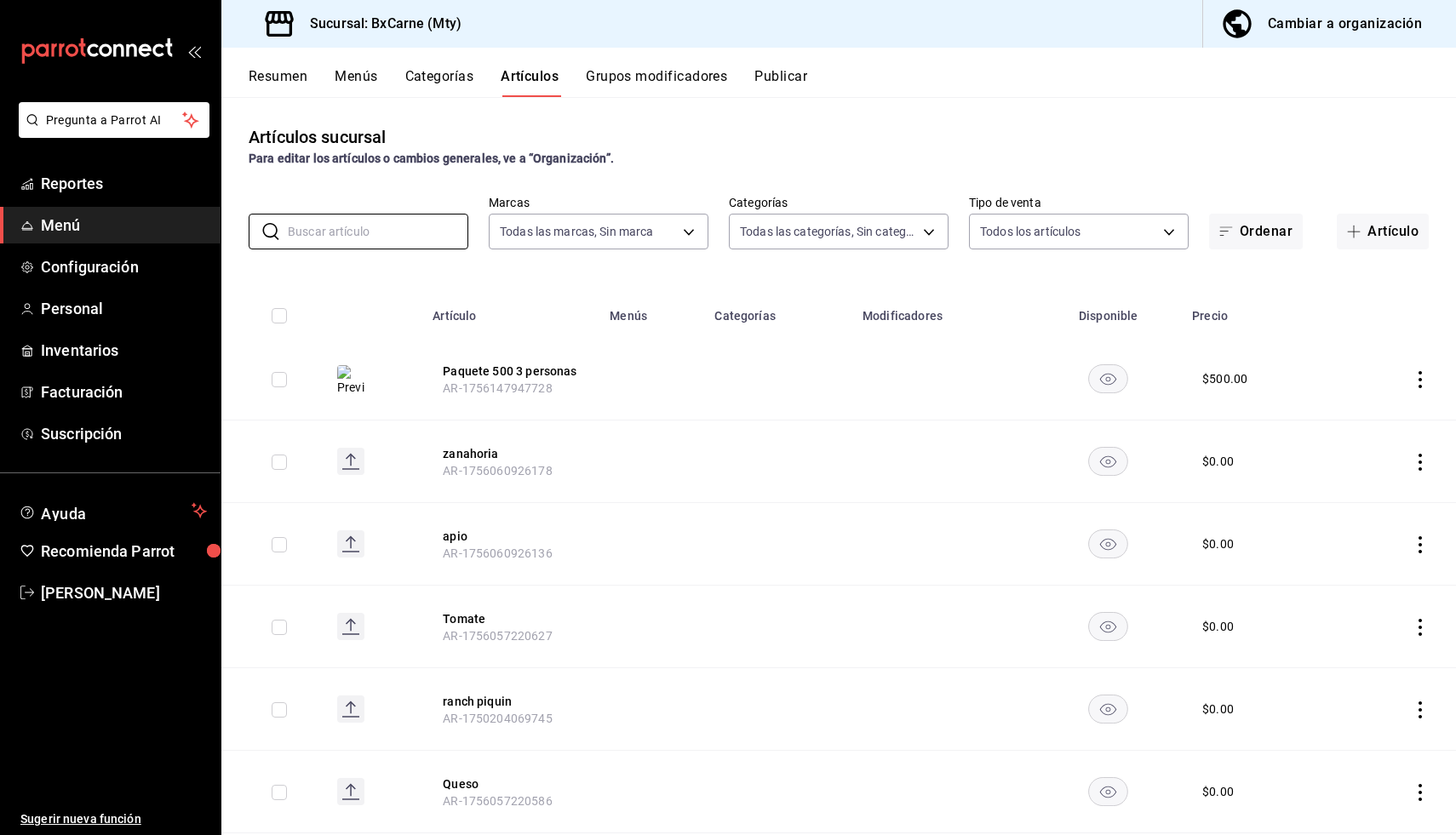
click at [287, 71] on button "Resumen" at bounding box center [277, 82] width 58 height 29
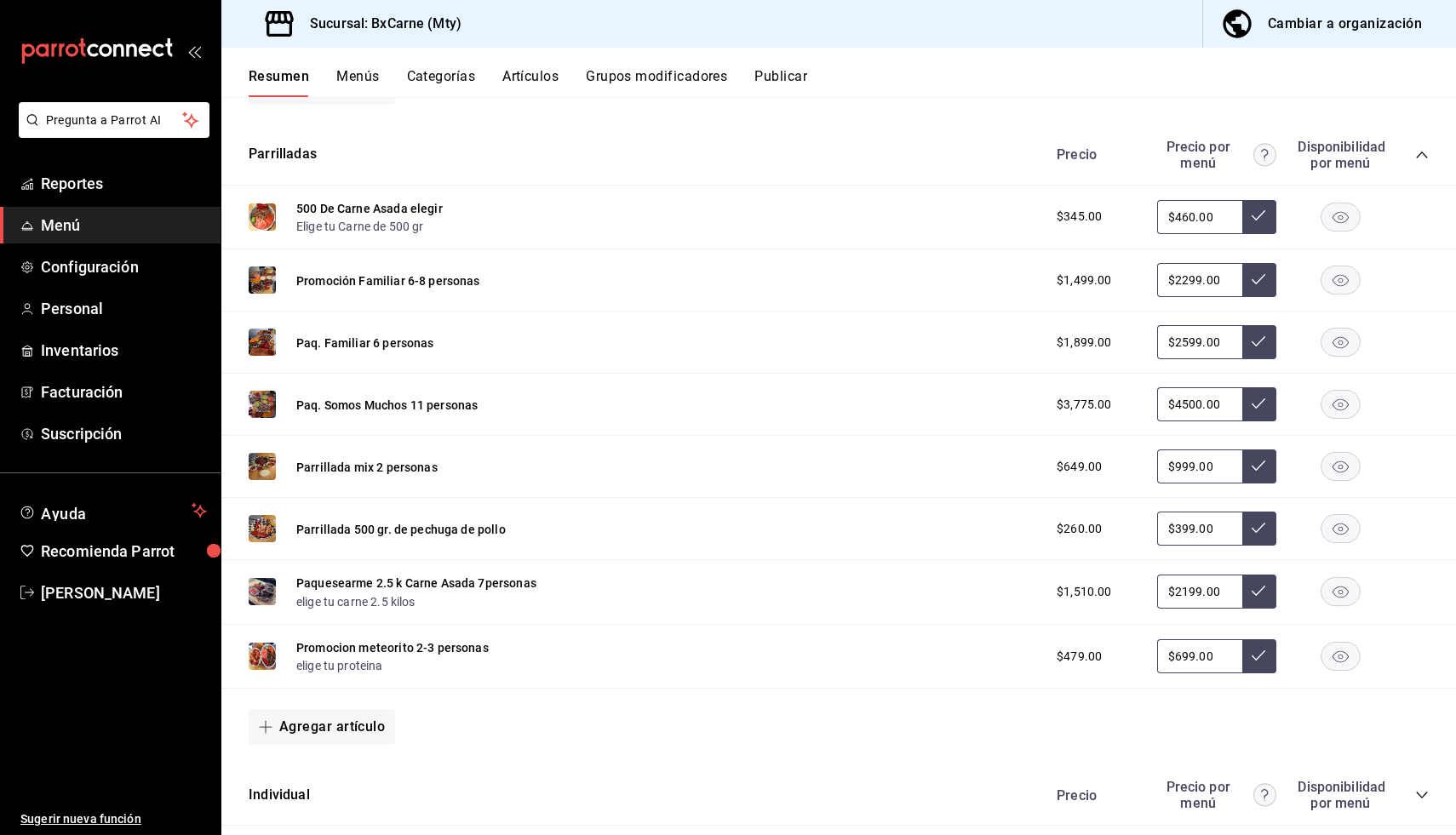
scroll to position [669, 0]
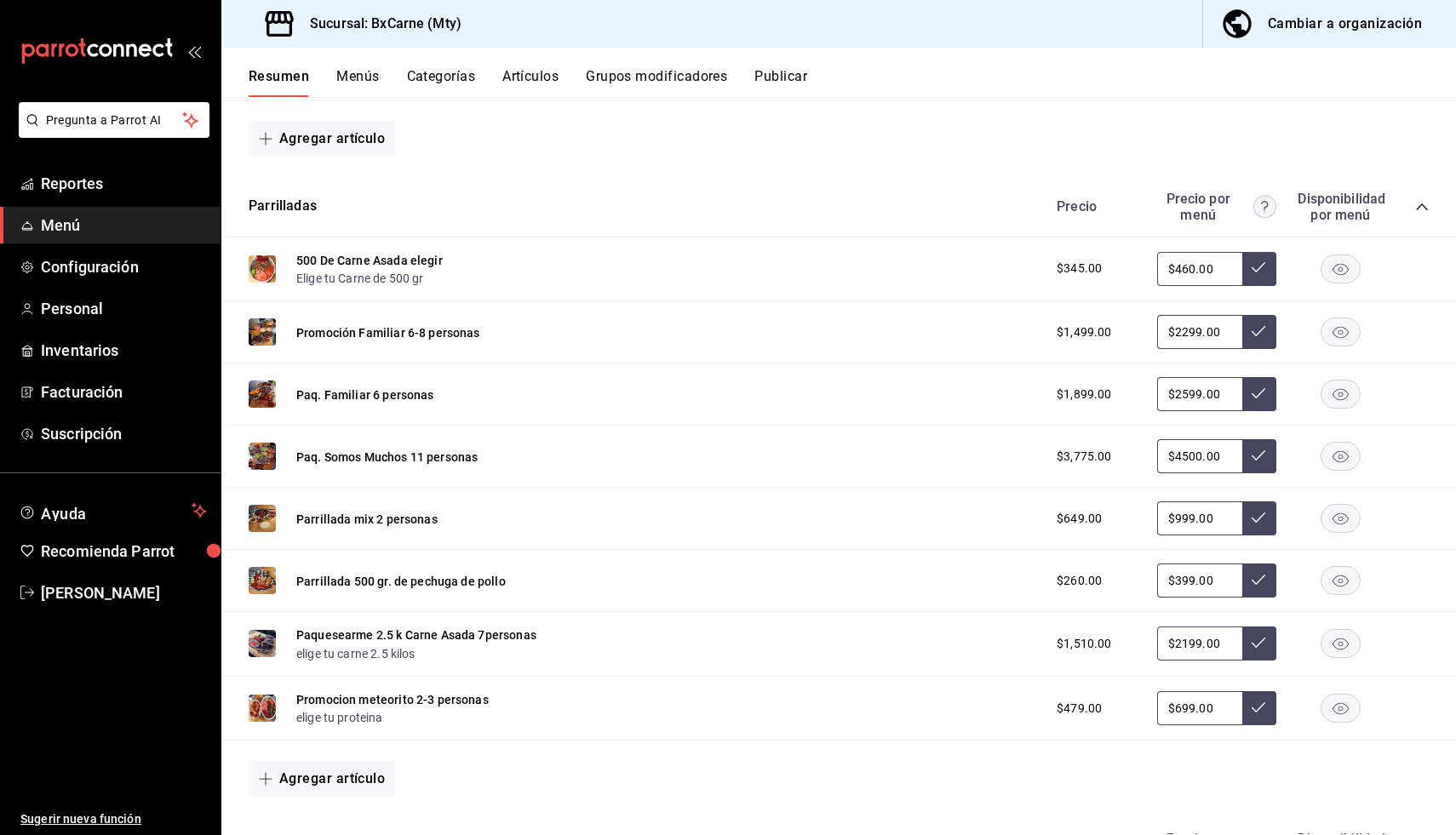
click at [526, 72] on button "Artículos" at bounding box center [530, 82] width 57 height 29
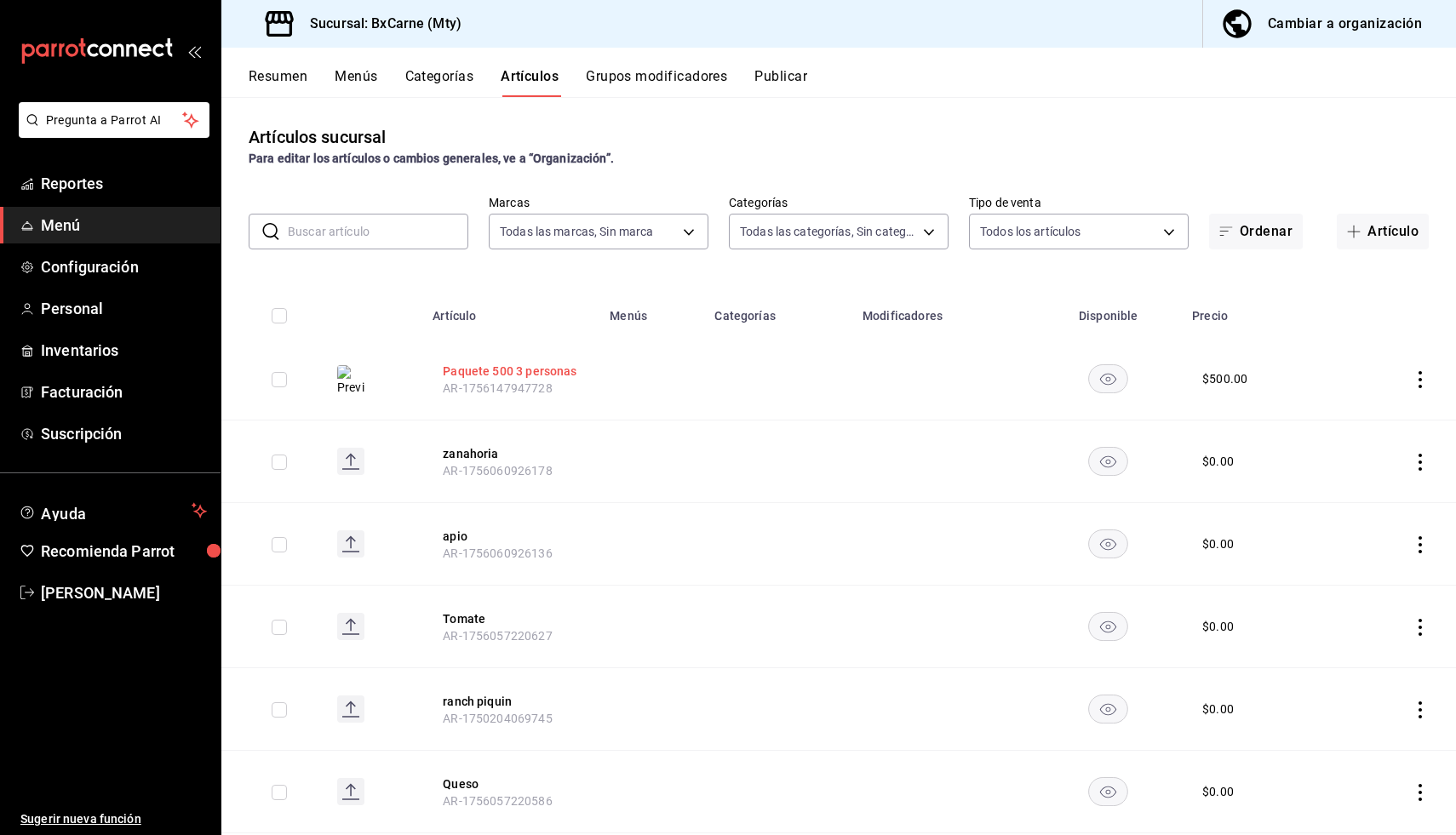
click at [540, 365] on button "Paquete 500 3 personas" at bounding box center [511, 371] width 136 height 17
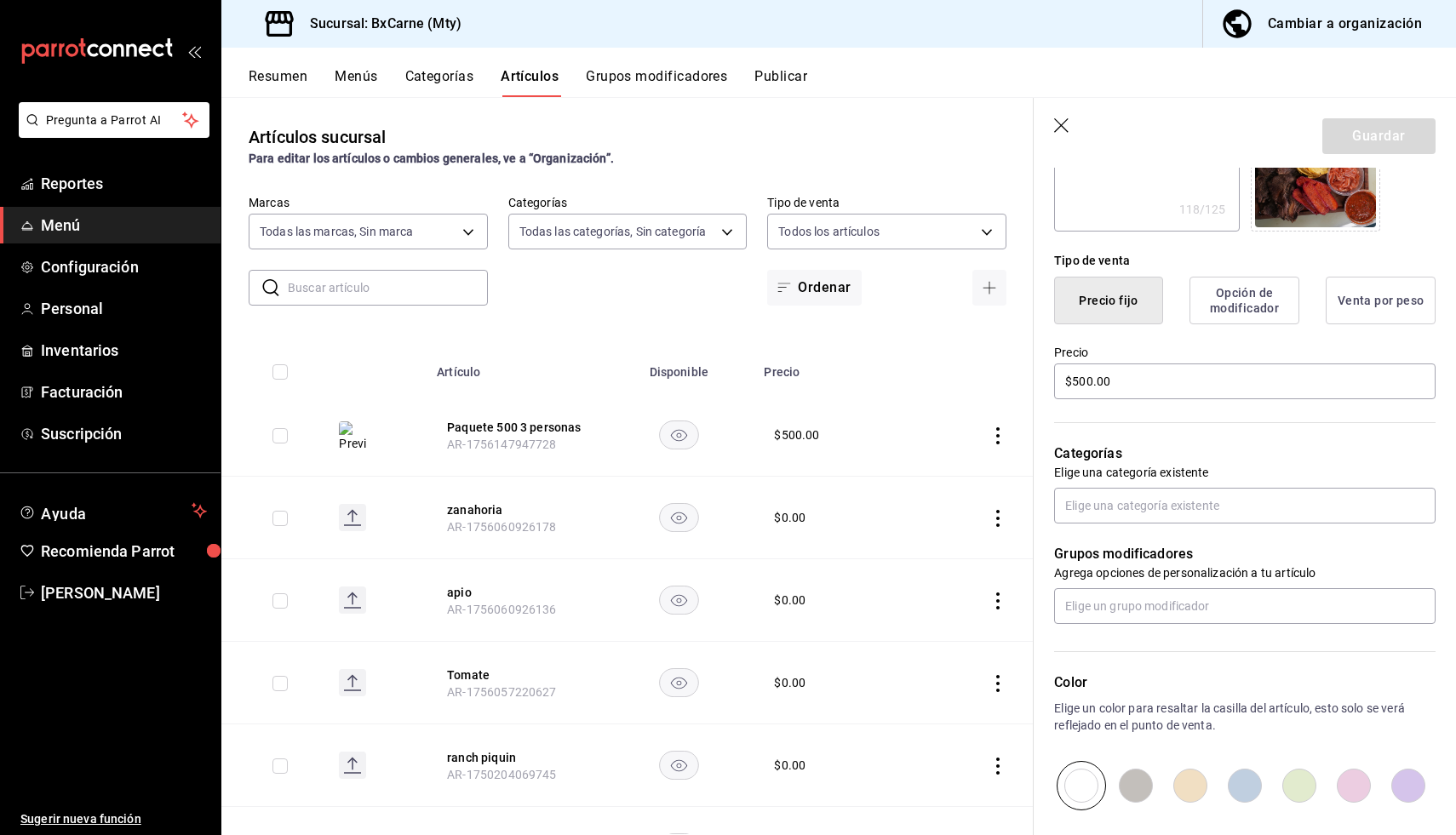
scroll to position [345, 0]
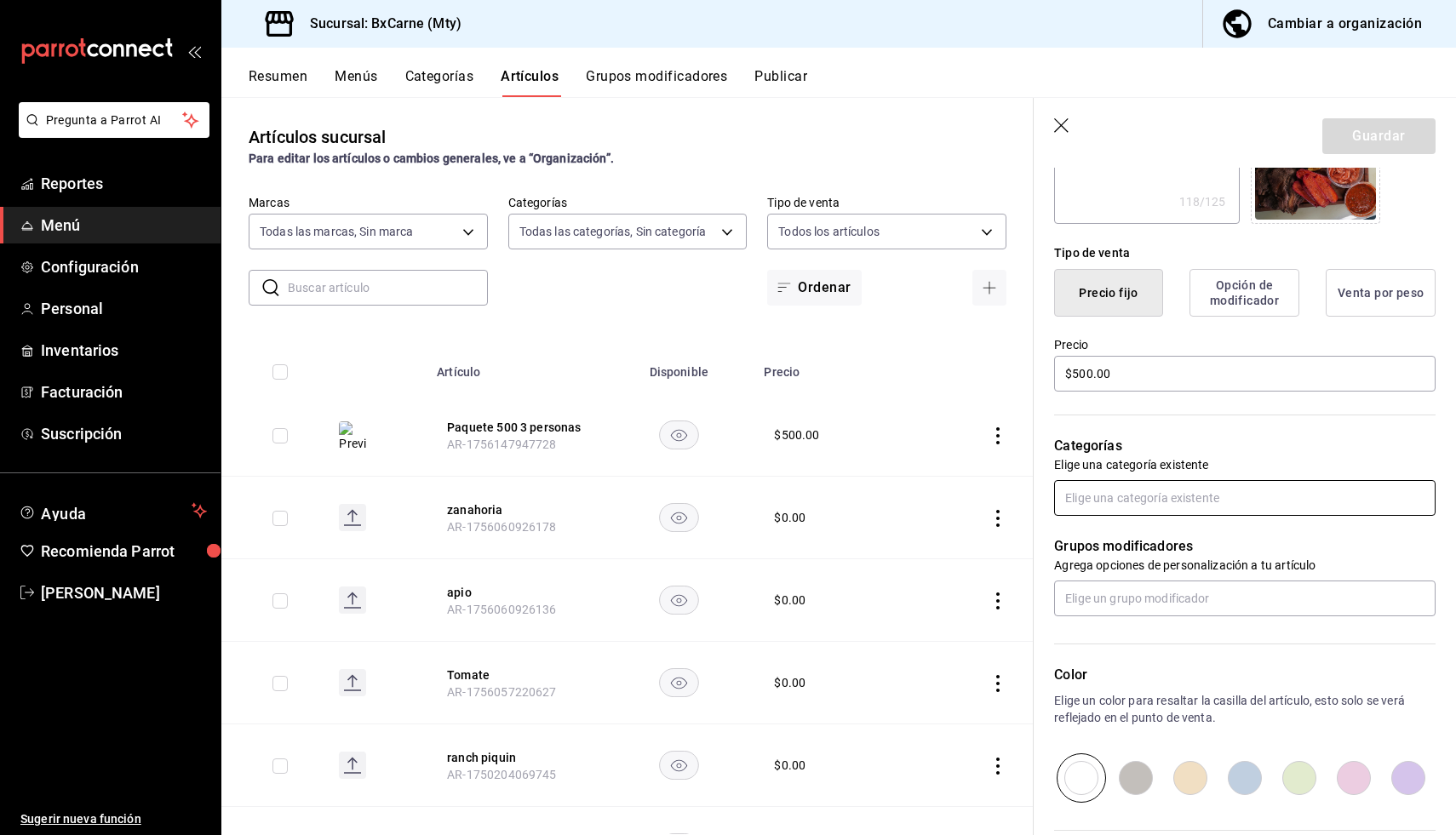
click at [1135, 491] on input "text" at bounding box center [1244, 498] width 381 height 35
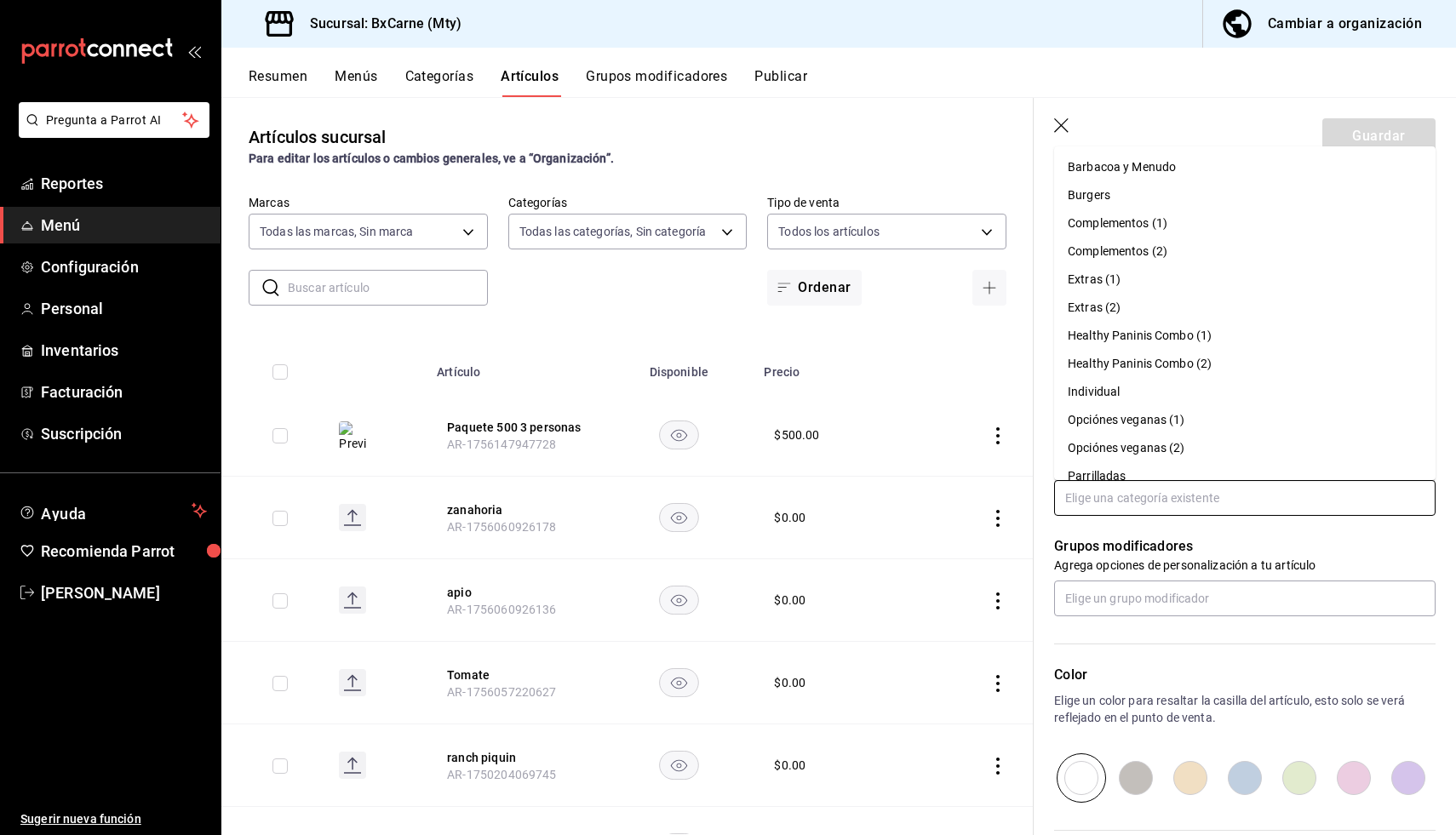
click at [1129, 472] on li "Parrilladas" at bounding box center [1244, 475] width 381 height 28
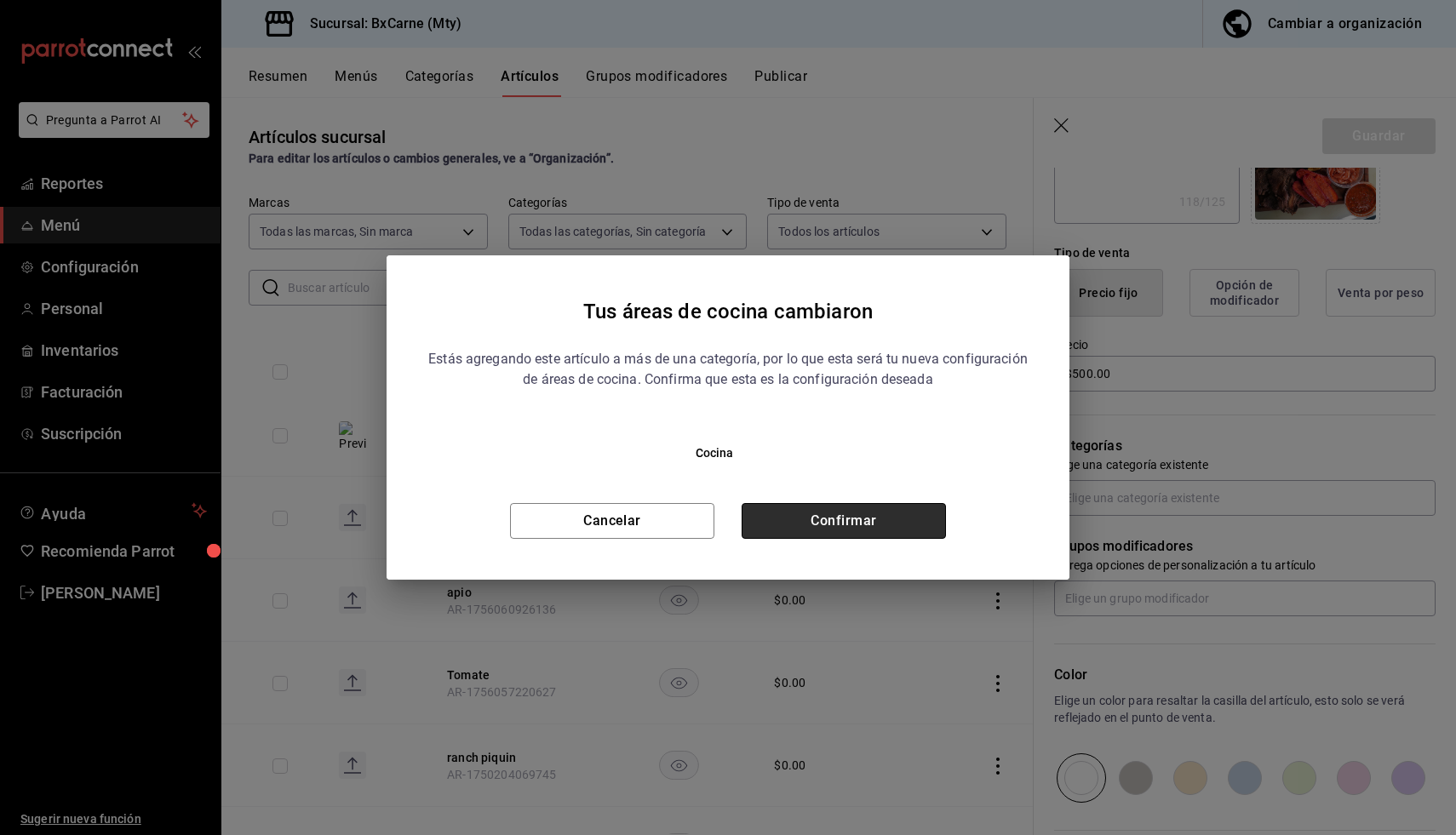
click at [934, 528] on button "Confirmar" at bounding box center [844, 521] width 204 height 35
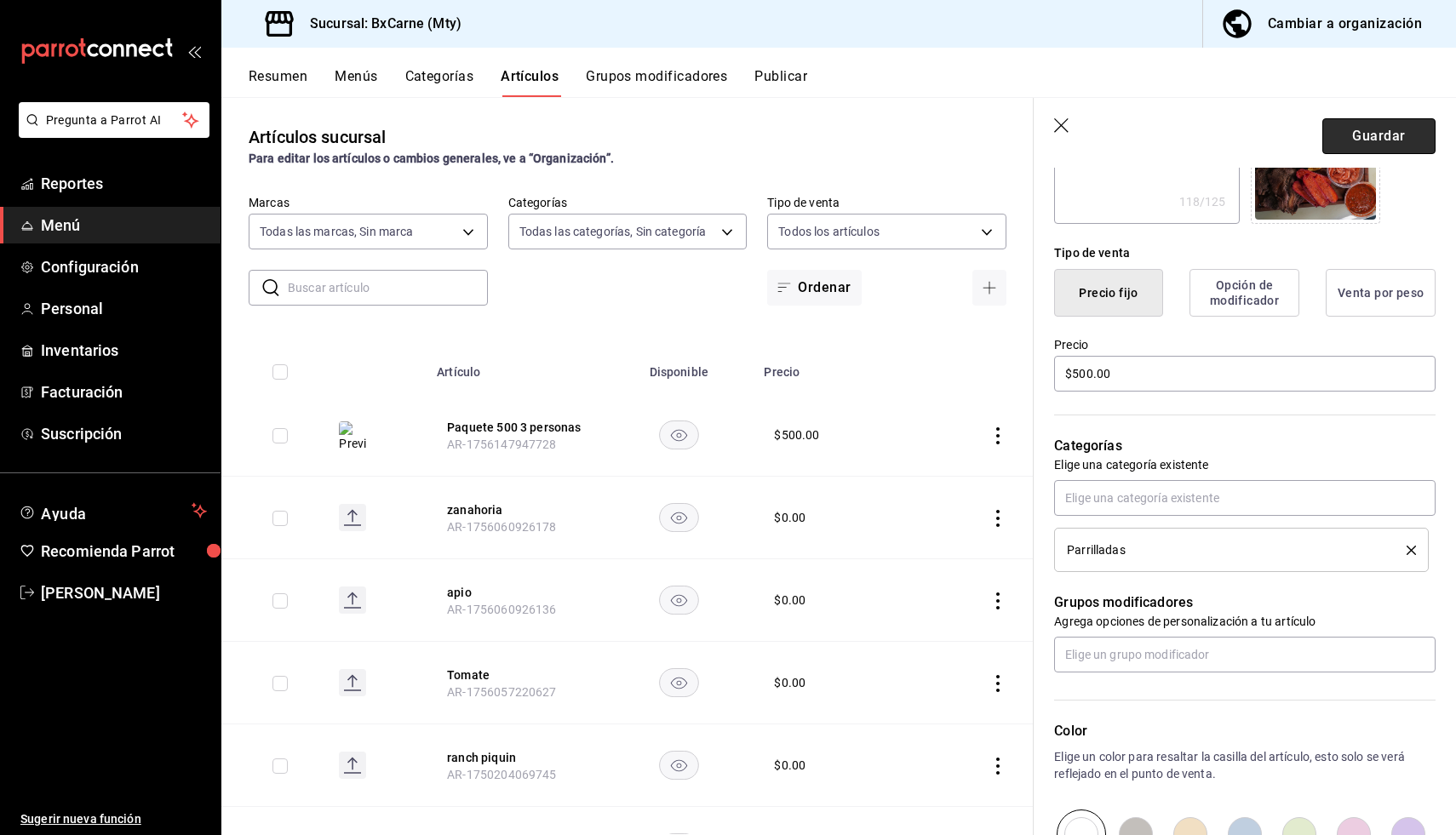
click at [1372, 140] on button "Guardar" at bounding box center [1378, 135] width 113 height 35
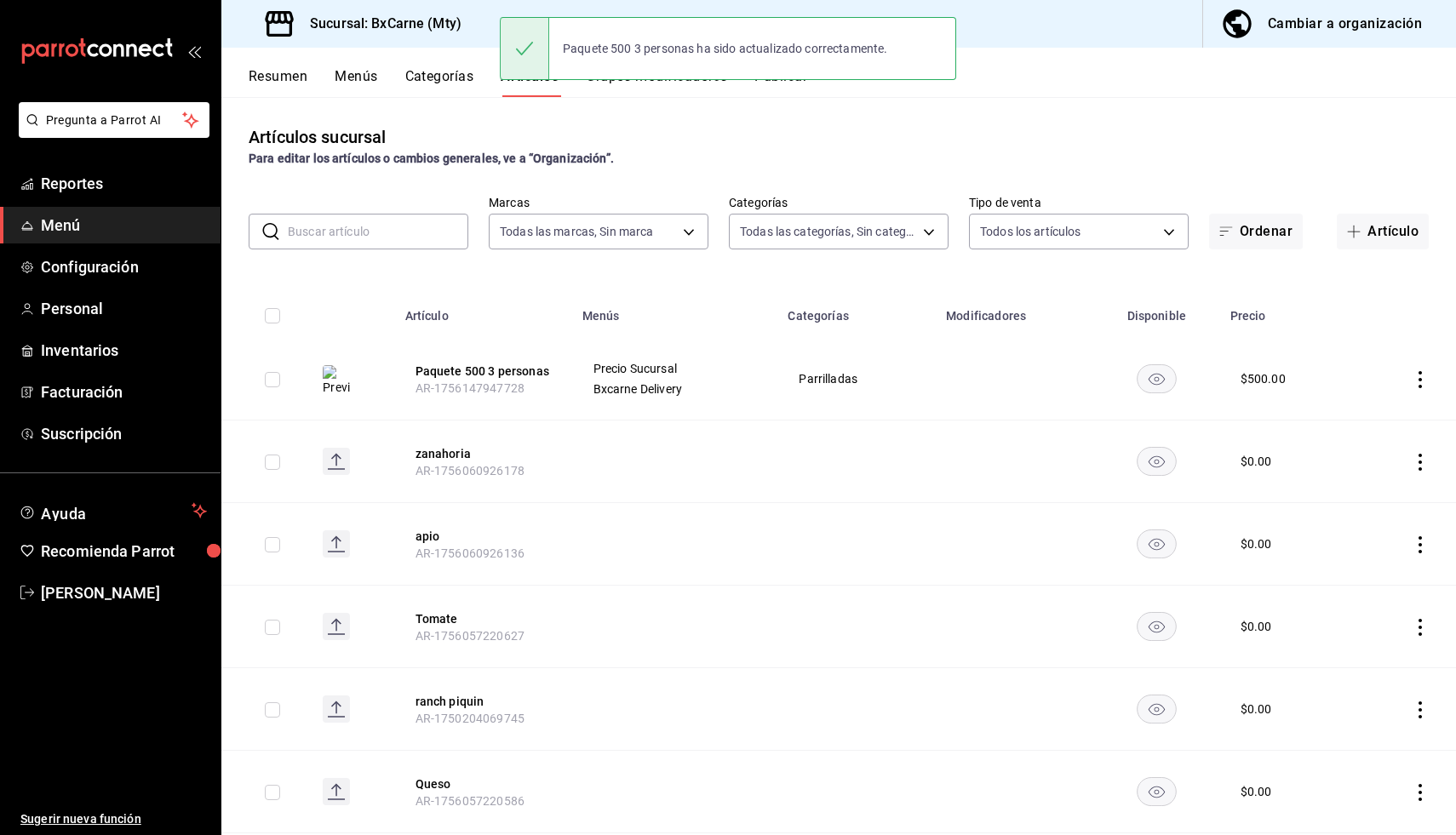
click at [297, 87] on button "Resumen" at bounding box center [277, 82] width 58 height 29
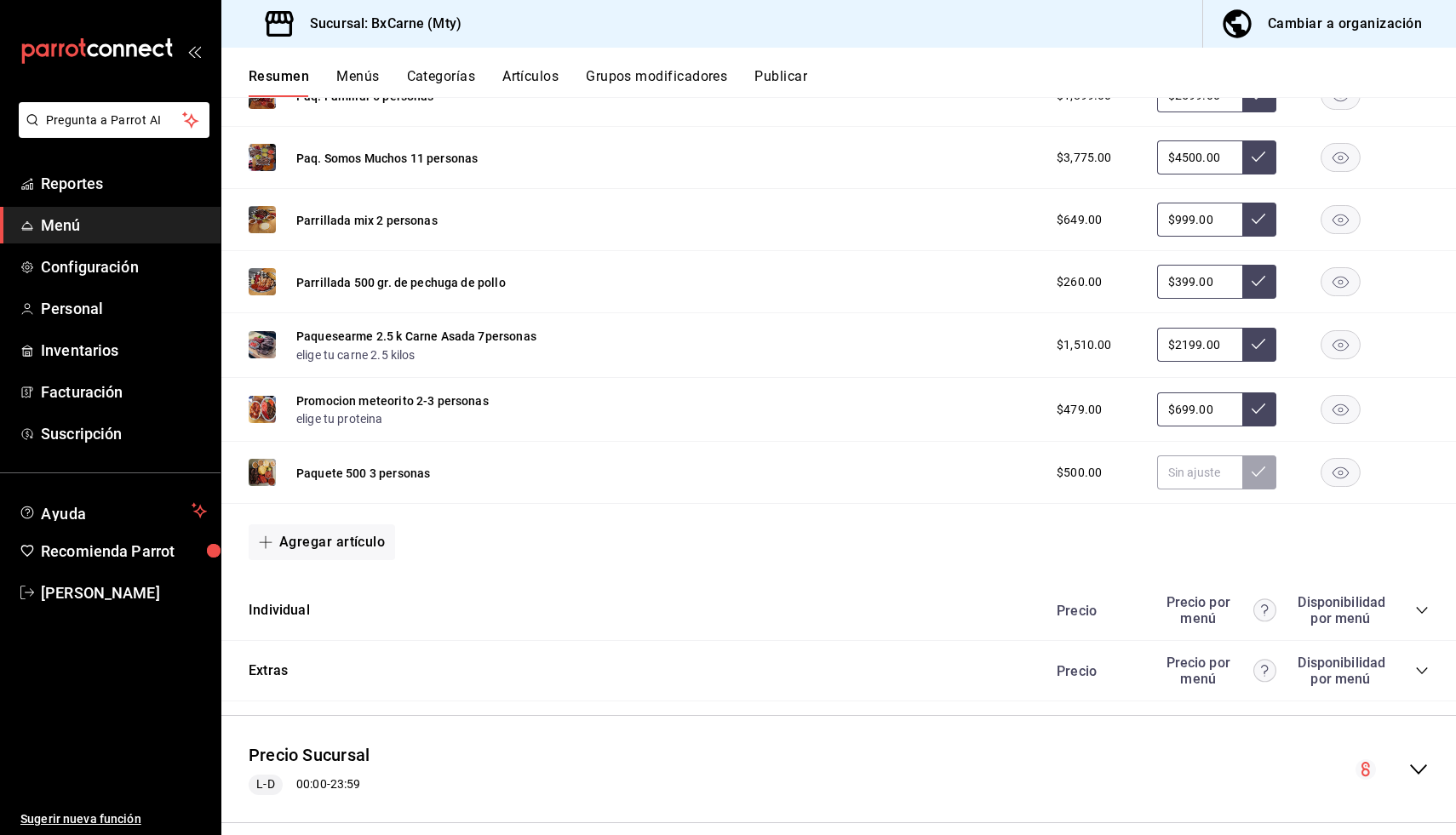
scroll to position [991, 0]
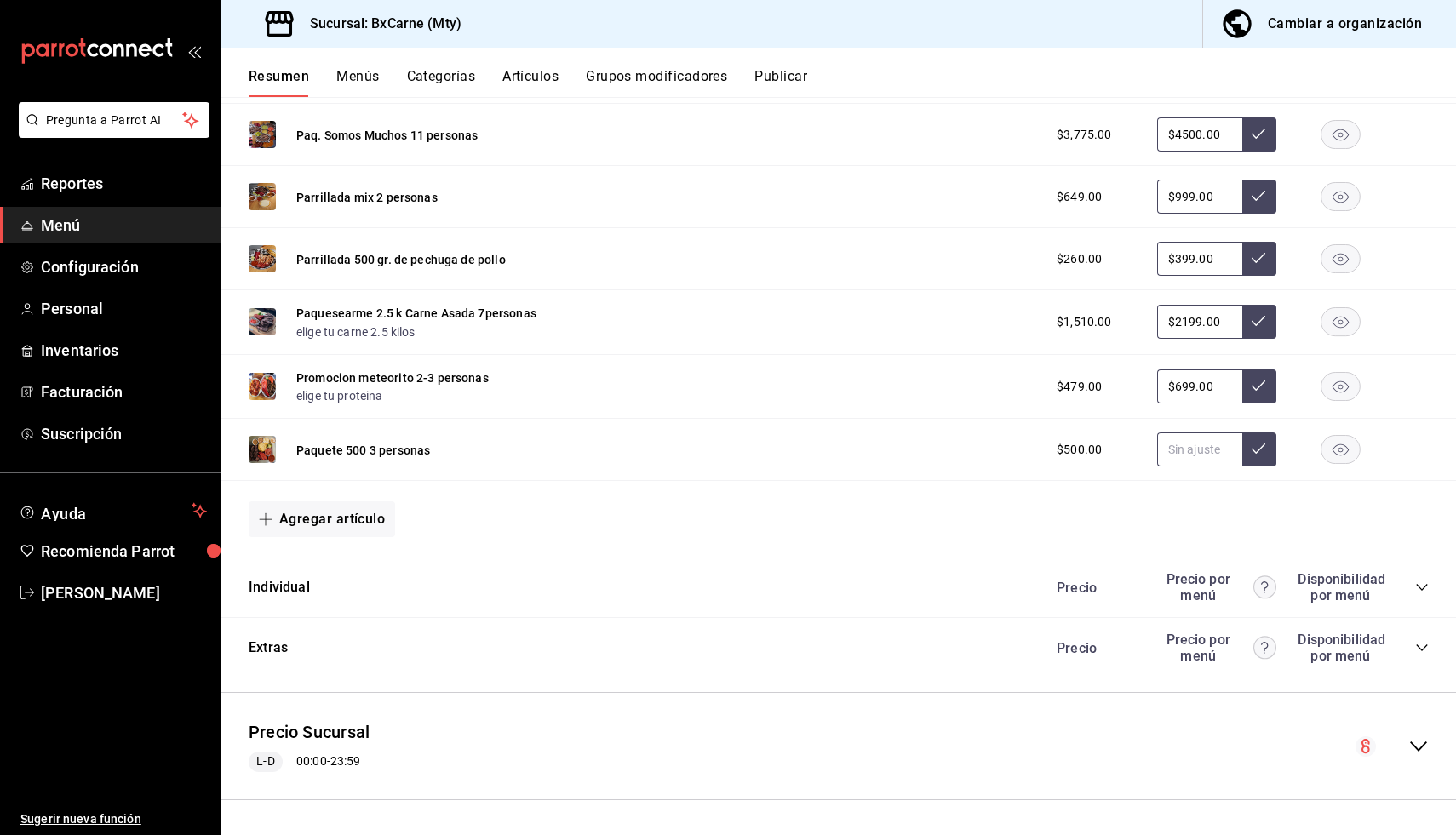
click at [1212, 441] on input "text" at bounding box center [1199, 450] width 85 height 35
click at [1264, 449] on icon at bounding box center [1258, 449] width 13 height 13
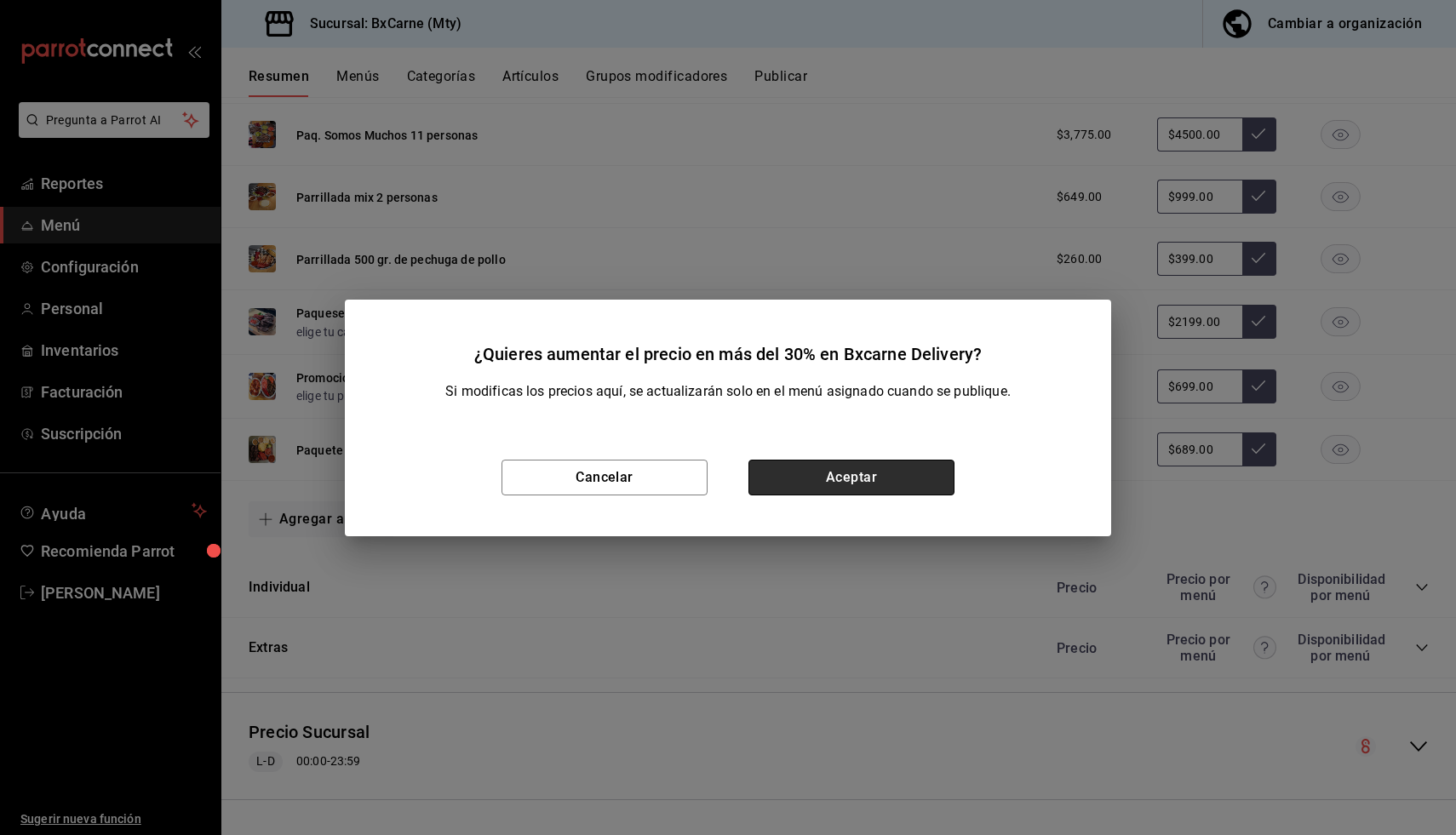
click at [933, 484] on button "Aceptar" at bounding box center [851, 477] width 206 height 35
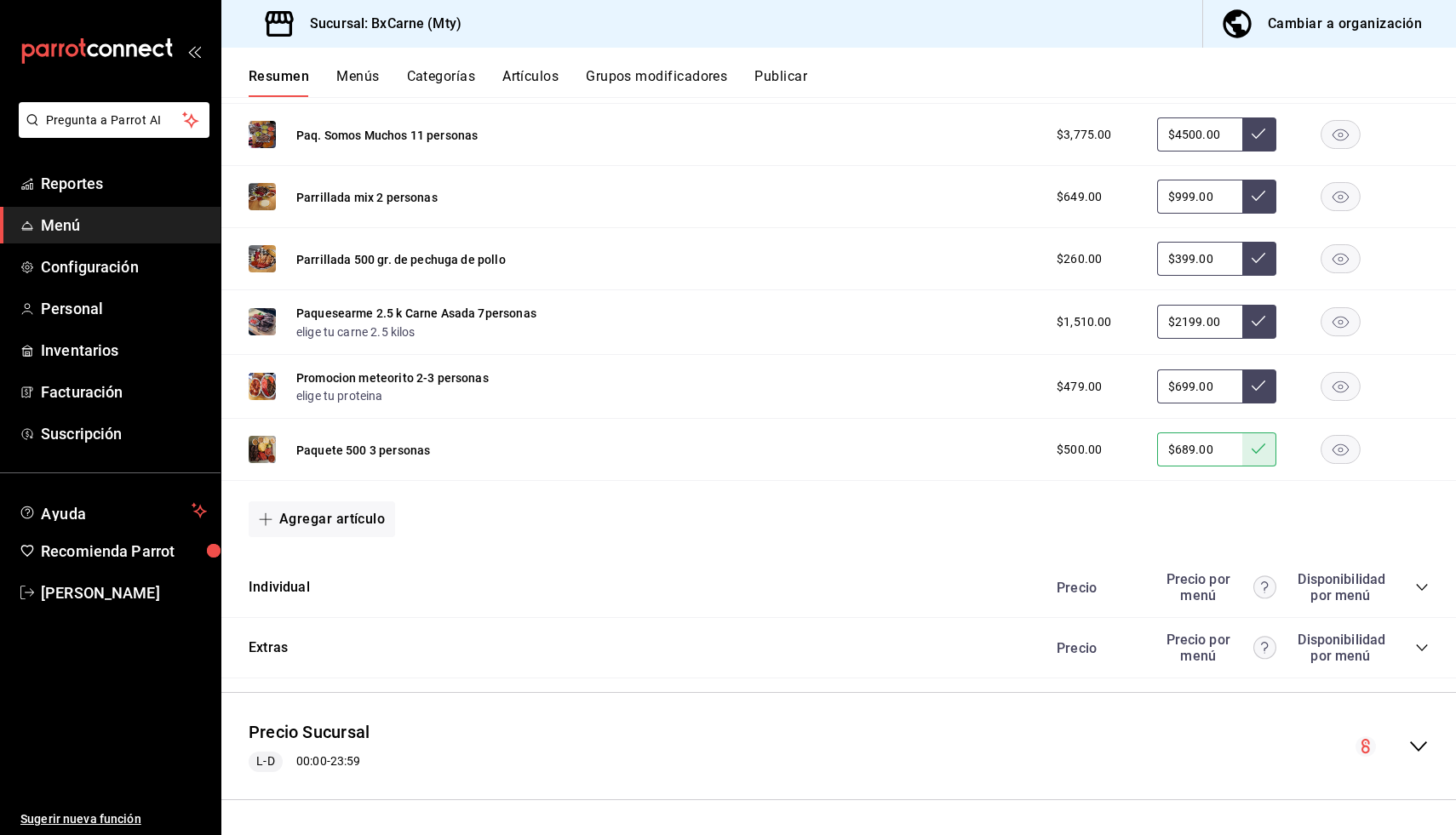
click at [1216, 445] on input "$689.00" at bounding box center [1199, 450] width 85 height 35
click at [1261, 440] on button at bounding box center [1260, 450] width 35 height 35
drag, startPoint x: 1214, startPoint y: 450, endPoint x: 1144, endPoint y: 465, distance: 71.6
click at [1144, 465] on div "$500.00 $699.00" at bounding box center [1234, 450] width 389 height 35
click at [1246, 449] on button at bounding box center [1260, 450] width 35 height 35
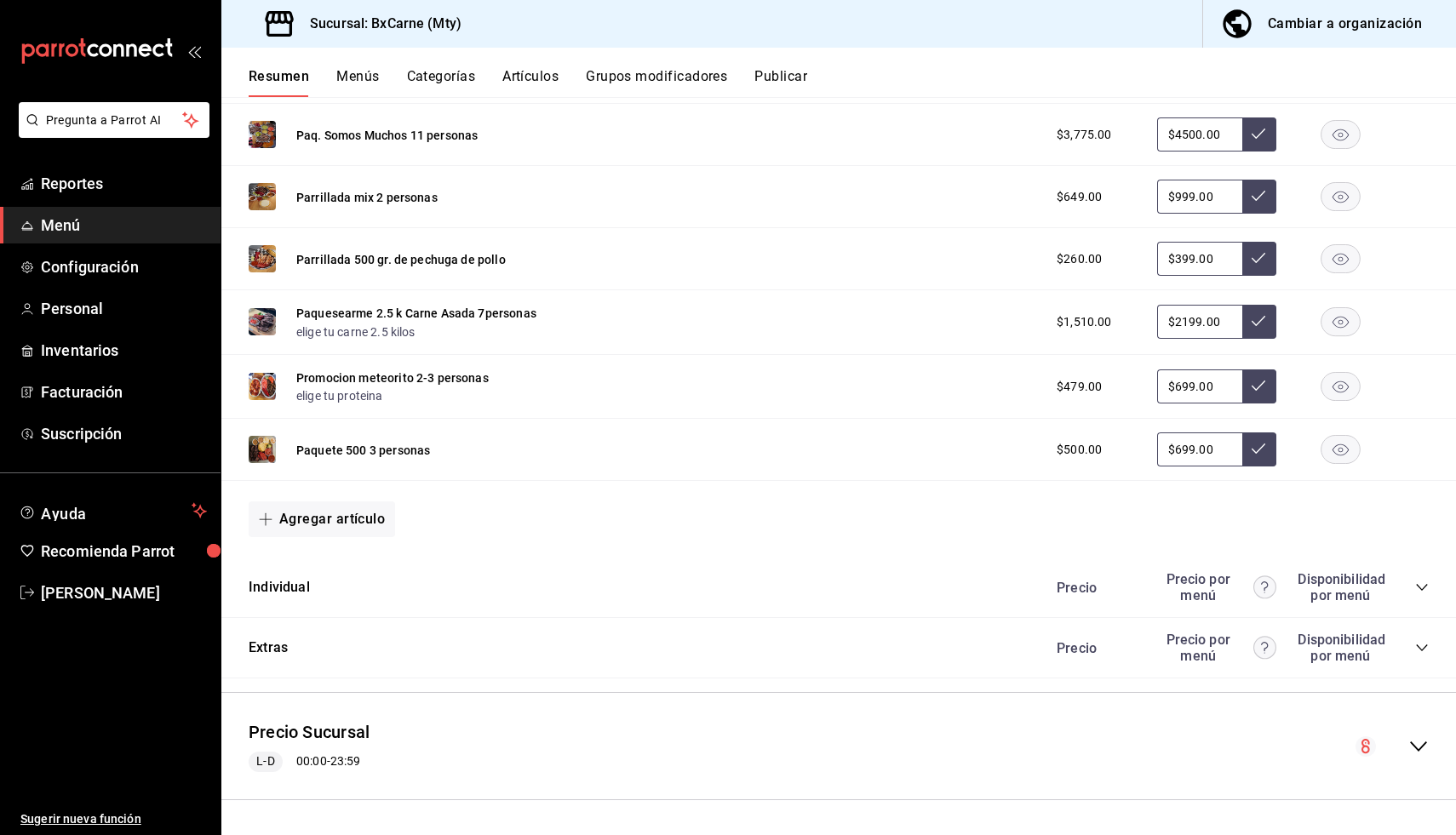
click at [1257, 451] on icon at bounding box center [1258, 449] width 13 height 13
click at [1265, 452] on button at bounding box center [1260, 450] width 35 height 35
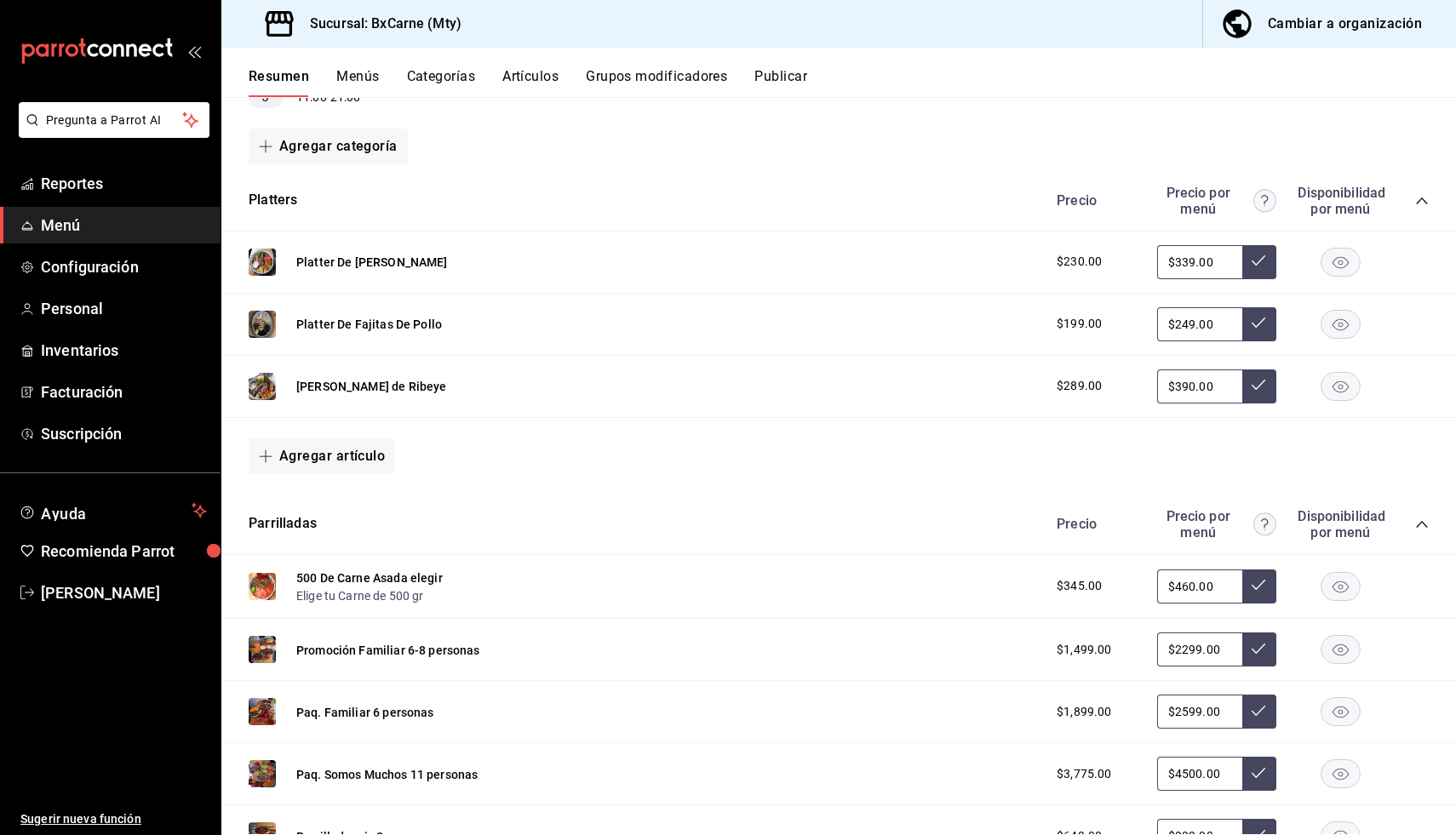
scroll to position [0, 0]
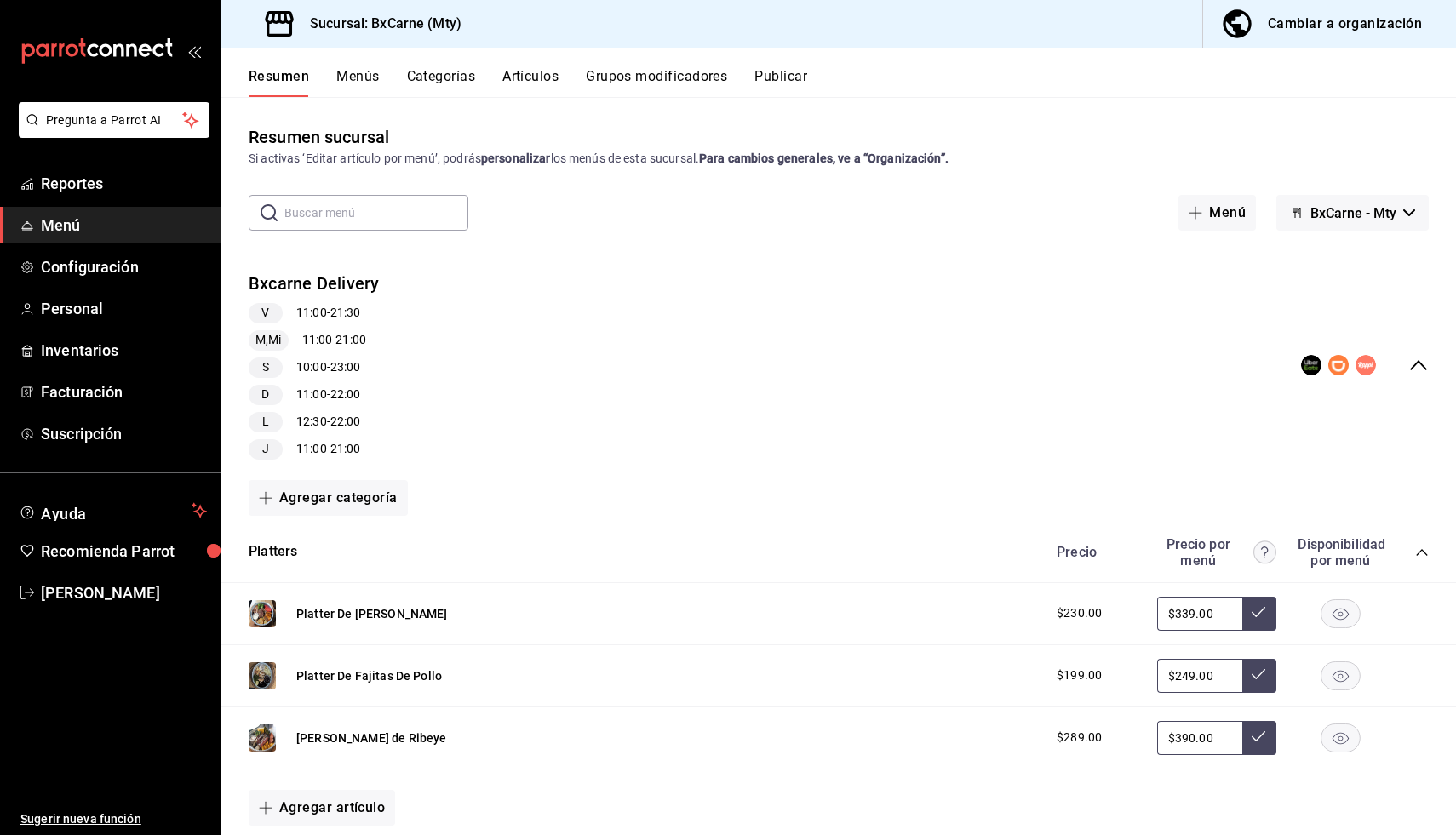
click at [791, 82] on button "Publicar" at bounding box center [780, 82] width 53 height 29
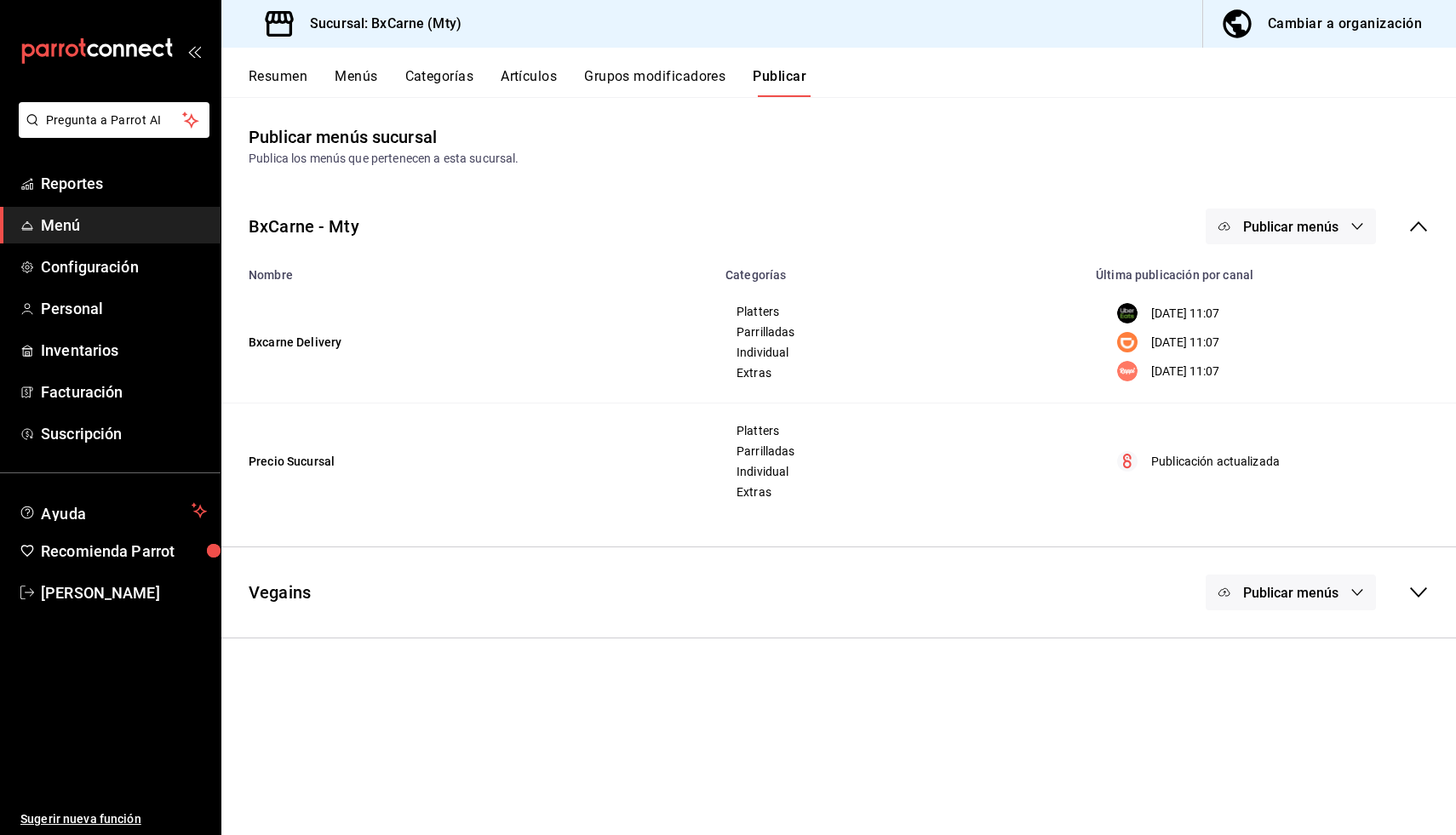
click at [1220, 220] on icon "button" at bounding box center [1224, 226] width 13 height 13
click at [1220, 280] on li "Uber Eats" at bounding box center [1290, 282] width 156 height 48
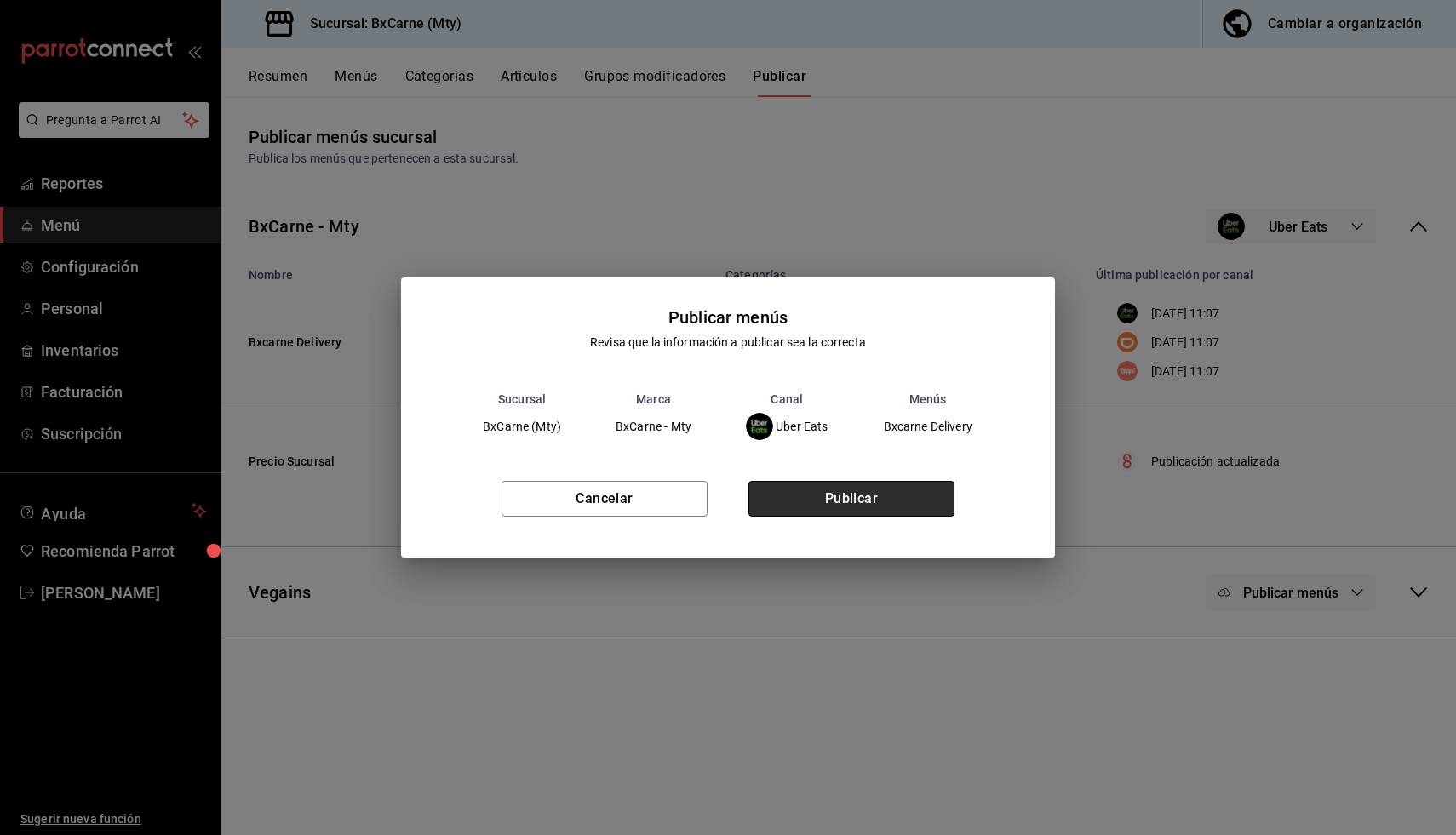
click at [913, 499] on button "Publicar" at bounding box center [851, 499] width 206 height 35
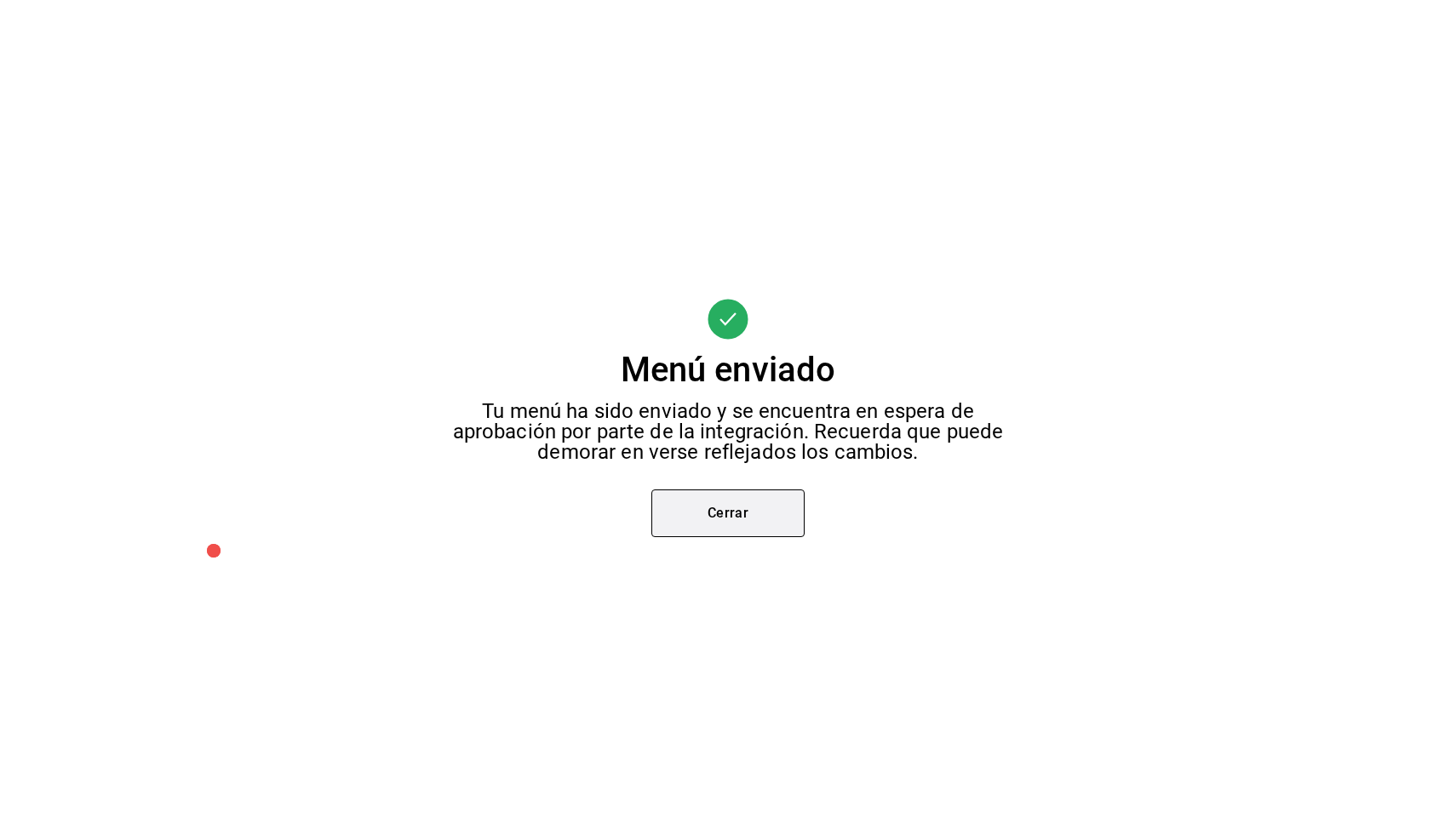
click at [747, 514] on button "Cerrar" at bounding box center [728, 514] width 153 height 48
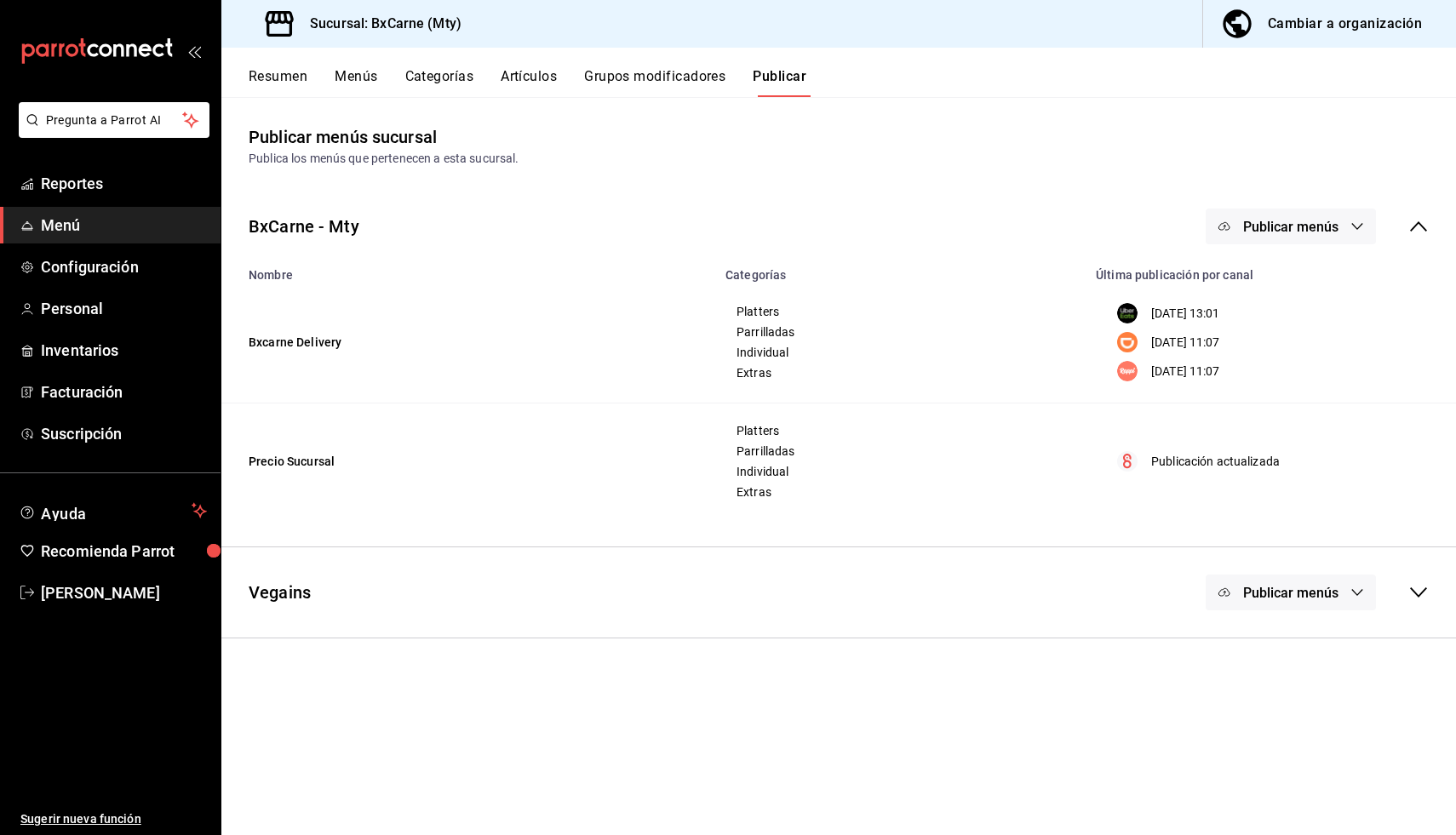
click at [1260, 235] on button "Publicar menús" at bounding box center [1291, 226] width 171 height 35
click at [1263, 346] on li "DiDi Food" at bounding box center [1290, 330] width 156 height 48
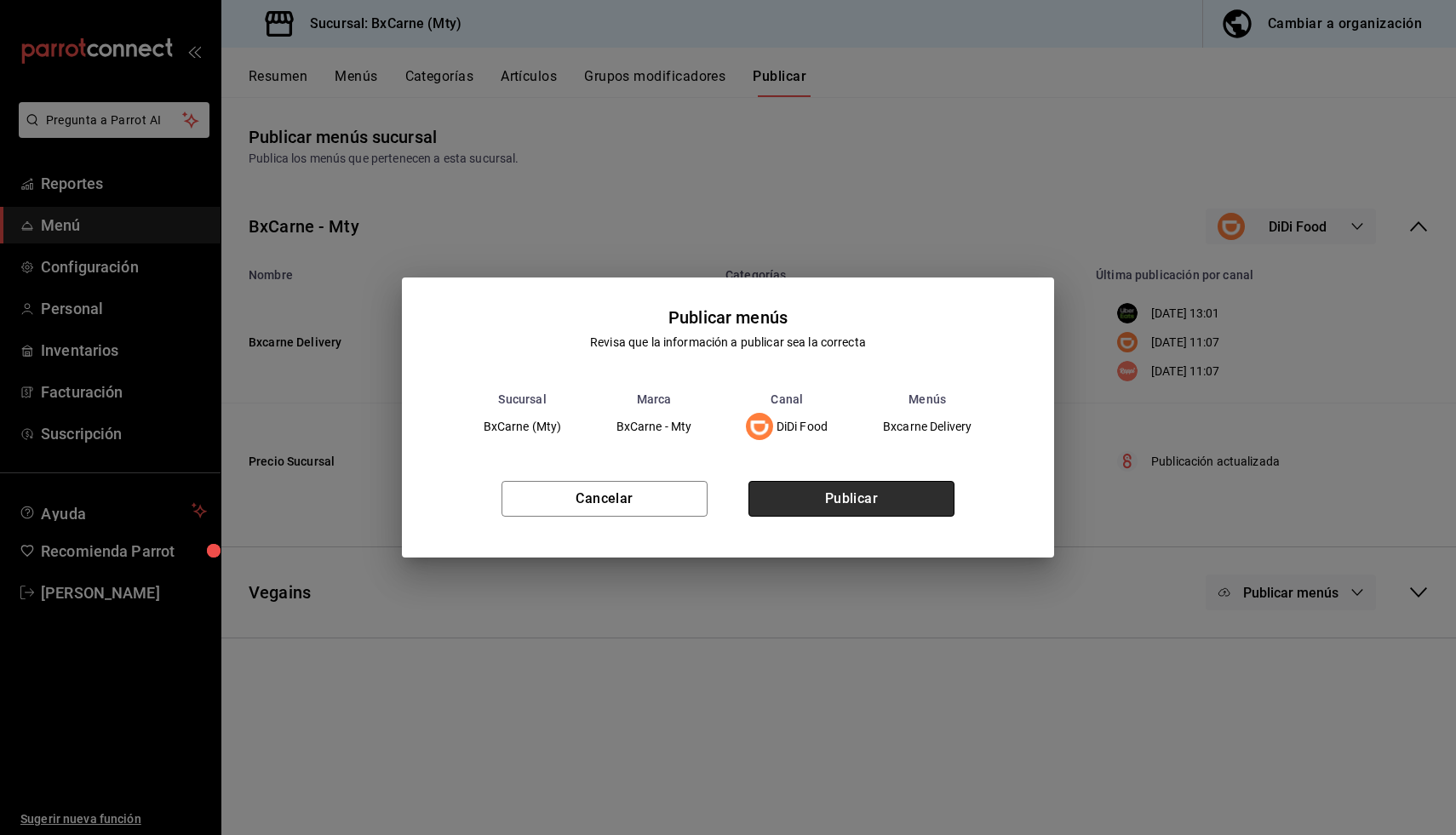
click at [867, 504] on button "Publicar" at bounding box center [851, 499] width 206 height 35
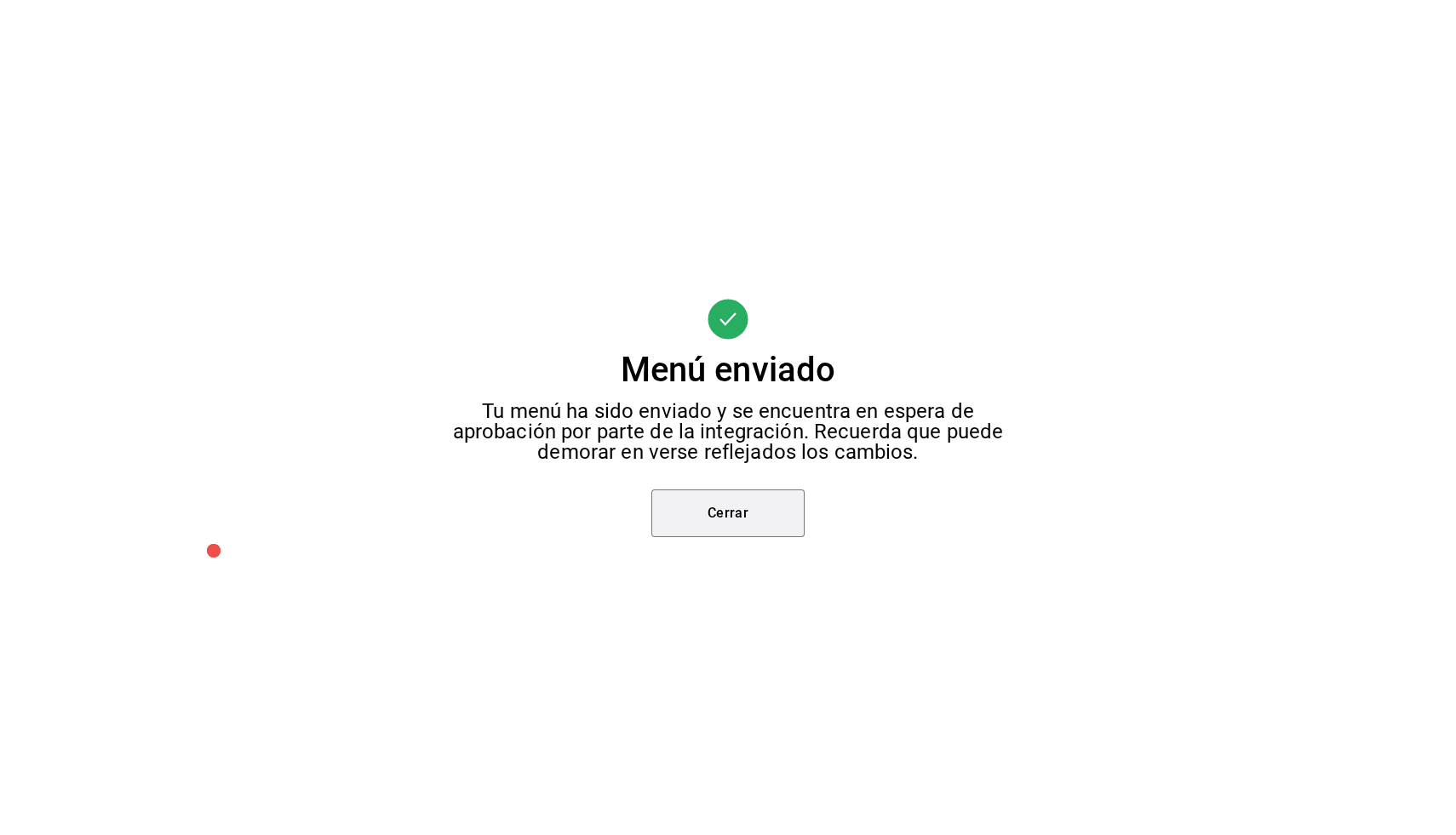
drag, startPoint x: 783, startPoint y: 510, endPoint x: 825, endPoint y: 504, distance: 42.4
click at [783, 510] on button "Cerrar" at bounding box center [728, 514] width 153 height 48
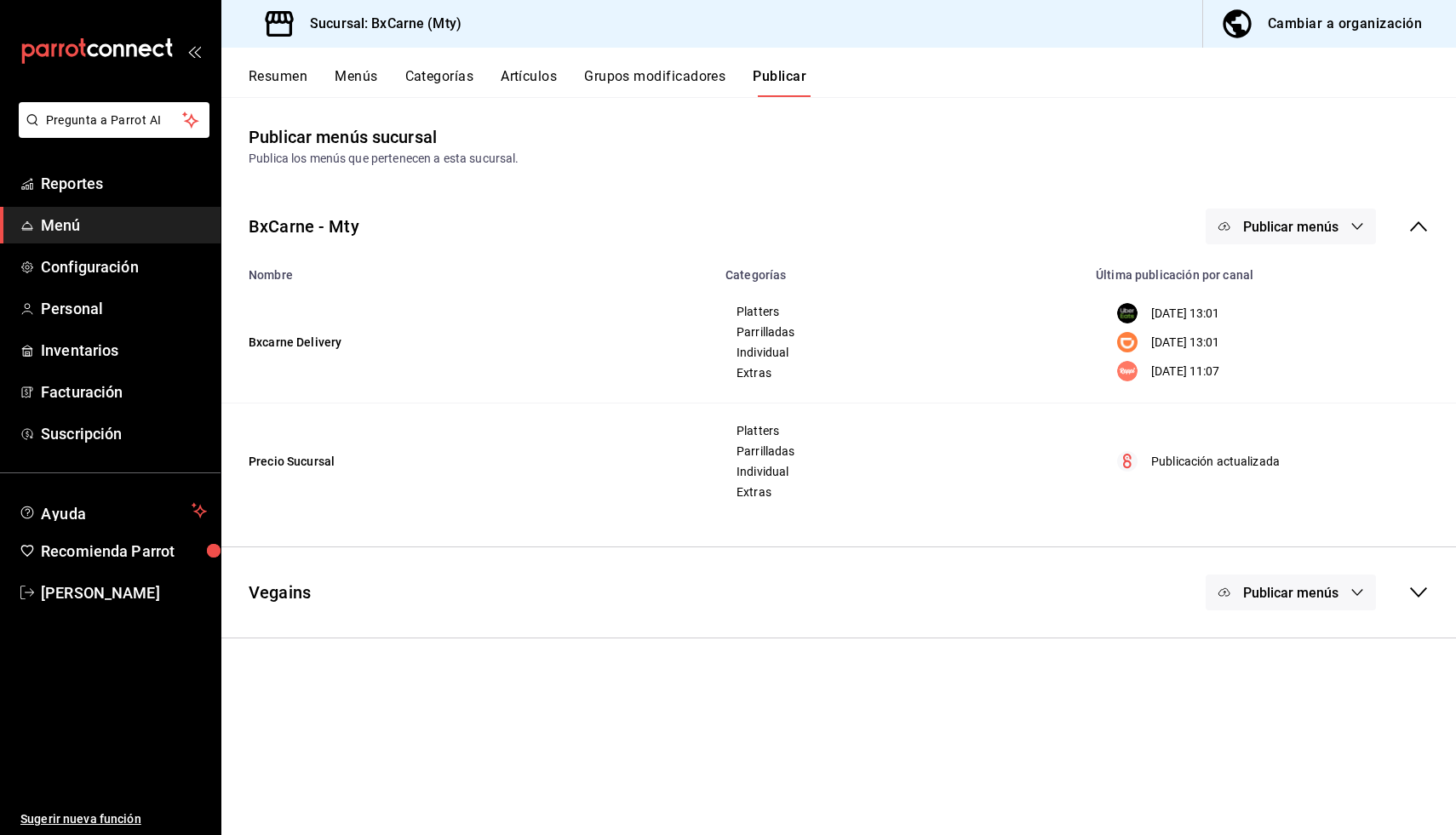
click at [1282, 242] on button "Publicar menús" at bounding box center [1291, 226] width 171 height 35
click at [1264, 369] on div at bounding box center [1251, 377] width 48 height 27
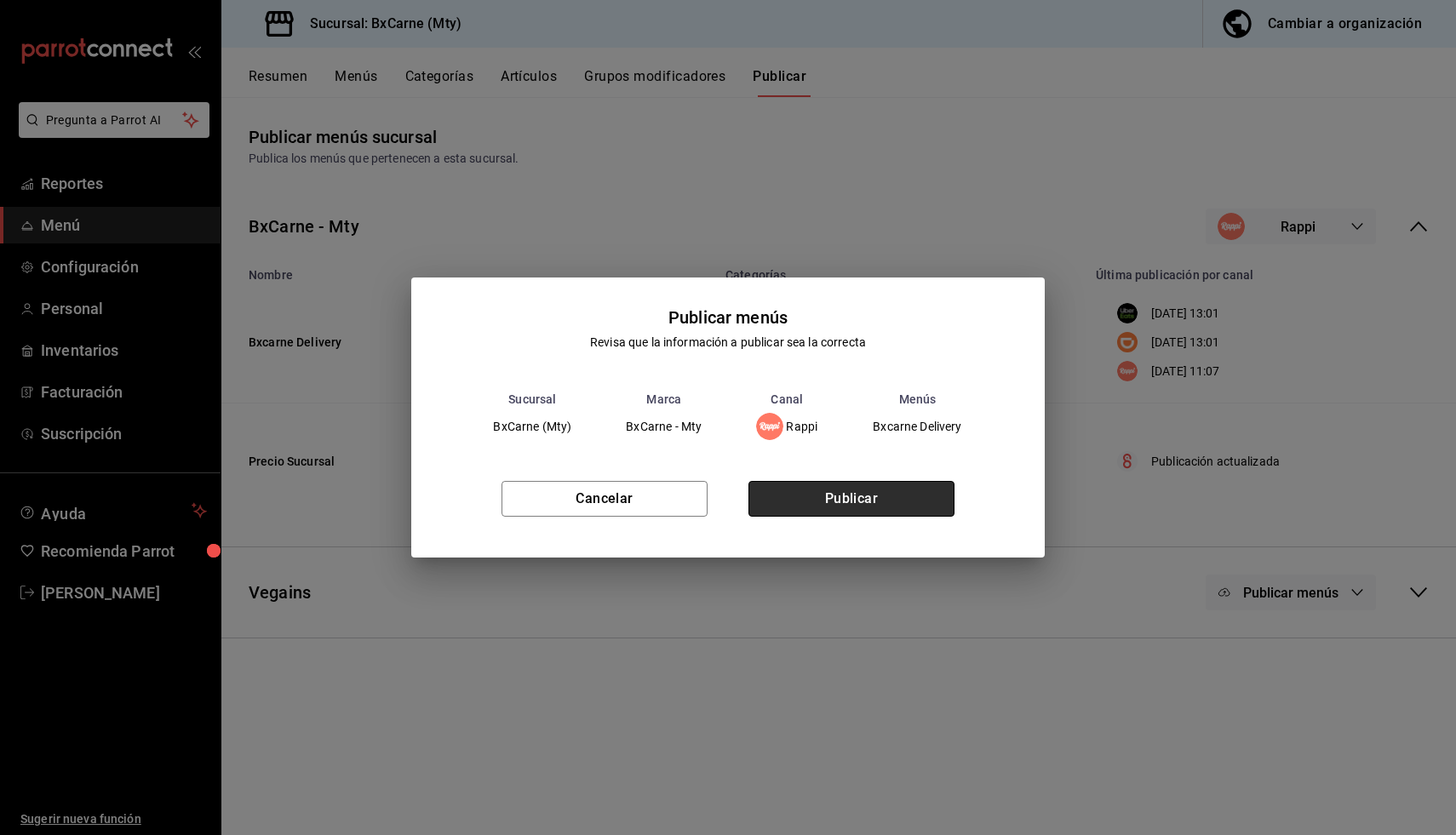
click at [899, 507] on button "Publicar" at bounding box center [851, 499] width 206 height 35
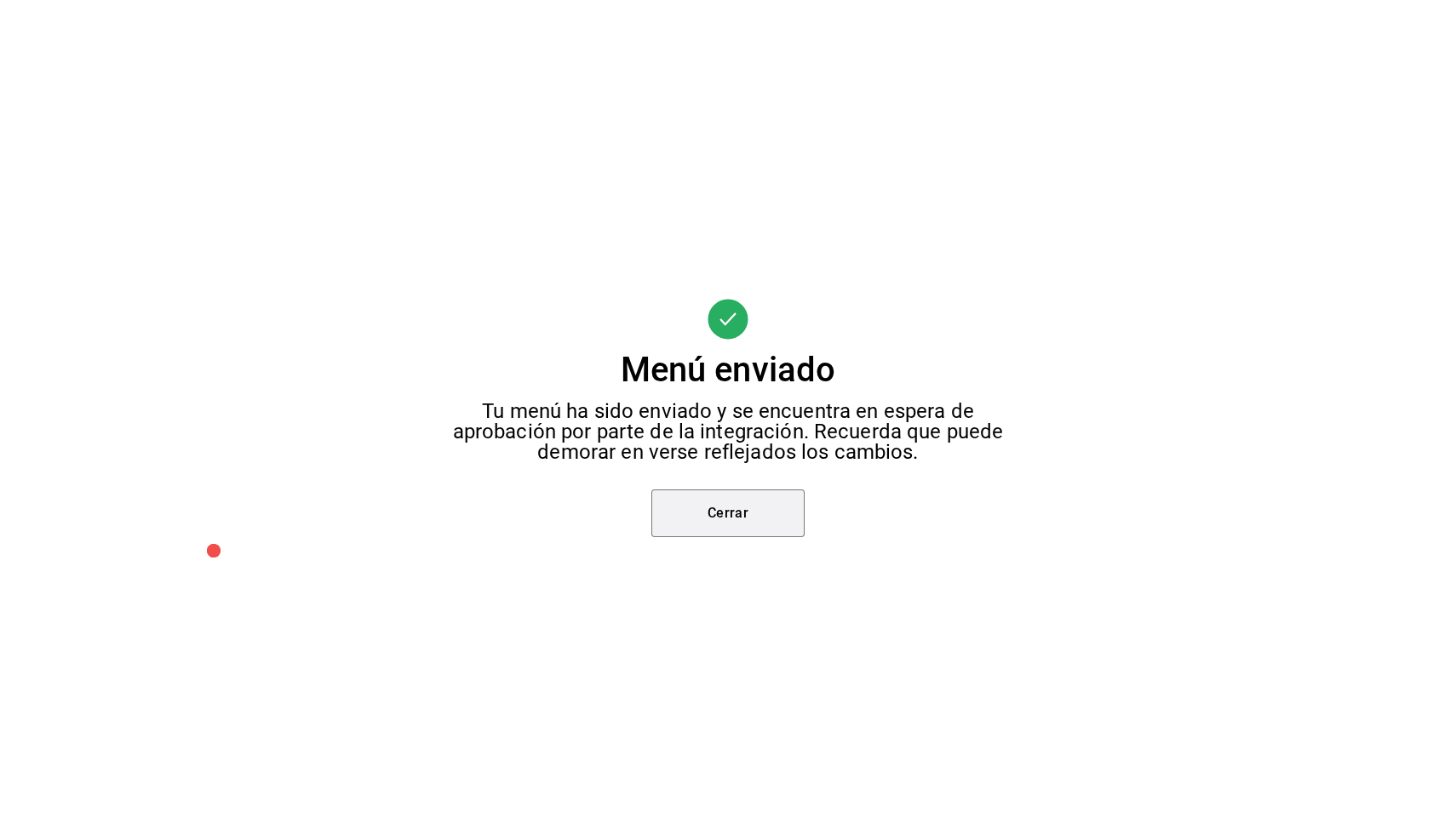
click at [711, 493] on button "Cerrar" at bounding box center [728, 514] width 153 height 48
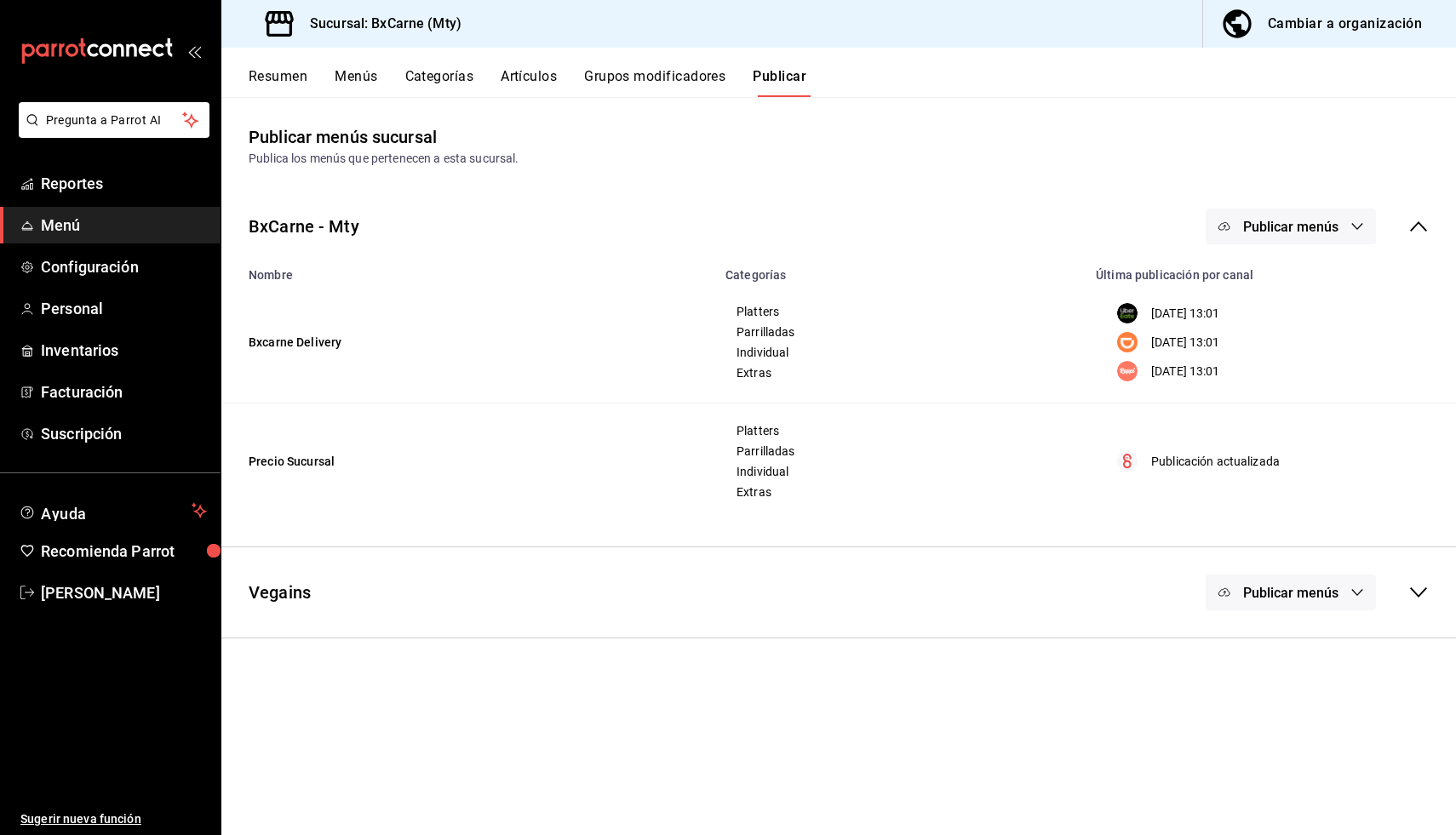
click at [523, 86] on button "Artículos" at bounding box center [528, 82] width 57 height 29
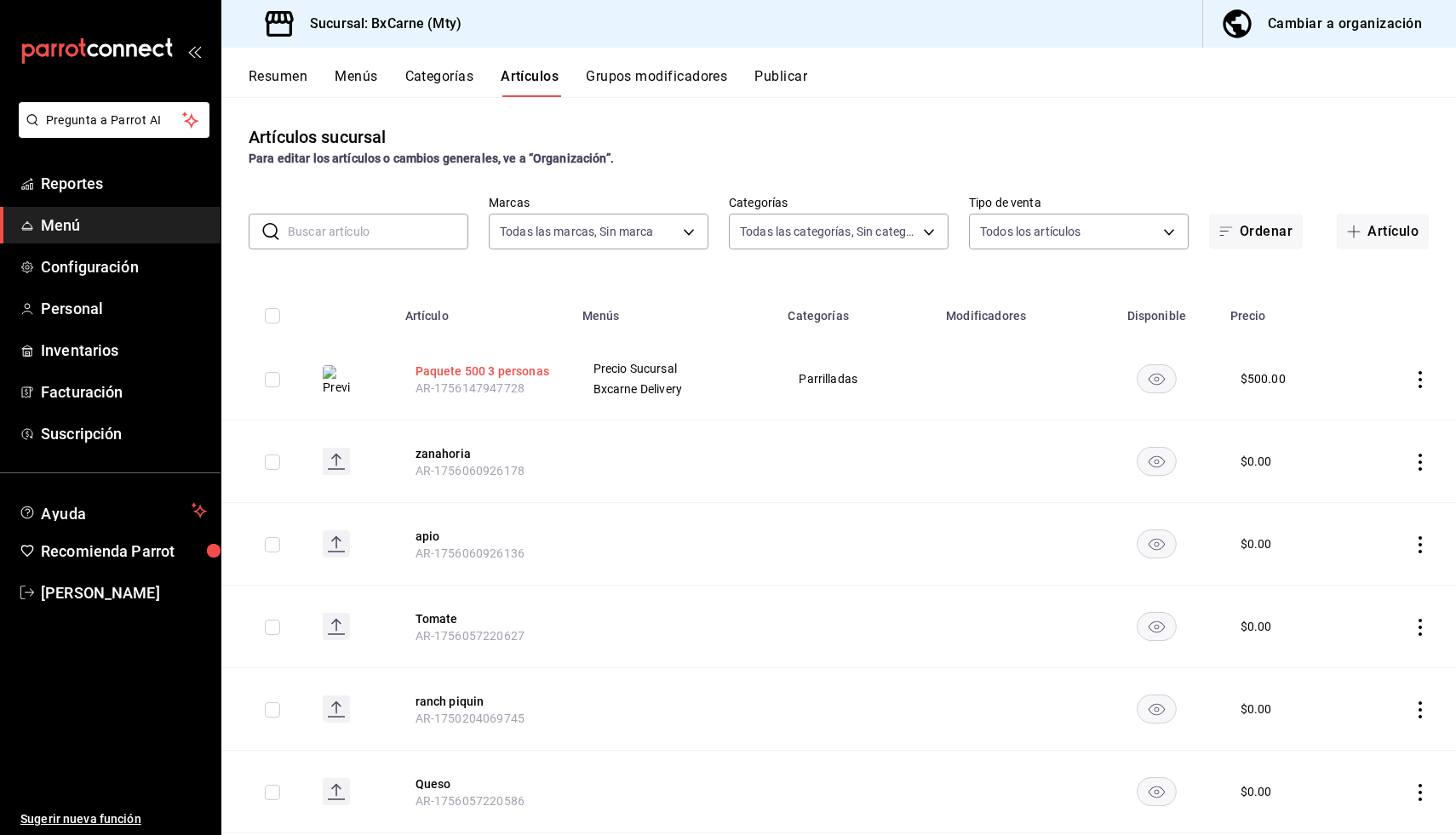
click at [448, 374] on button "Paquete 500 3 personas" at bounding box center [483, 371] width 136 height 17
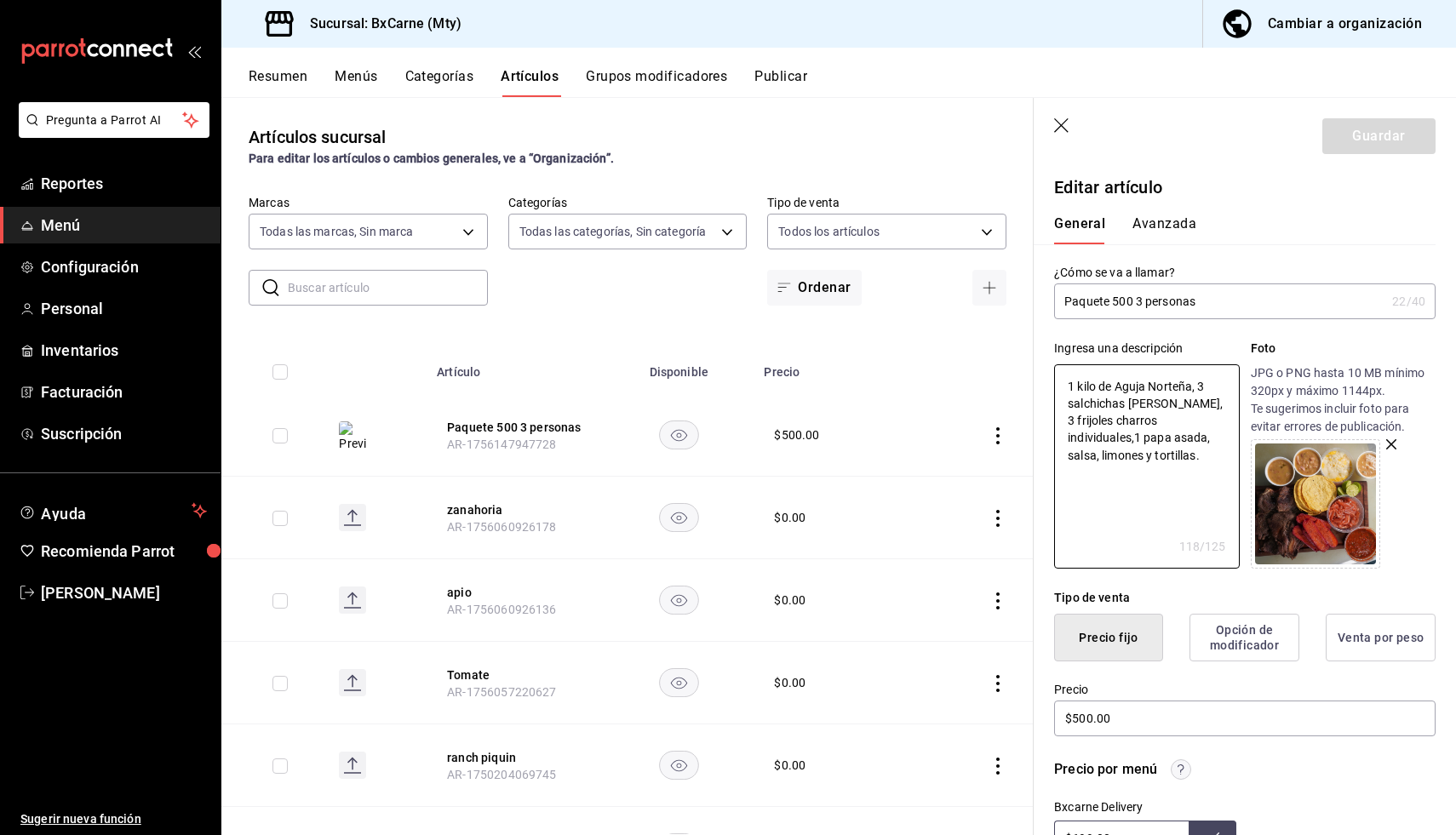
drag, startPoint x: 1030, startPoint y: 415, endPoint x: 988, endPoint y: 364, distance: 66.1
click at [988, 364] on main "Artículos sucursal Para editar los artículos o cambios generales, ve a “Organiz…" at bounding box center [839, 466] width 1235 height 738
